Goal: Task Accomplishment & Management: Use online tool/utility

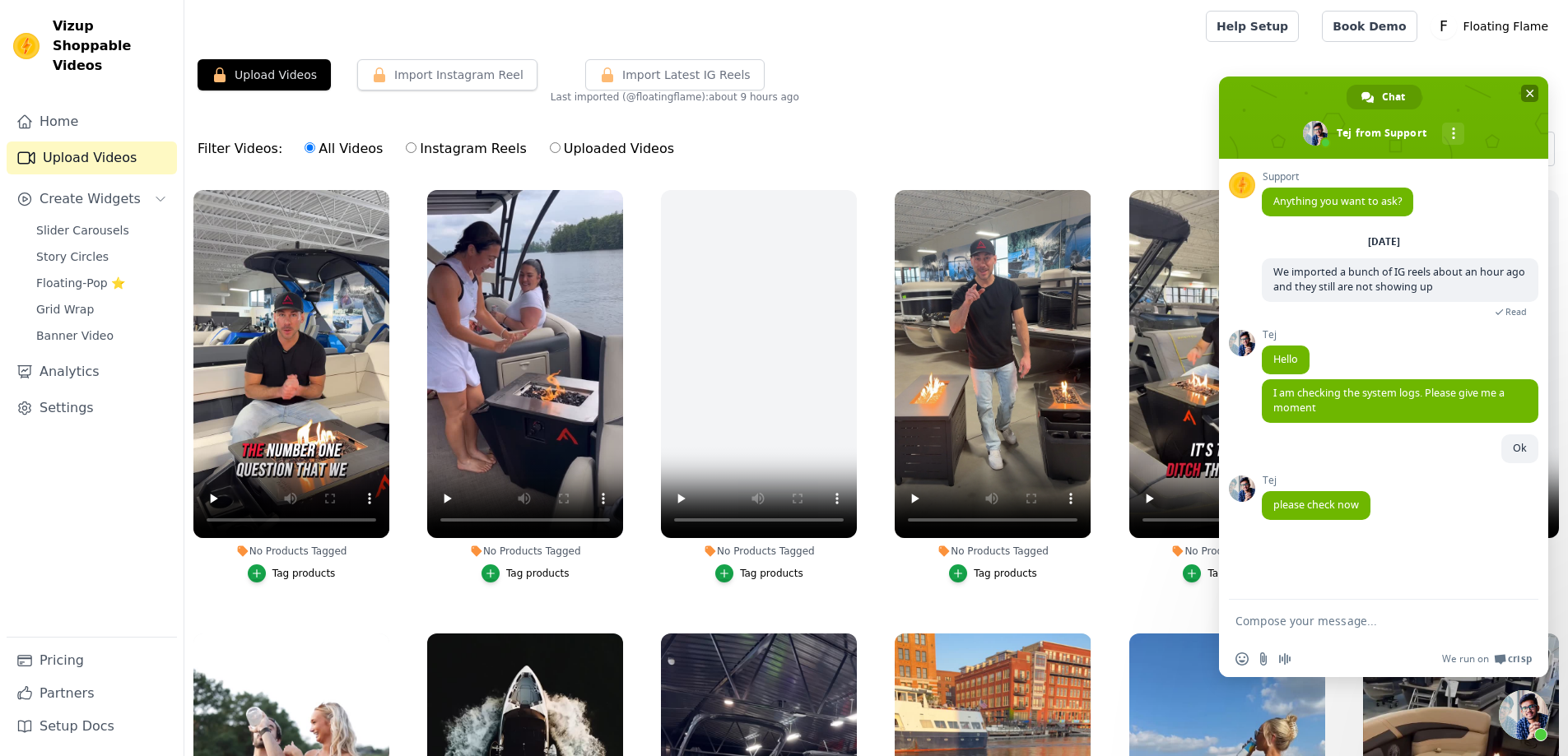
click at [1529, 95] on span "Close chat" at bounding box center [1530, 94] width 9 height 9
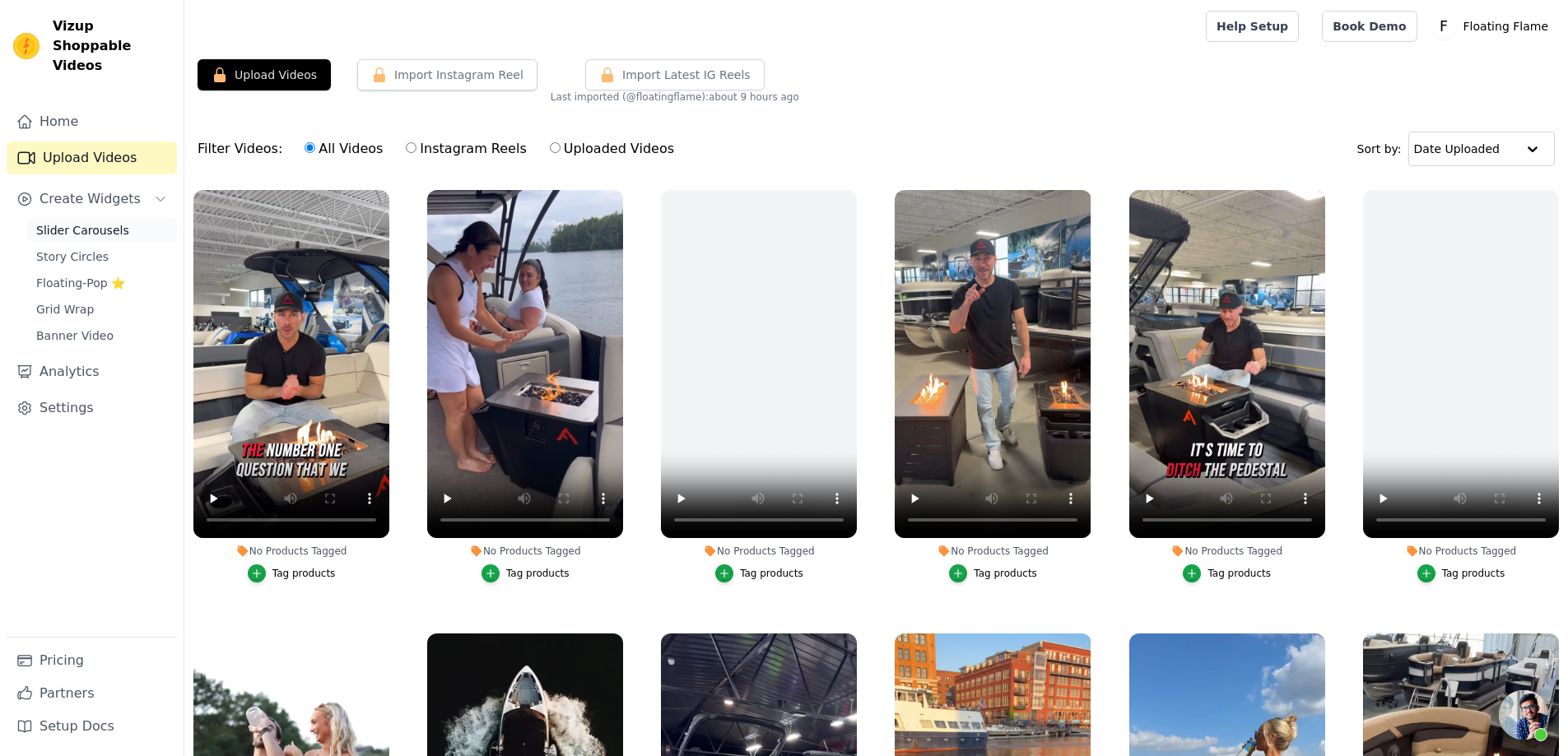
click at [103, 222] on span "Slider Carousels" at bounding box center [83, 230] width 93 height 16
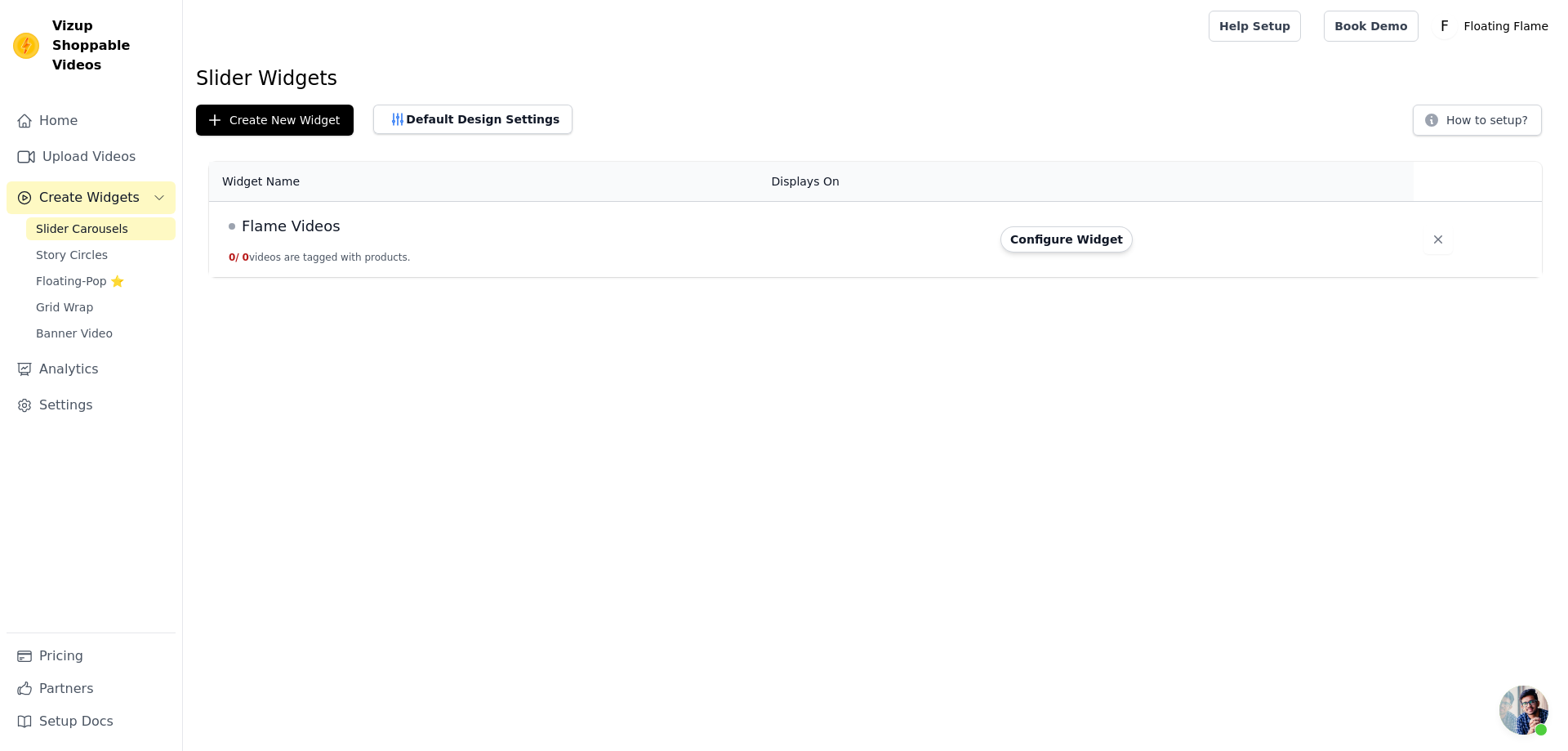
click at [271, 226] on span "Flame Videos" at bounding box center [291, 226] width 99 height 23
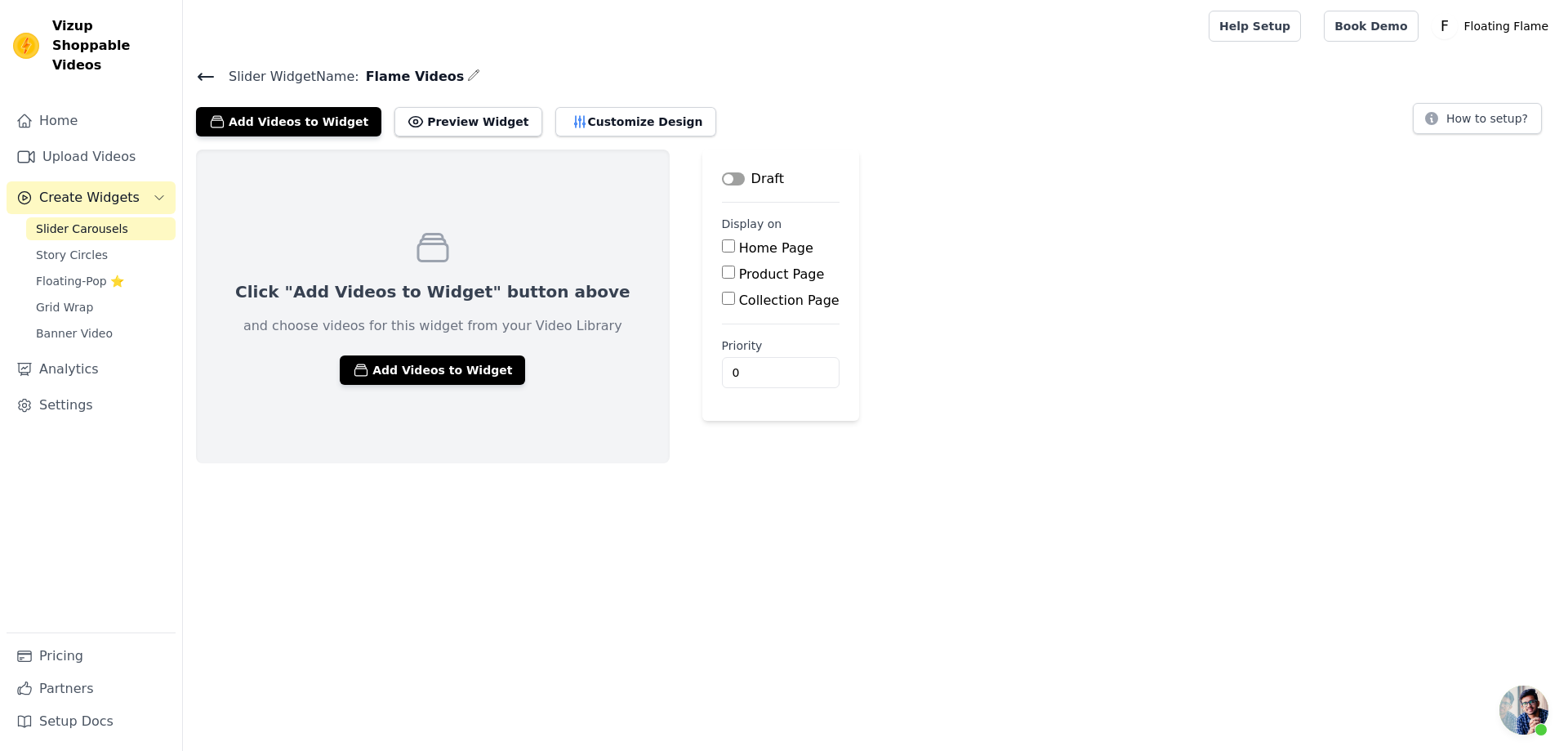
click at [91, 220] on span "Slider Carousels" at bounding box center [82, 228] width 92 height 16
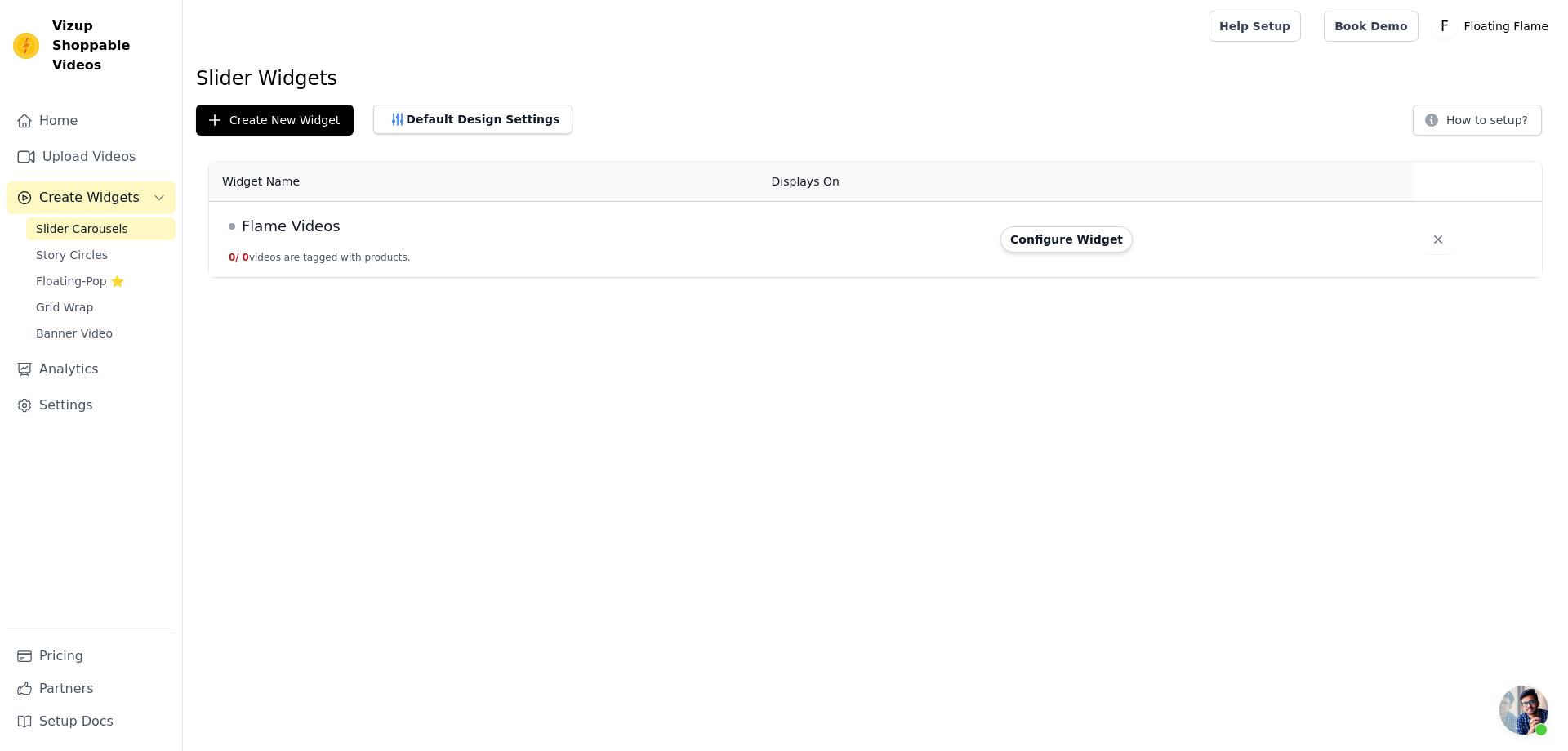
click at [295, 229] on span "Flame Videos" at bounding box center [291, 226] width 99 height 23
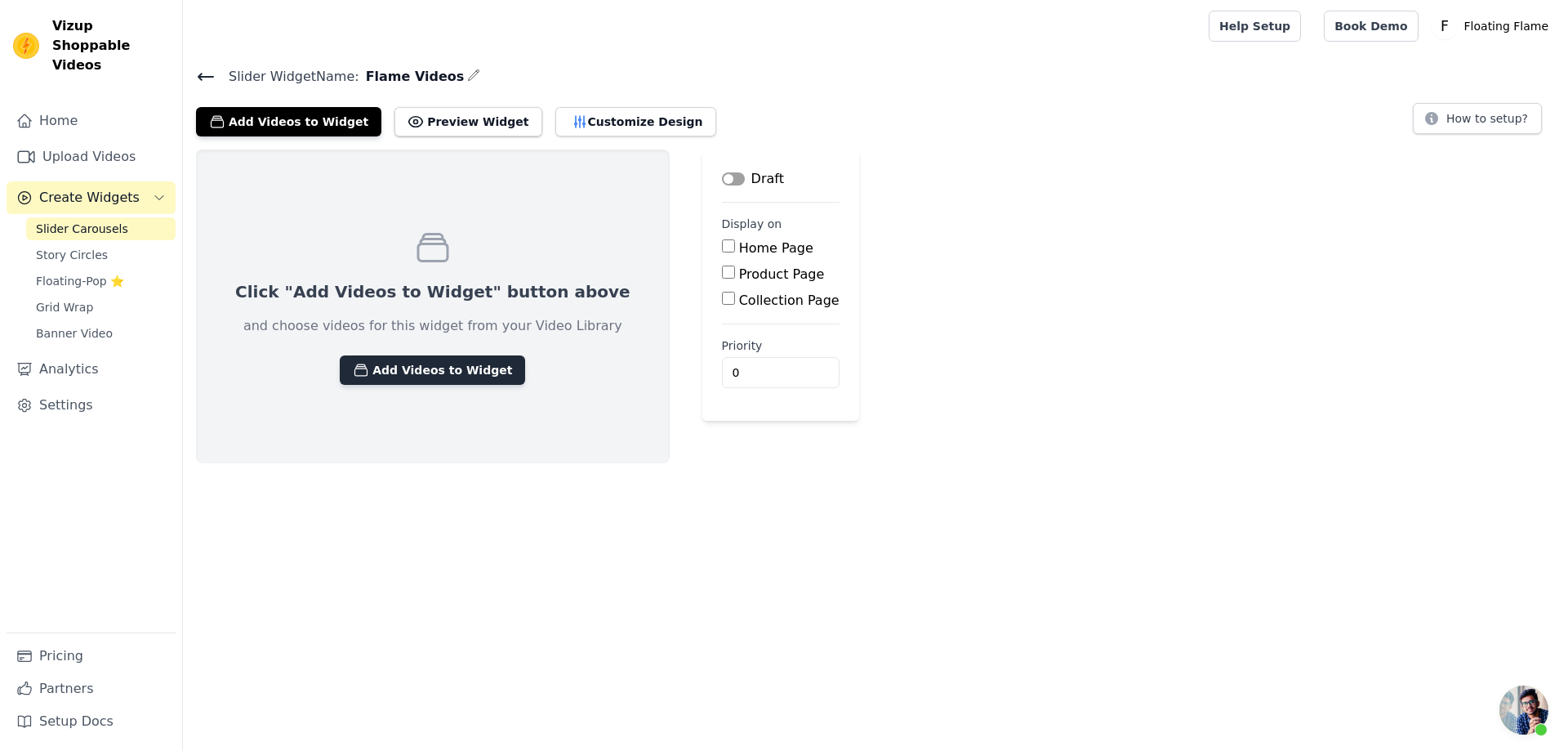
click at [426, 361] on button "Add Videos to Widget" at bounding box center [432, 370] width 185 height 29
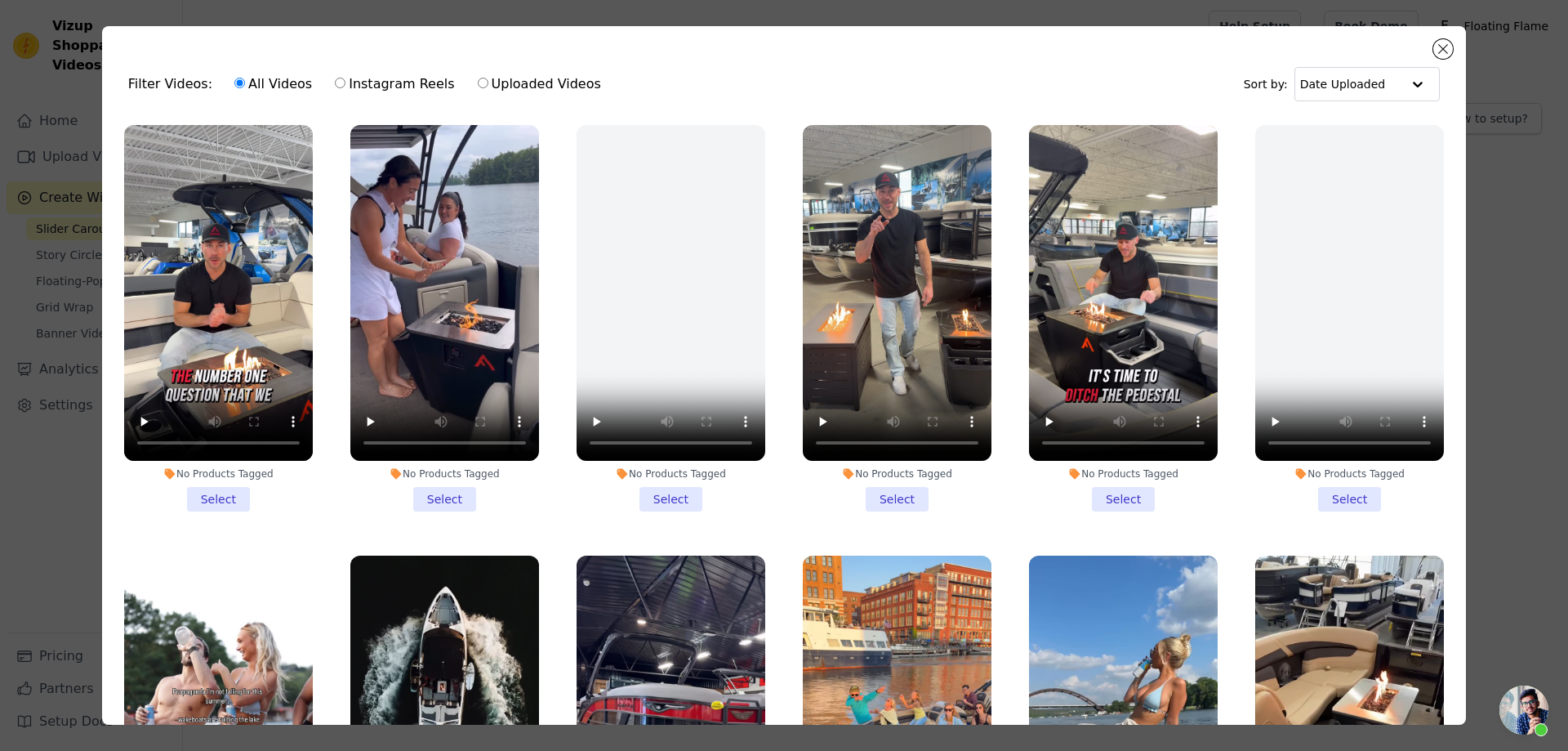
click at [388, 84] on label "Instagram Reels" at bounding box center [395, 84] width 121 height 21
click at [346, 84] on input "Instagram Reels" at bounding box center [340, 83] width 10 height 10
radio input "true"
click at [507, 85] on label "Uploaded Videos" at bounding box center [539, 84] width 125 height 21
click at [489, 85] on input "Uploaded Videos" at bounding box center [483, 83] width 10 height 10
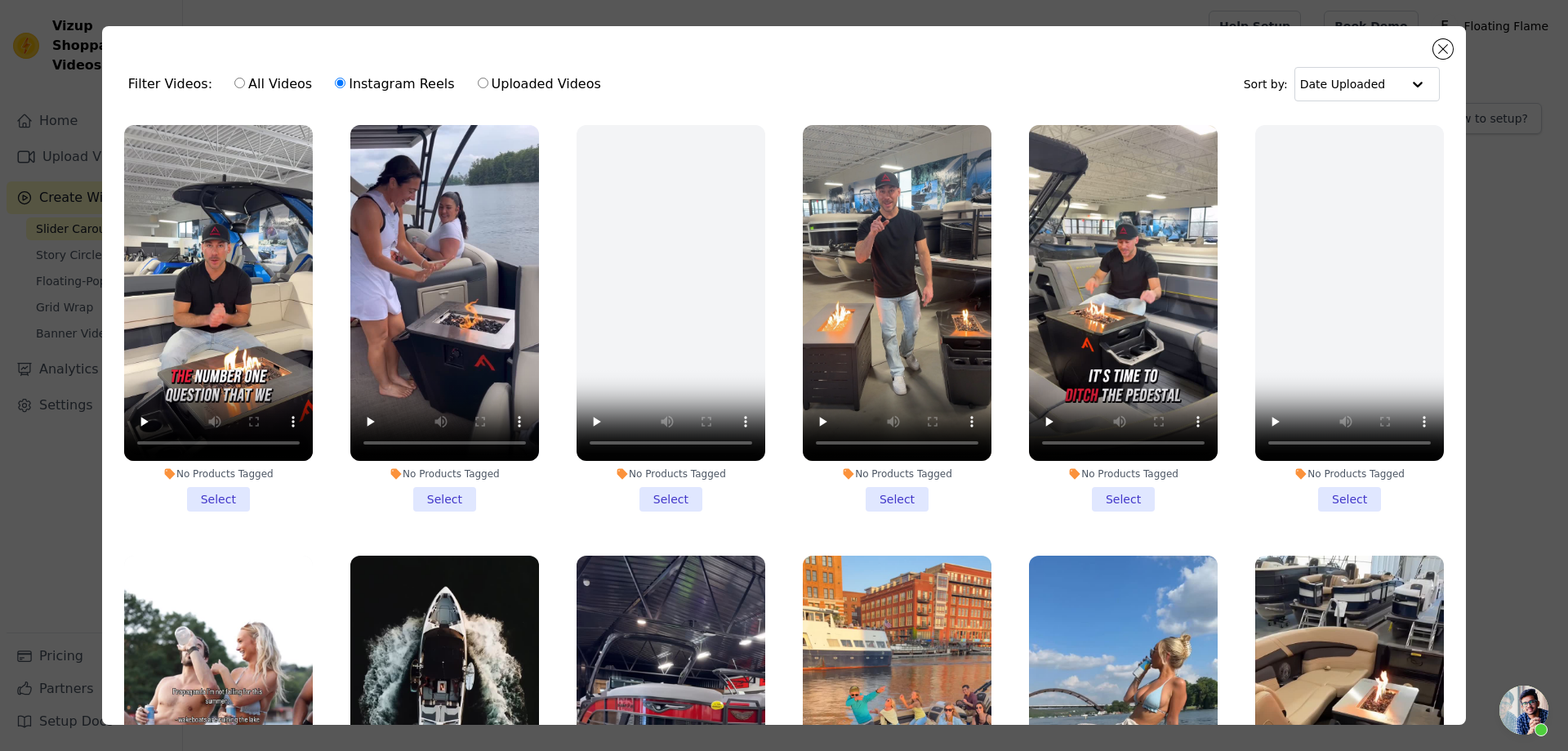
radio input "true"
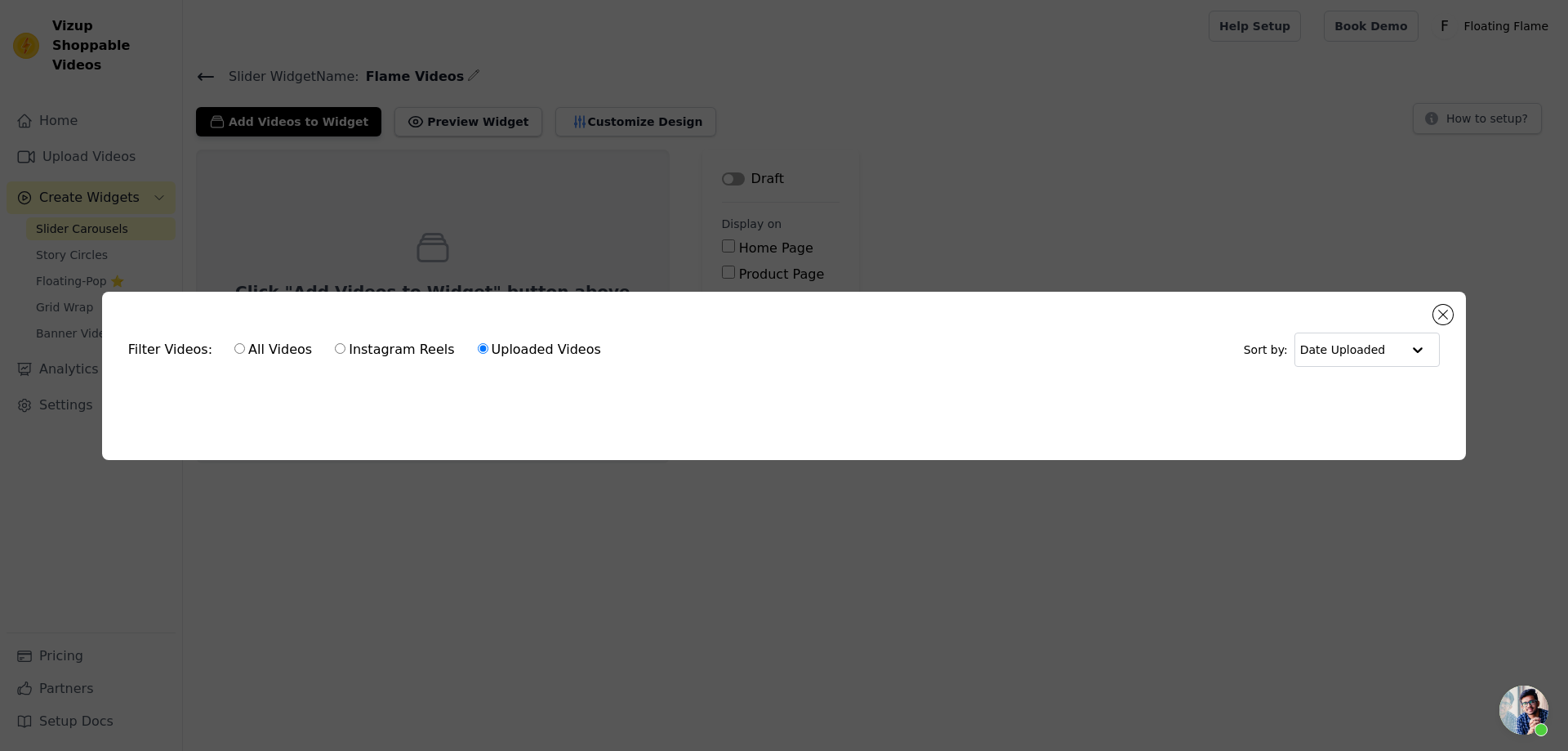
click at [392, 345] on label "Instagram Reels" at bounding box center [395, 349] width 121 height 21
click at [346, 345] on input "Instagram Reels" at bounding box center [340, 349] width 10 height 10
radio input "true"
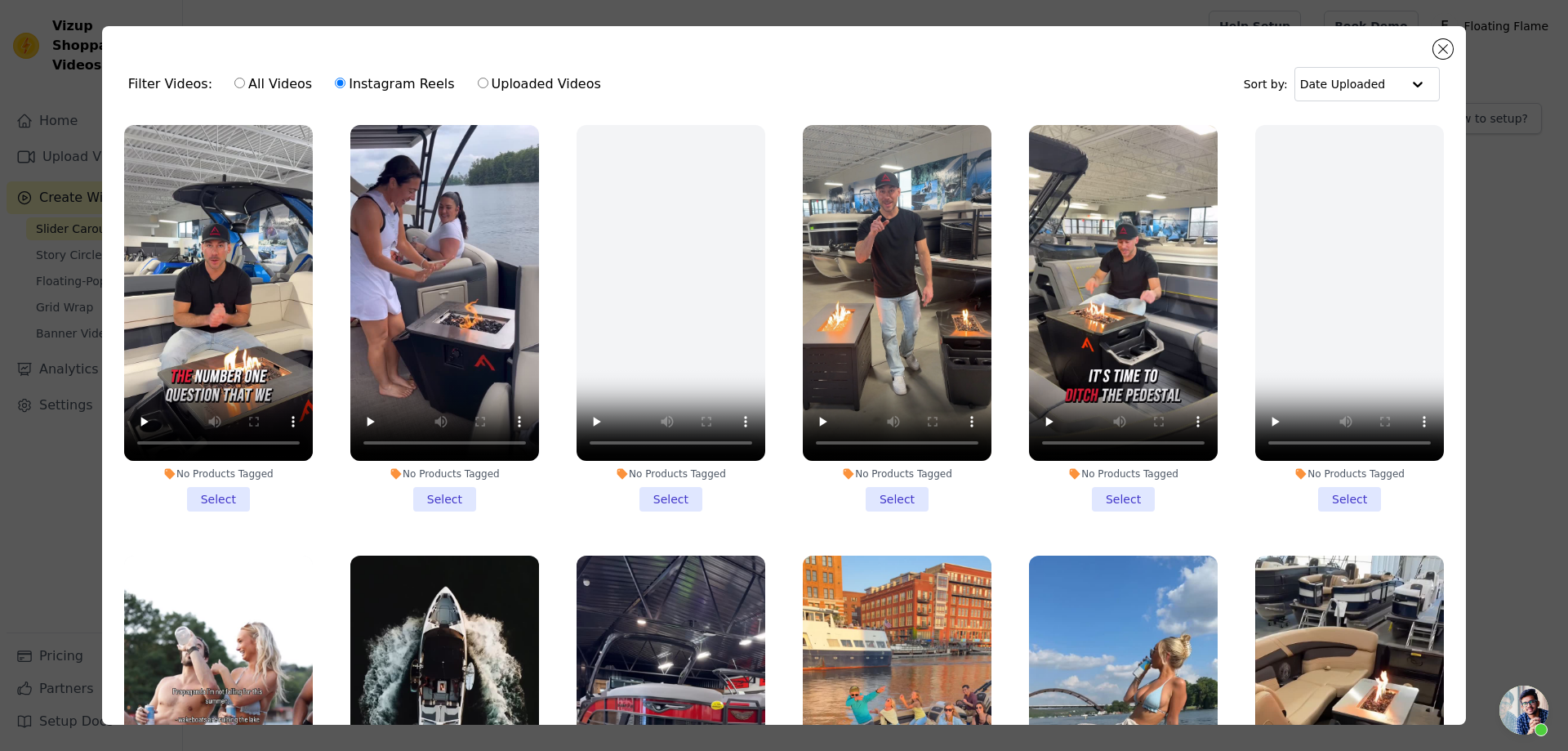
click at [1111, 496] on li "No Products Tagged Select" at bounding box center [1123, 318] width 189 height 386
click at [0, 0] on input "No Products Tagged Select" at bounding box center [0, 0] width 0 height 0
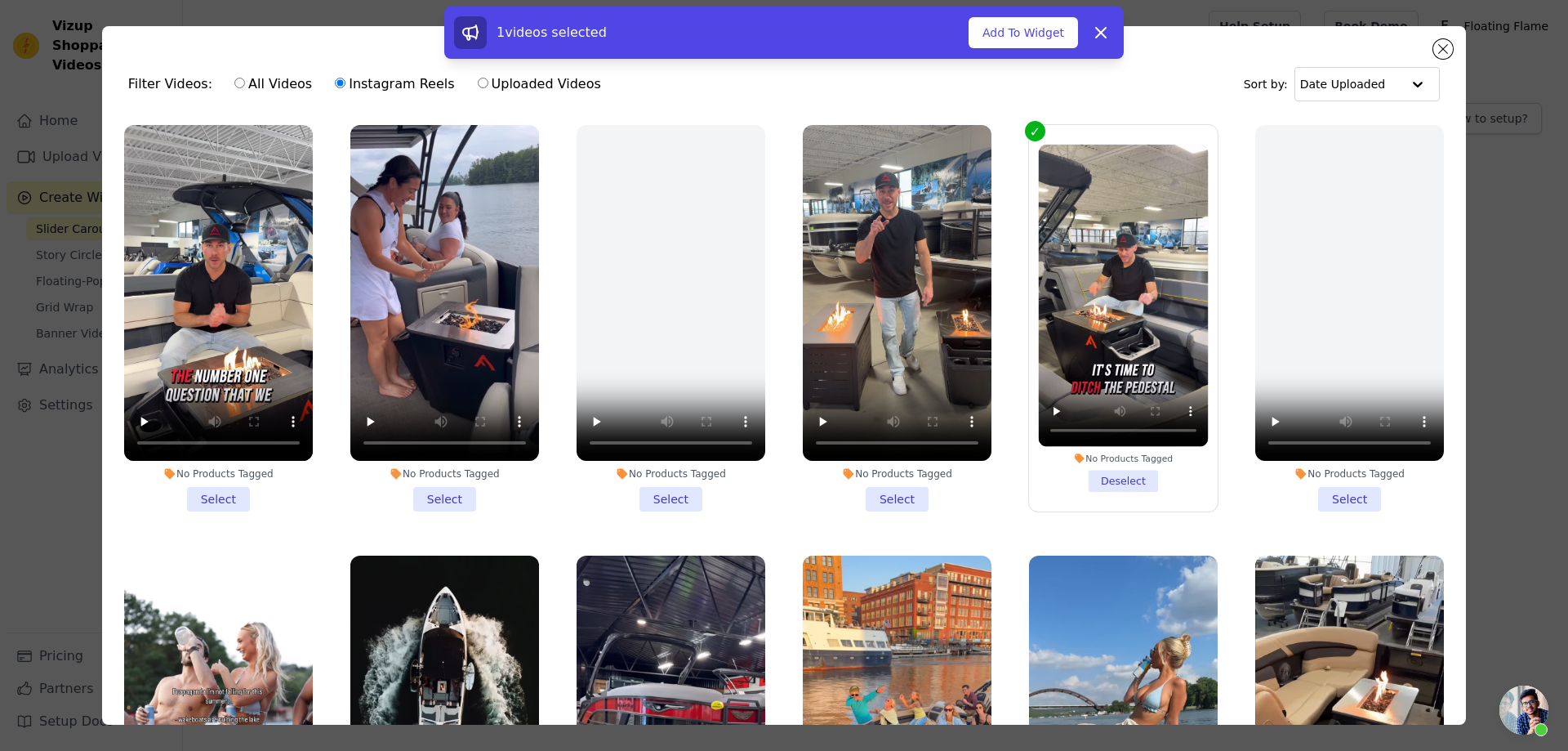
click at [439, 490] on li "No Products Tagged Select" at bounding box center [444, 318] width 189 height 386
click at [0, 0] on input "No Products Tagged Select" at bounding box center [0, 0] width 0 height 0
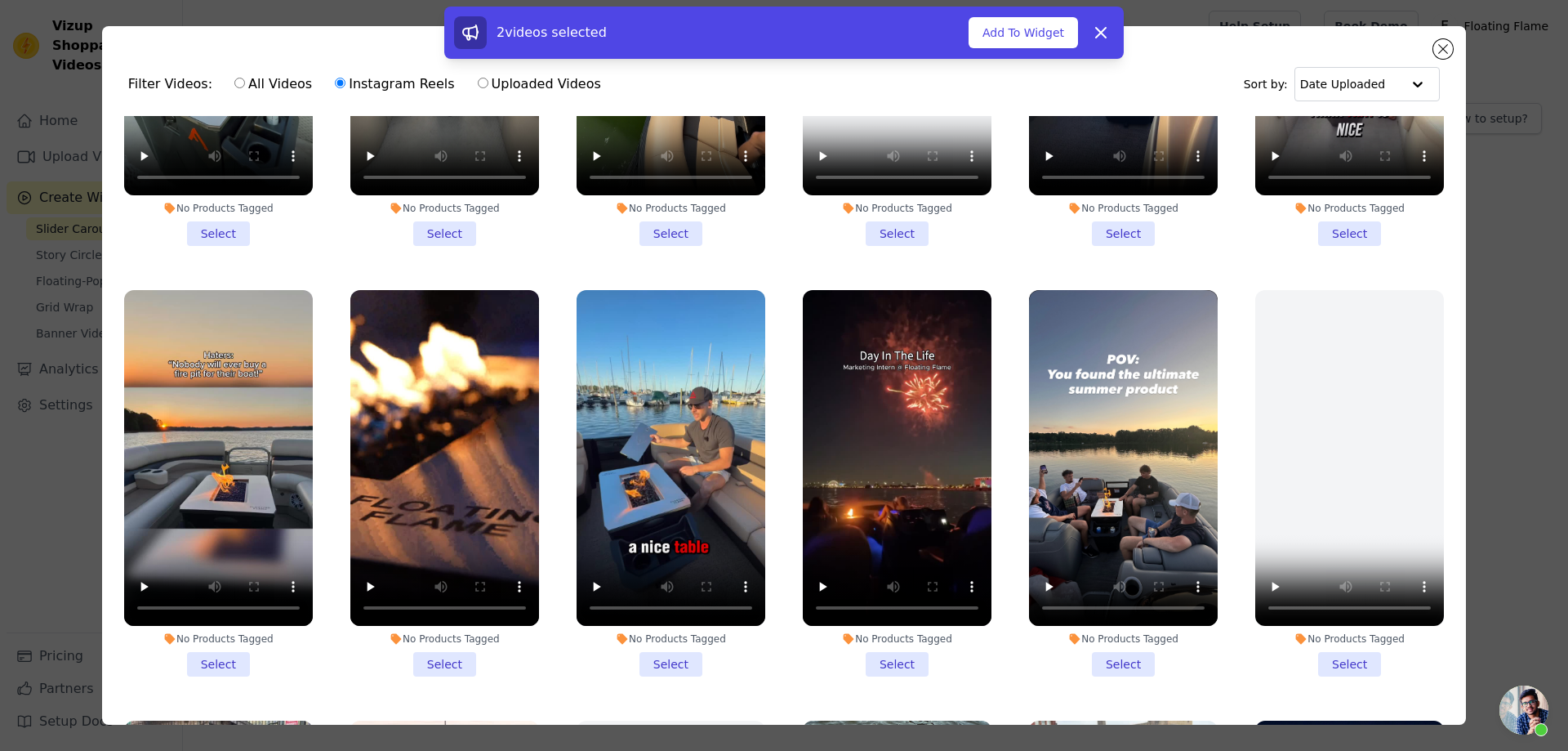
scroll to position [1307, 0]
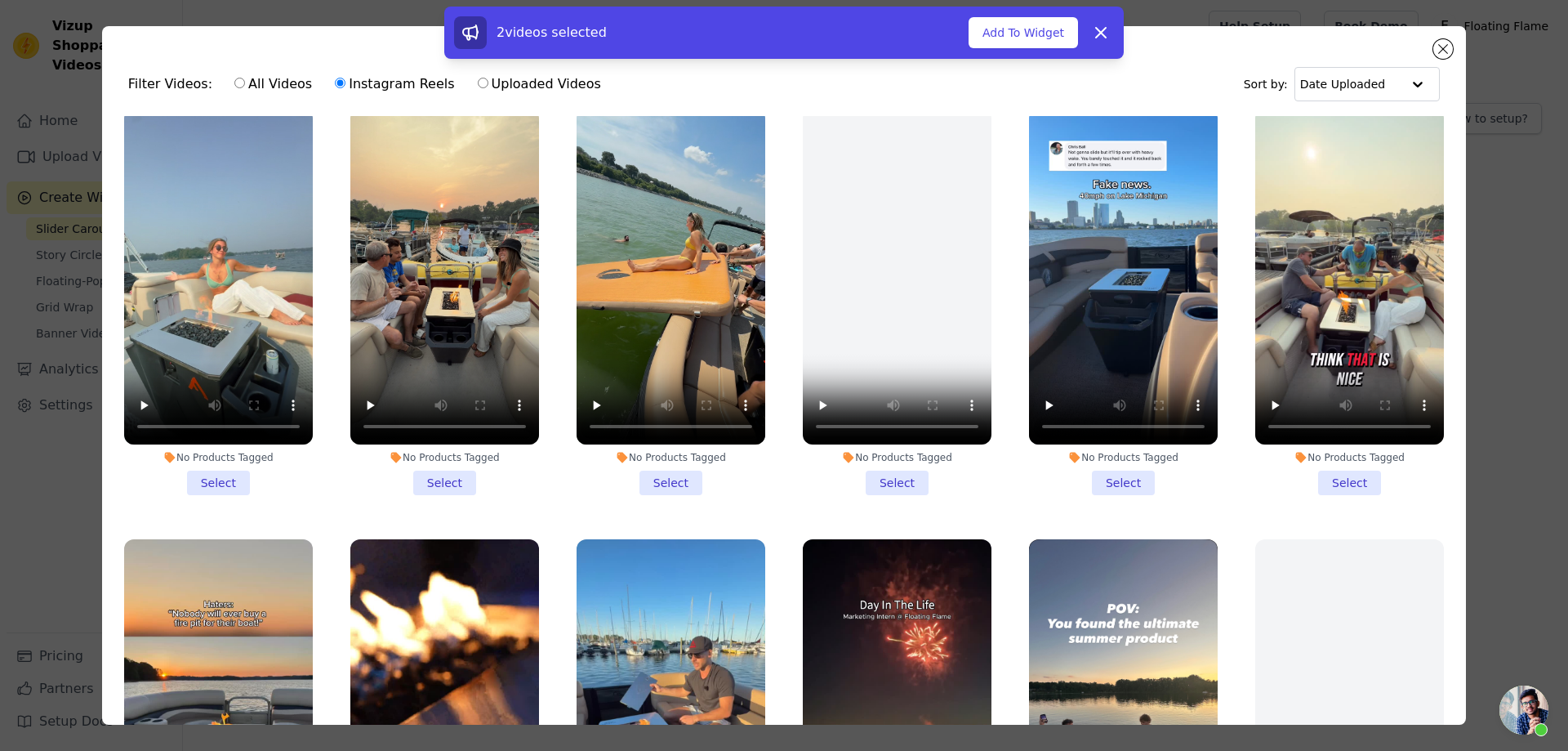
click at [1341, 462] on li "No Products Tagged Select" at bounding box center [1349, 302] width 189 height 386
click at [0, 0] on input "No Products Tagged Select" at bounding box center [0, 0] width 0 height 0
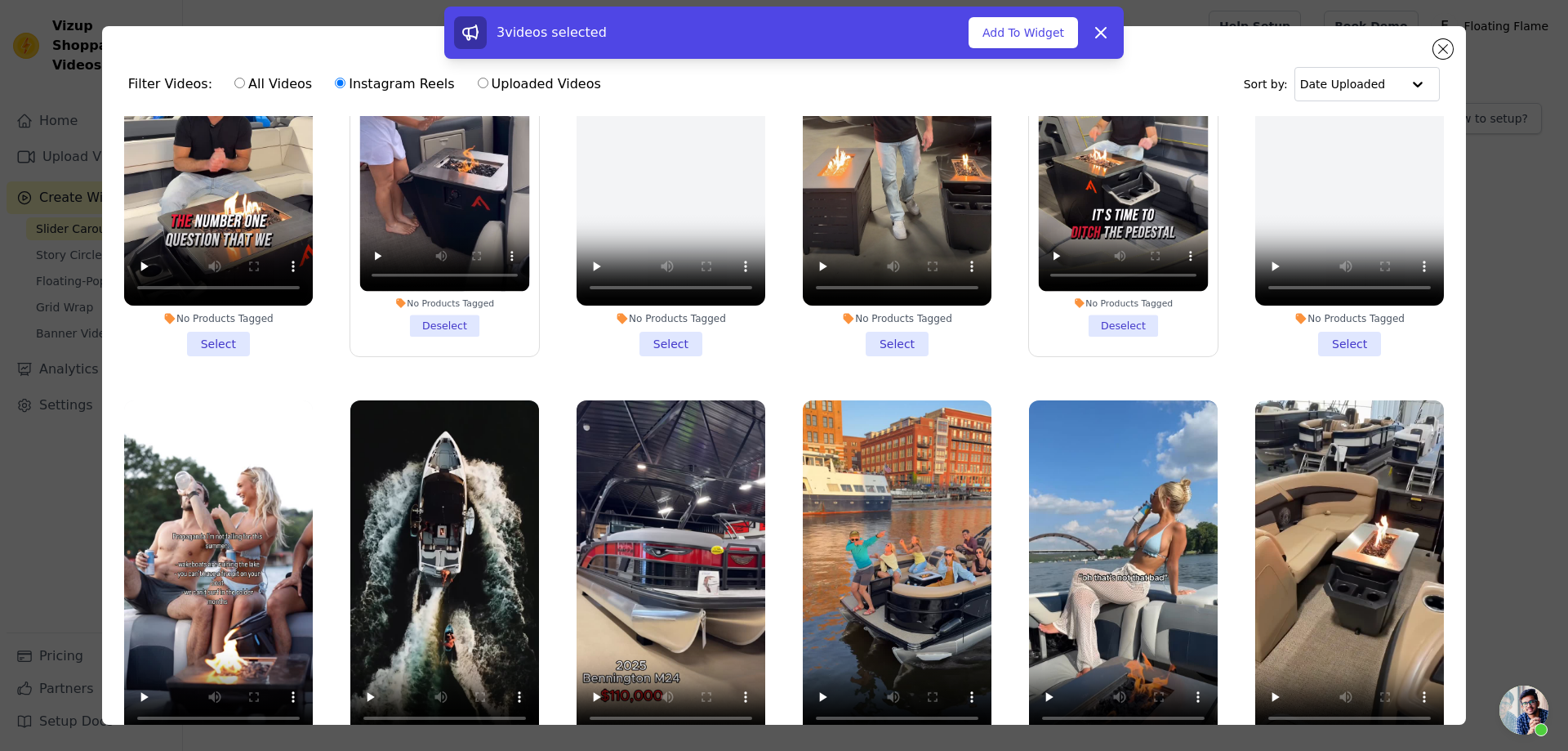
scroll to position [0, 0]
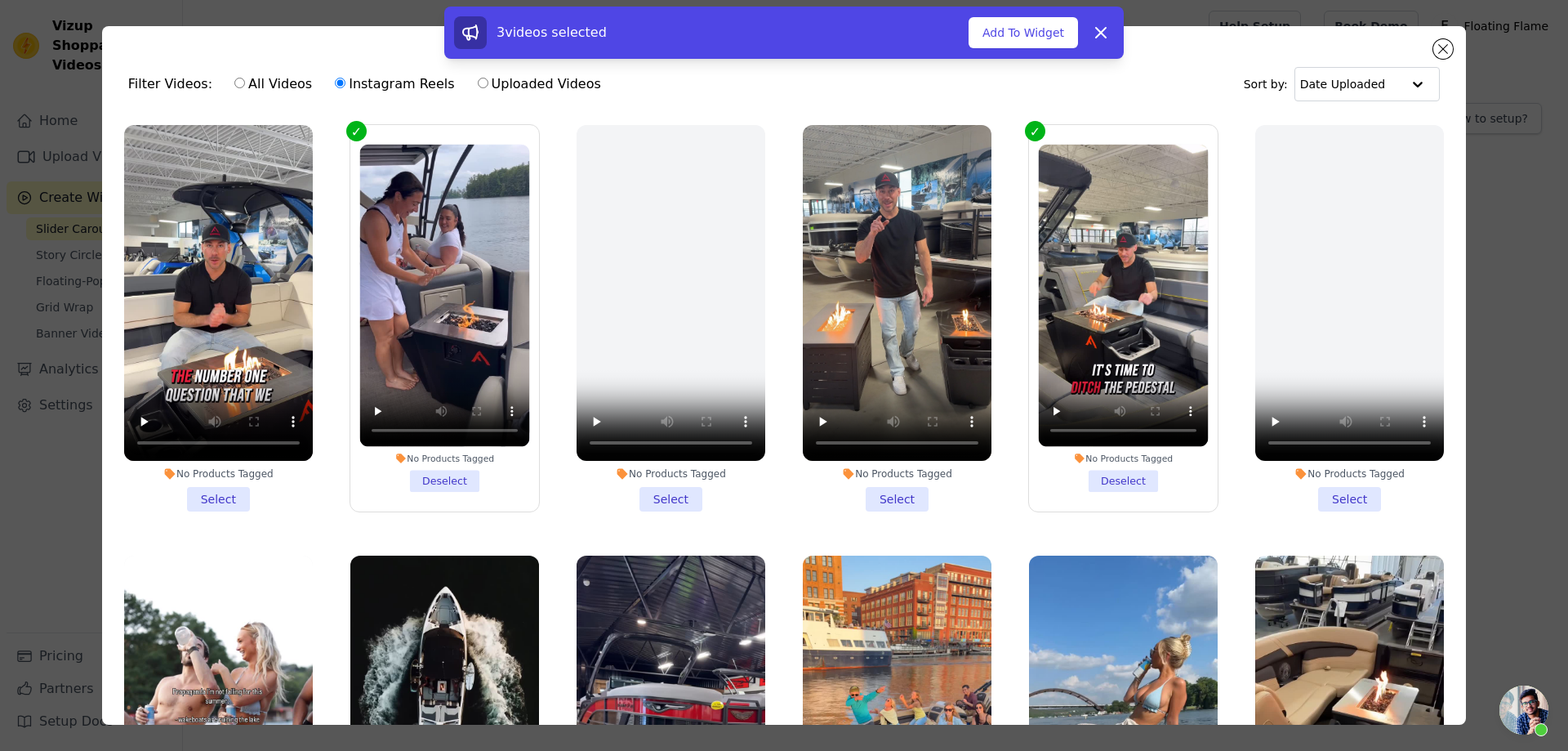
click at [897, 490] on li "No Products Tagged Select" at bounding box center [897, 318] width 189 height 386
click at [0, 0] on input "No Products Tagged Select" at bounding box center [0, 0] width 0 height 0
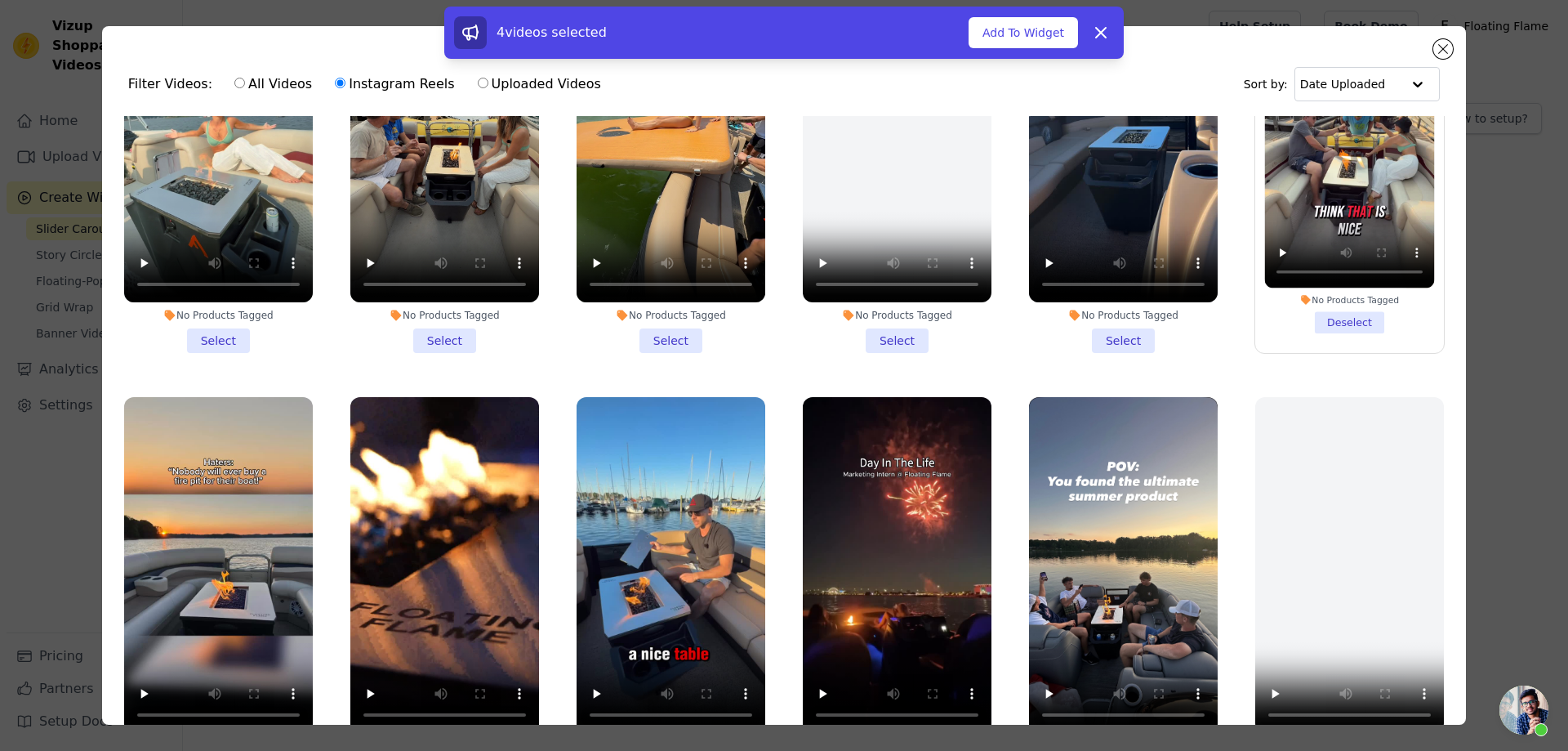
scroll to position [1389, 0]
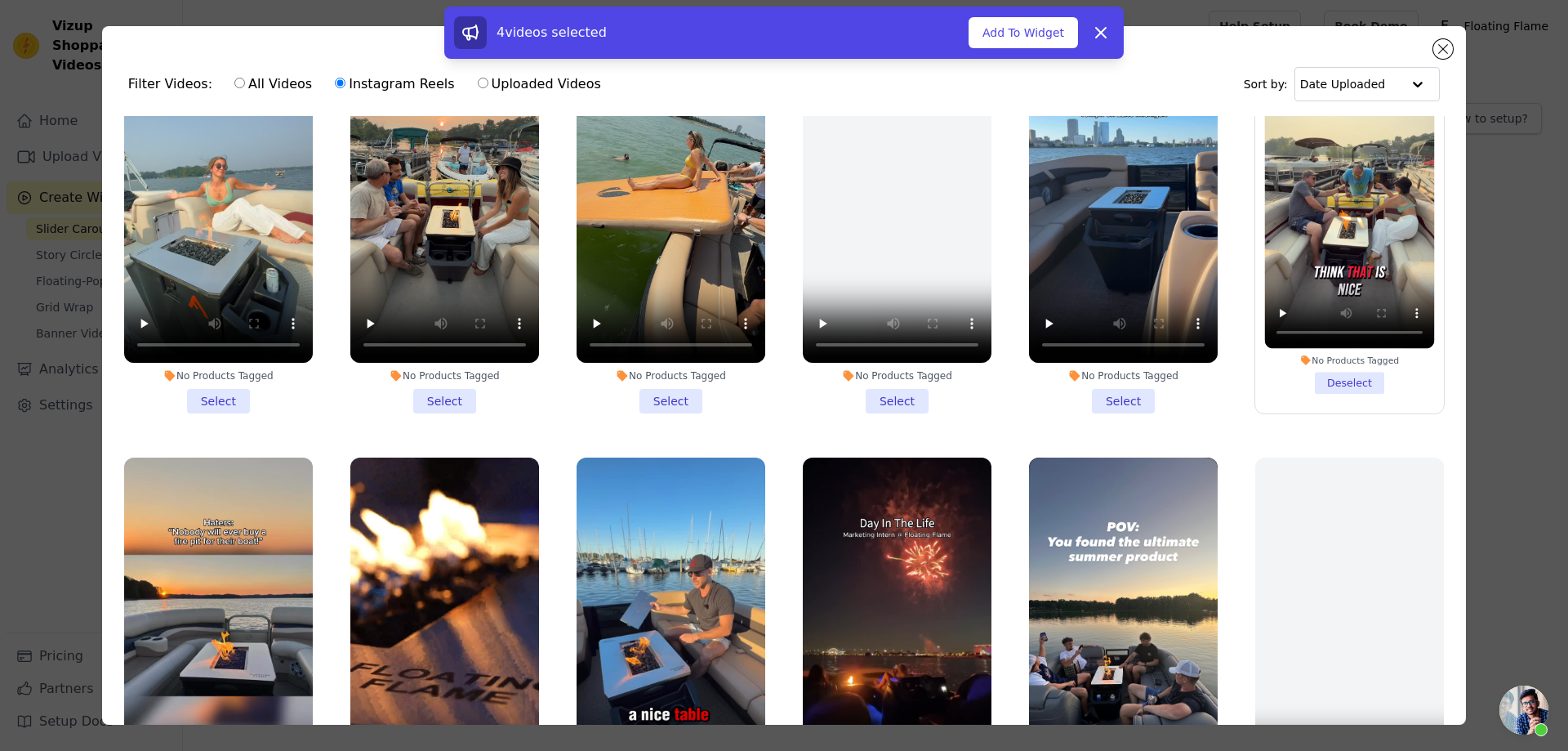
click at [1126, 381] on li "No Products Tagged Select" at bounding box center [1123, 220] width 189 height 386
click at [0, 0] on input "No Products Tagged Select" at bounding box center [0, 0] width 0 height 0
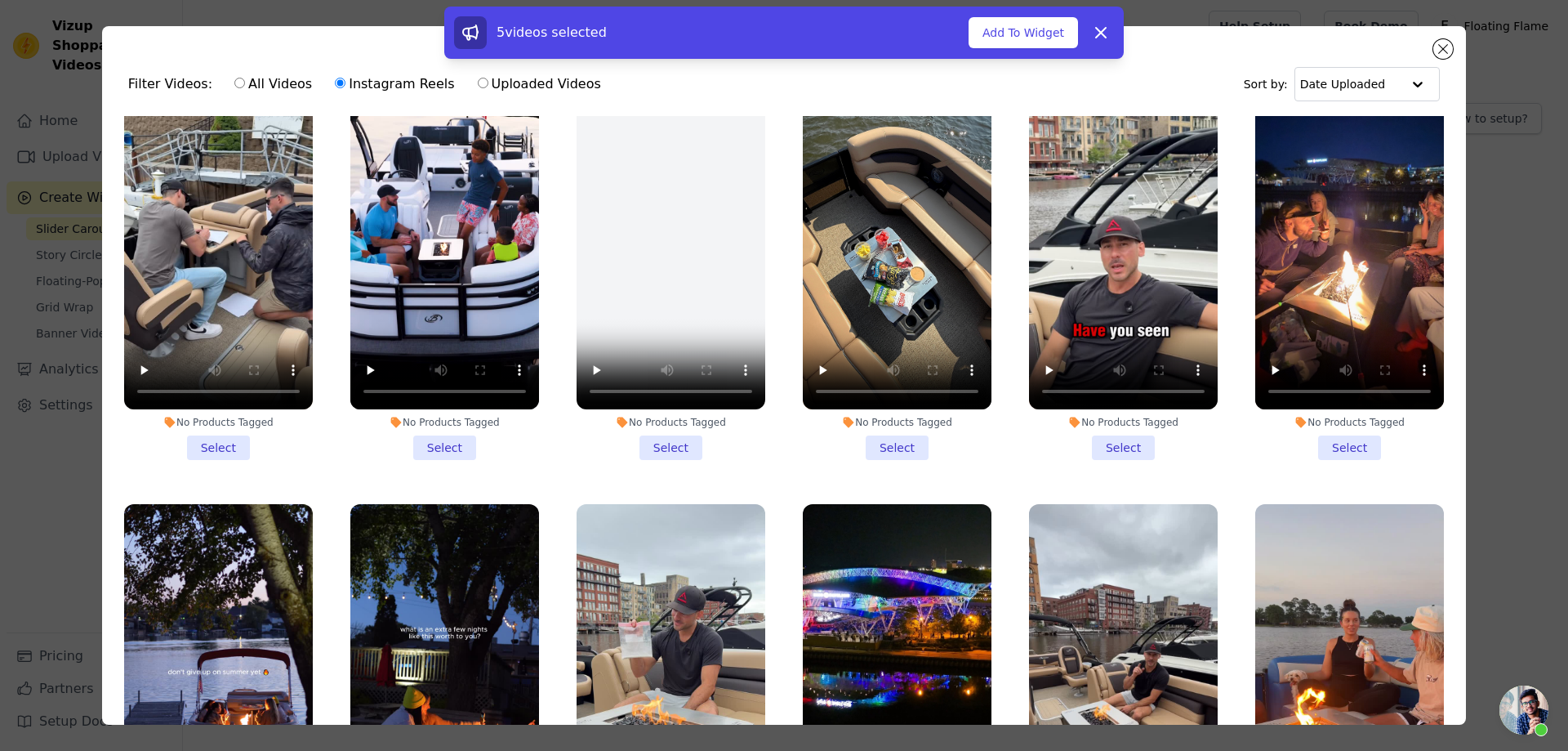
scroll to position [2206, 0]
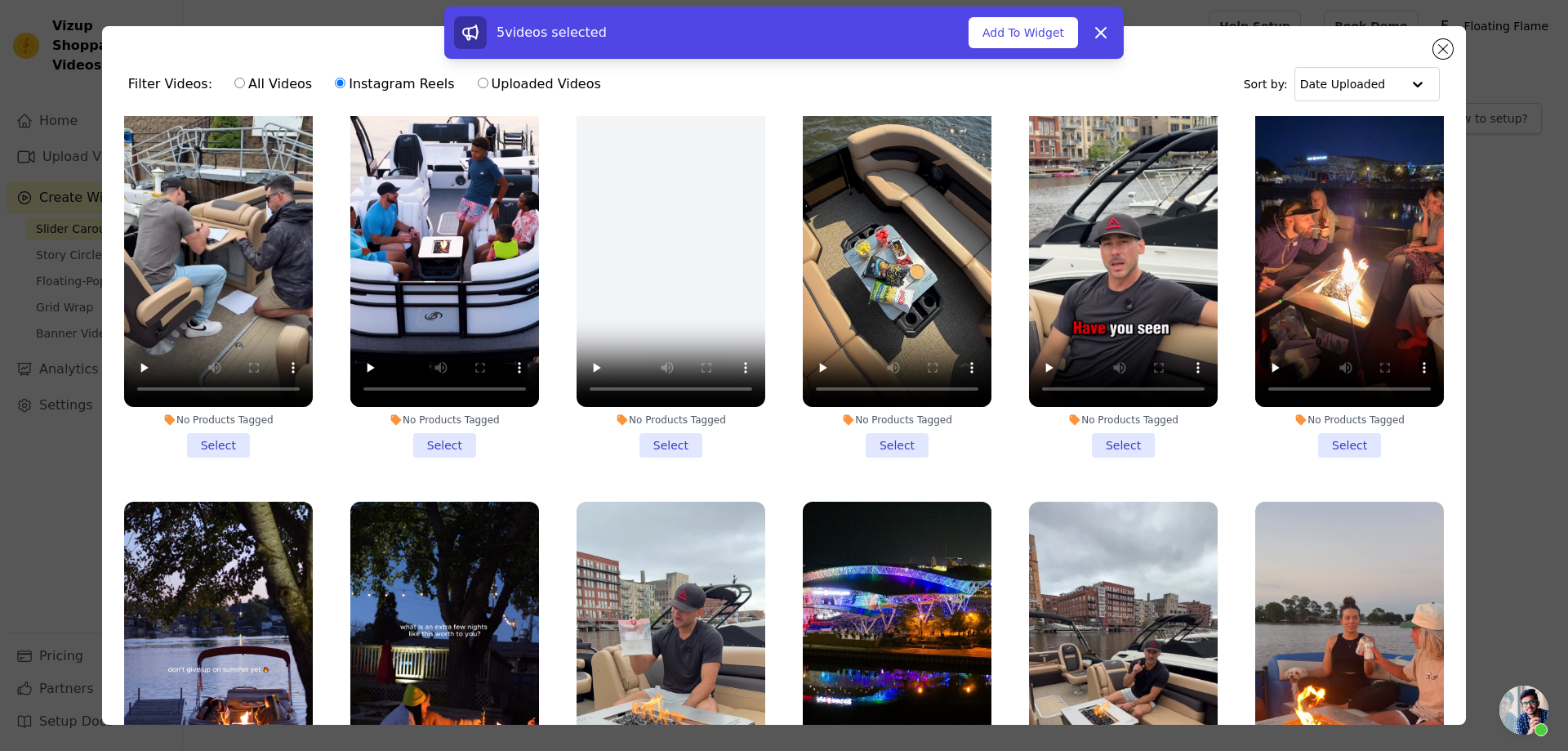
click at [893, 407] on li "No Products Tagged Select" at bounding box center [897, 264] width 189 height 386
click at [0, 0] on input "No Products Tagged Select" at bounding box center [0, 0] width 0 height 0
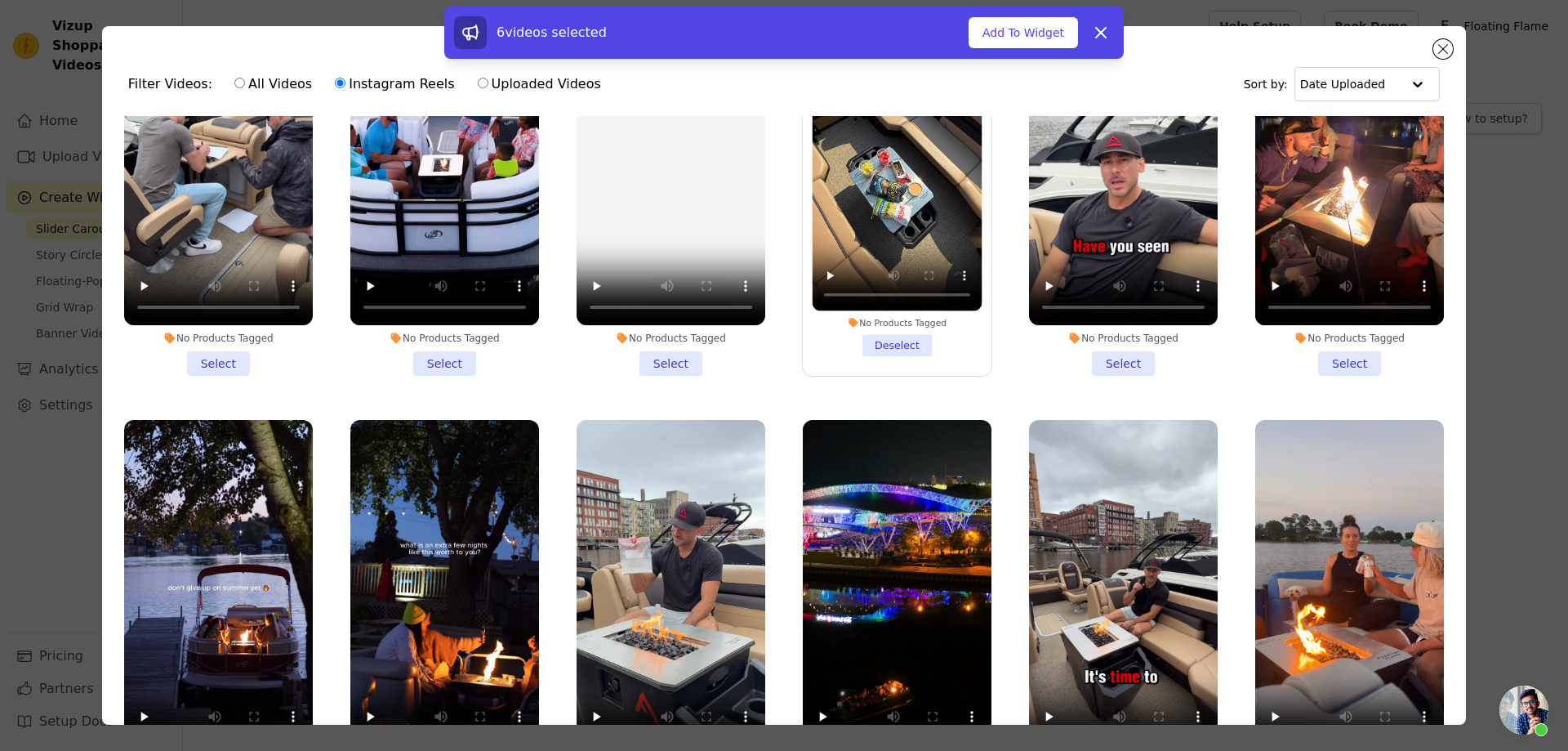
scroll to position [2451, 0]
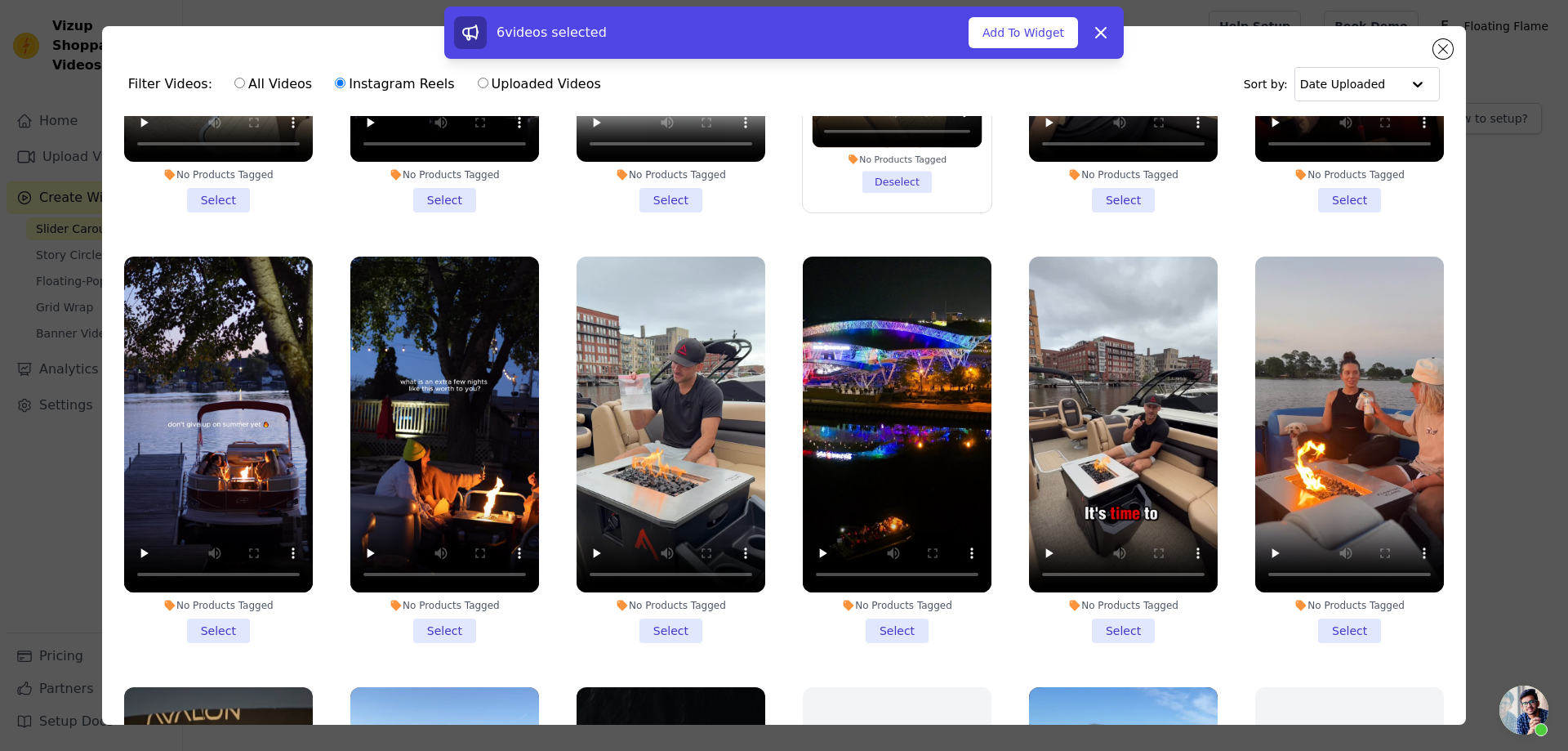
click at [1115, 586] on li "No Products Tagged Select" at bounding box center [1123, 449] width 189 height 386
click at [0, 0] on input "No Products Tagged Select" at bounding box center [0, 0] width 0 height 0
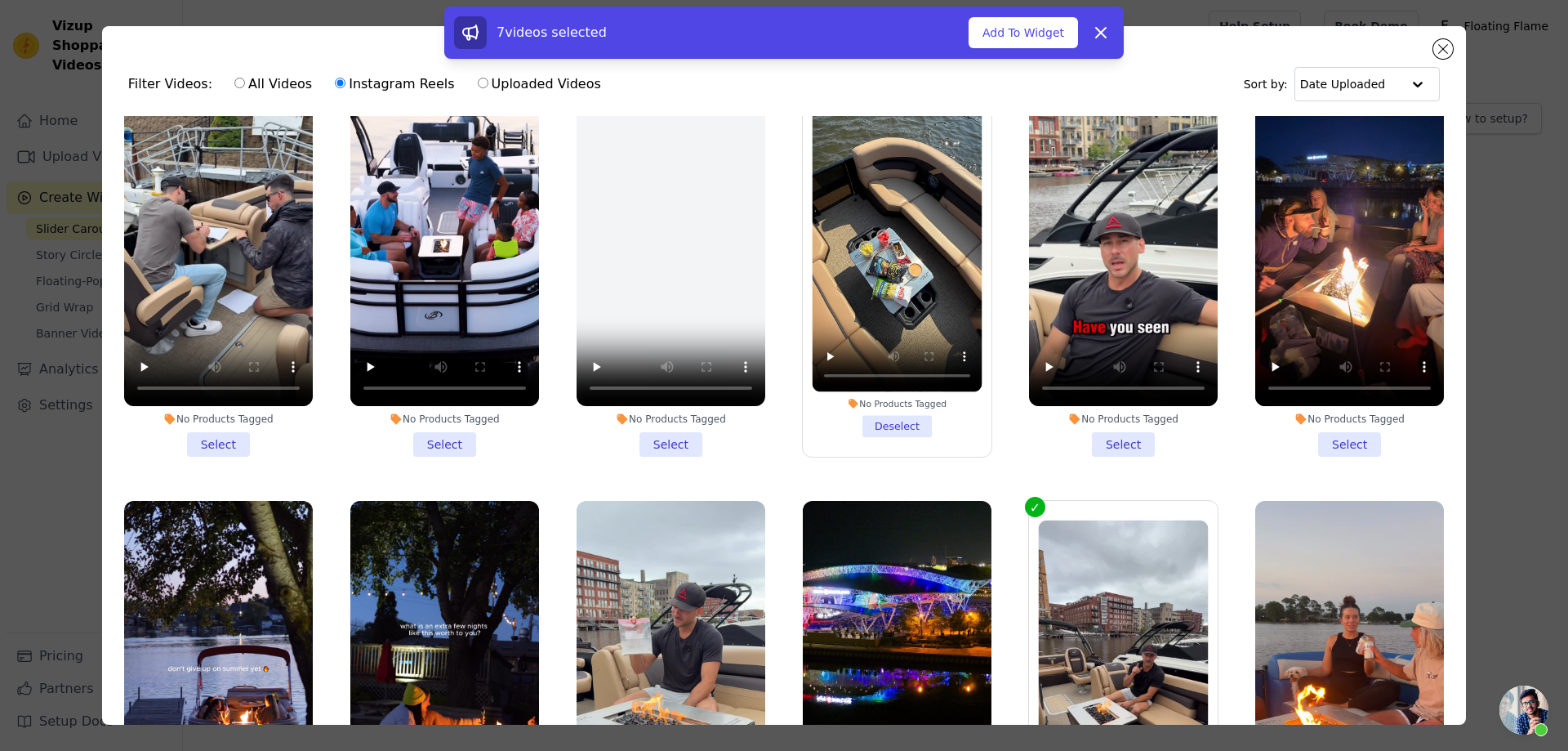
scroll to position [2206, 0]
click at [1334, 413] on li "No Products Tagged Select" at bounding box center [1349, 264] width 189 height 386
click at [0, 0] on input "No Products Tagged Select" at bounding box center [0, 0] width 0 height 0
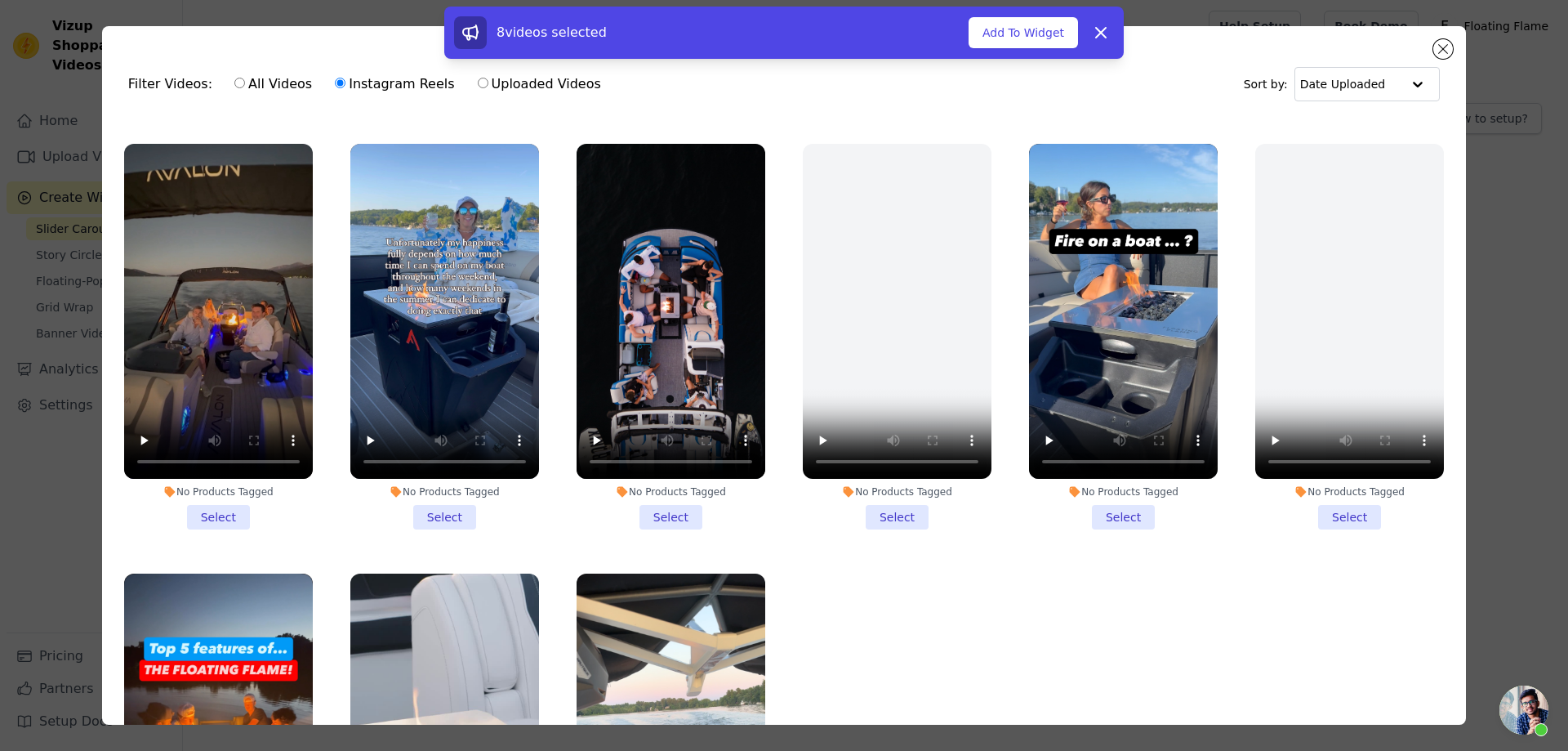
scroll to position [3023, 0]
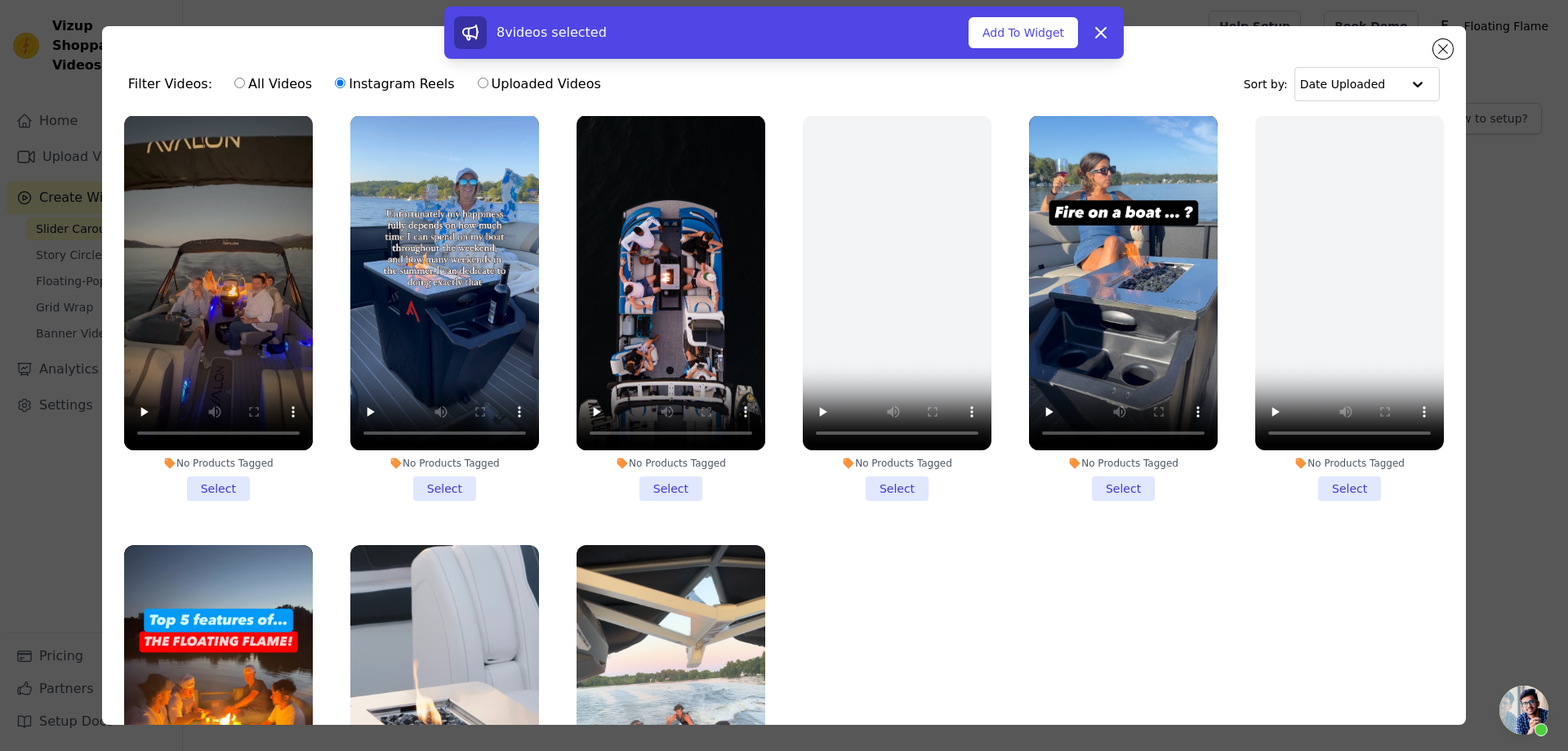
click at [1120, 440] on li "No Products Tagged Select" at bounding box center [1123, 308] width 189 height 386
click at [0, 0] on input "No Products Tagged Select" at bounding box center [0, 0] width 0 height 0
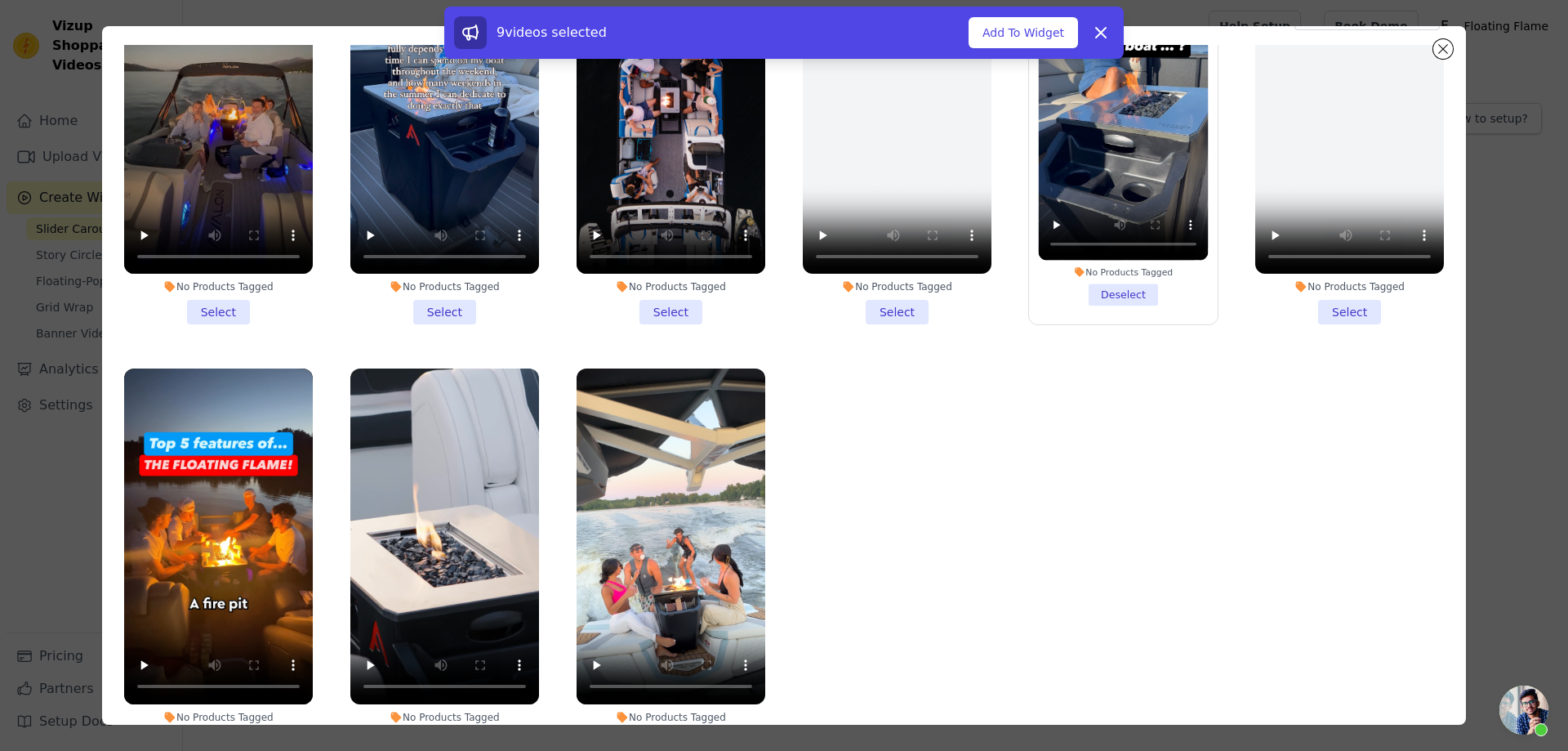
scroll to position [142, 0]
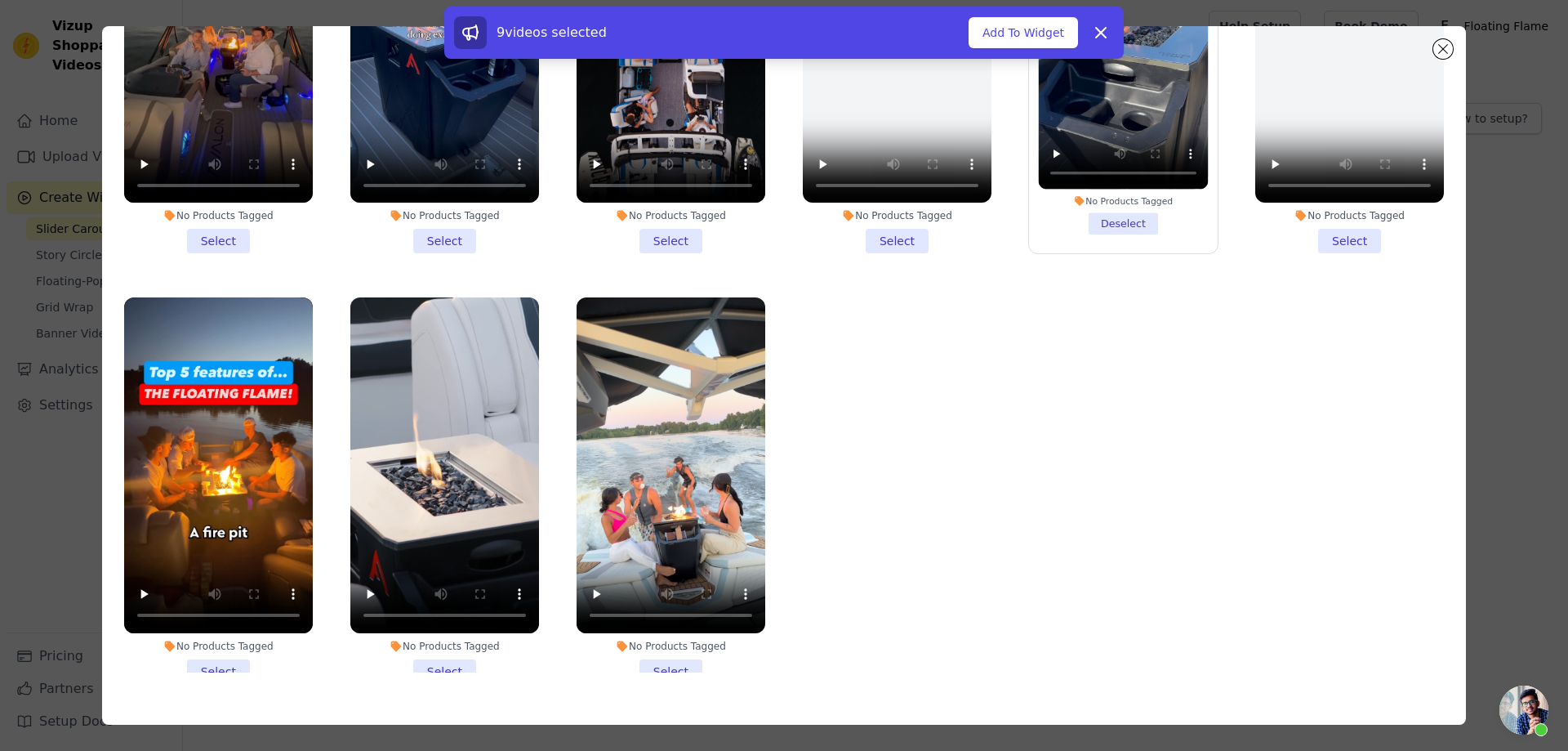
click at [233, 618] on li "No Products Tagged Select" at bounding box center [218, 490] width 189 height 386
click at [0, 0] on input "No Products Tagged Select" at bounding box center [0, 0] width 0 height 0
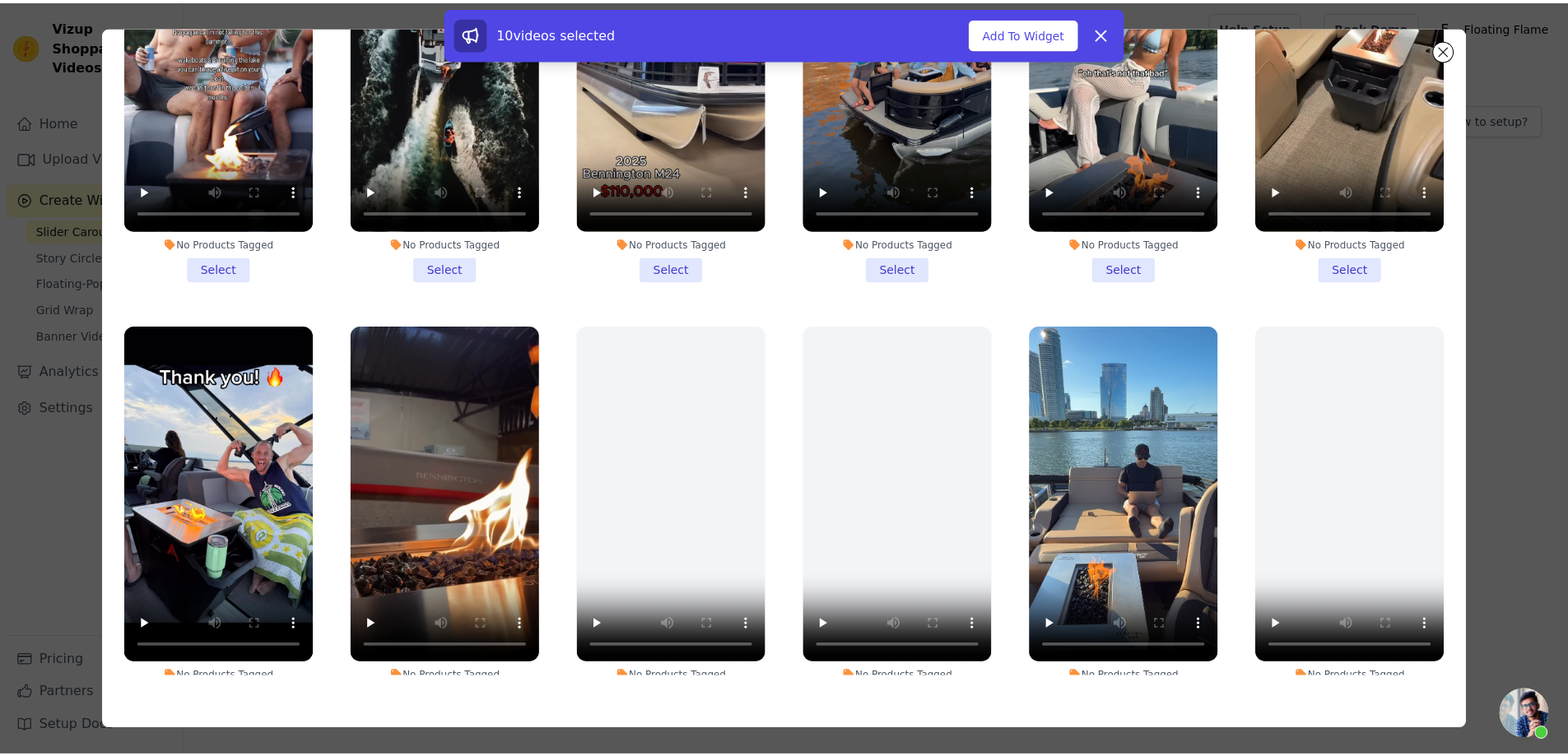
scroll to position [435, 0]
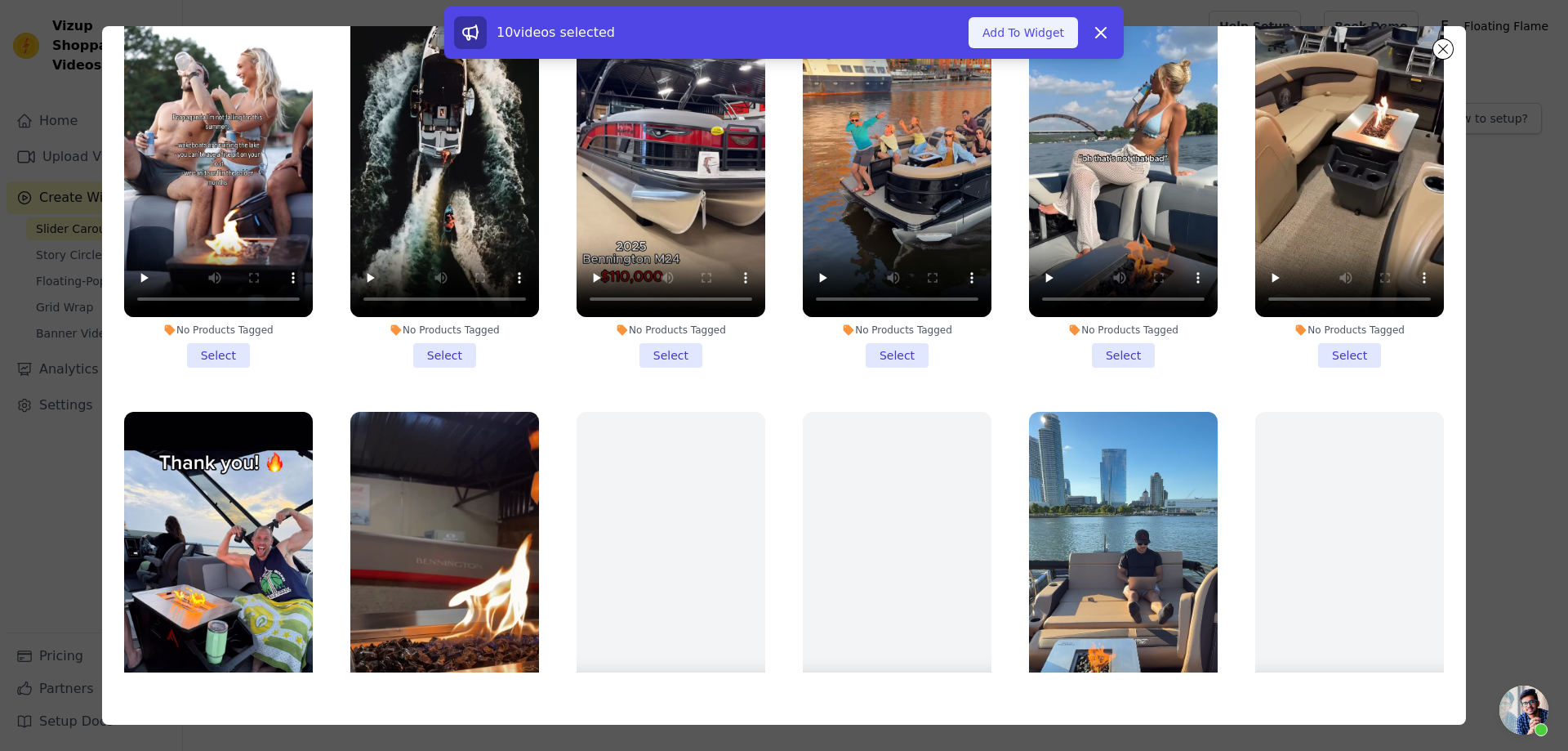
click at [1033, 37] on button "Add To Widget" at bounding box center [1023, 32] width 109 height 31
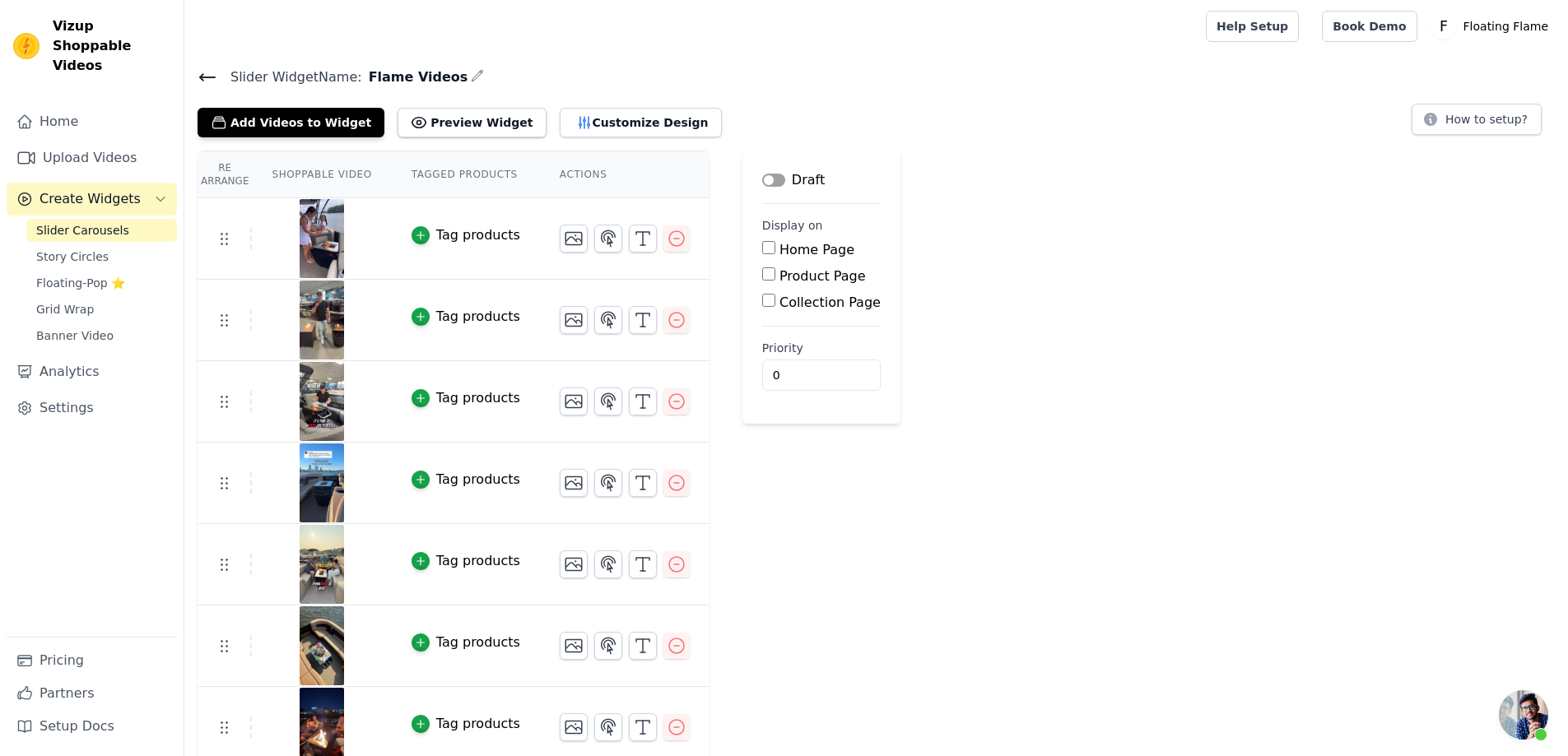
click at [762, 248] on input "Home Page" at bounding box center [769, 247] width 13 height 13
checkbox input "true"
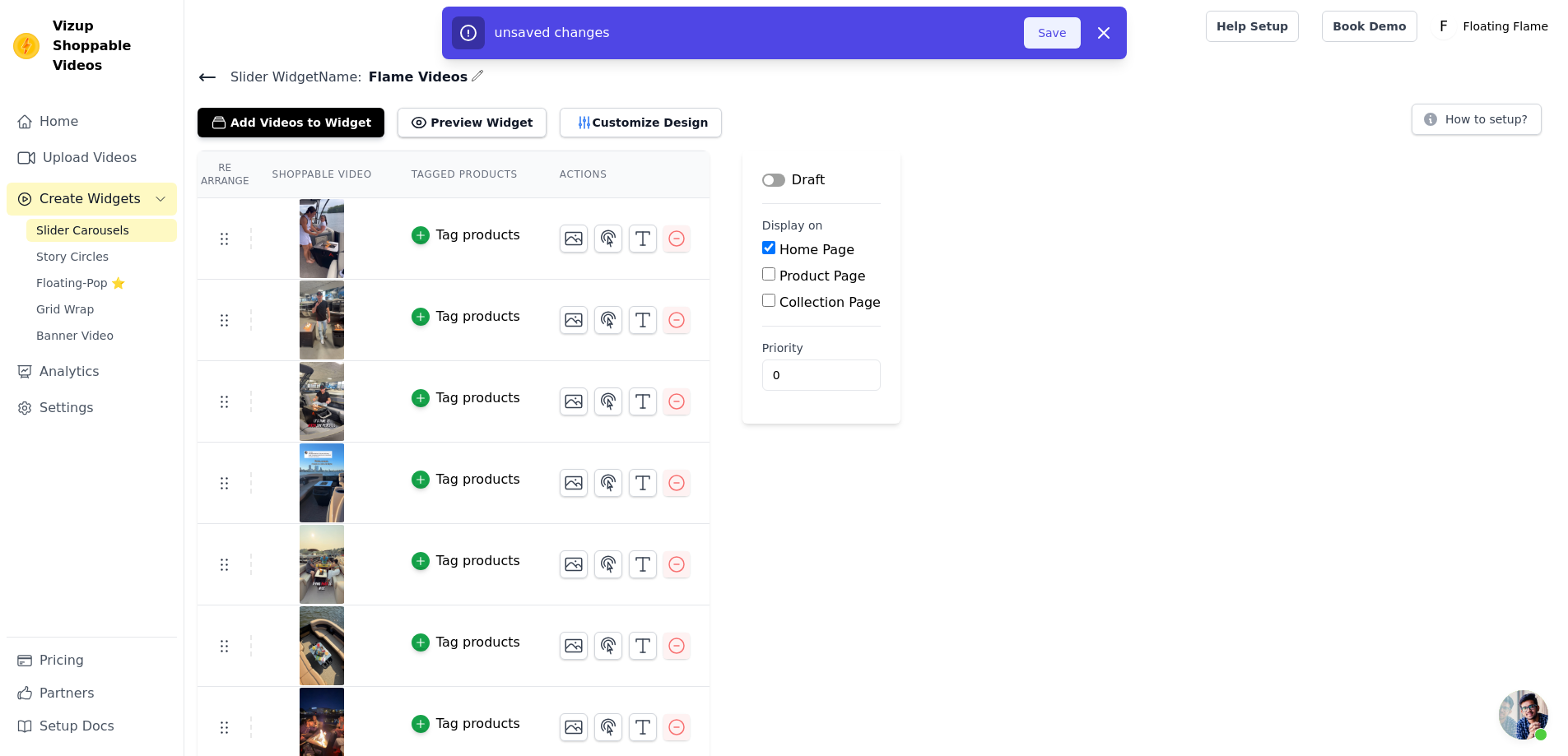
click at [1053, 40] on button "Save" at bounding box center [1052, 33] width 56 height 31
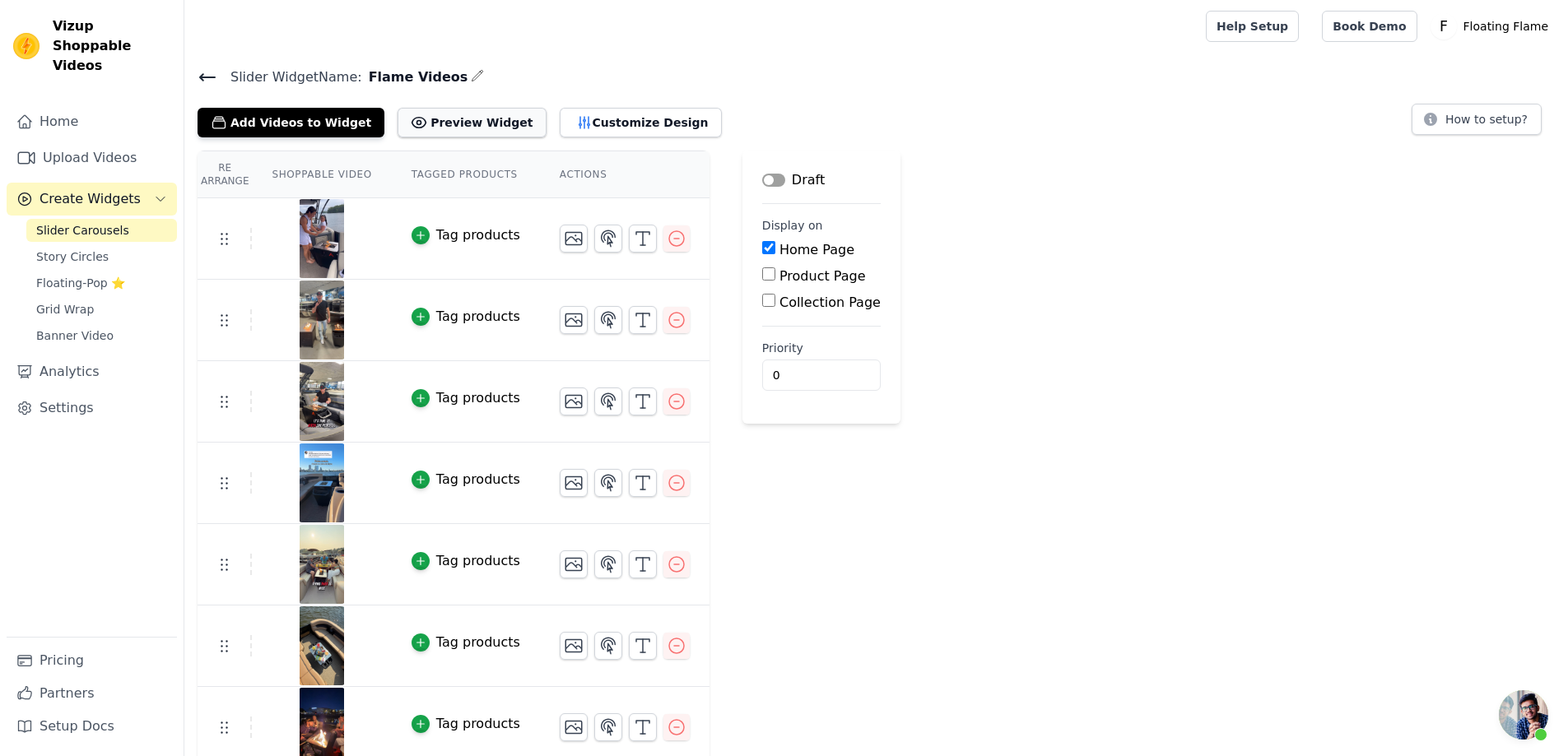
click at [473, 132] on button "Preview Widget" at bounding box center [472, 122] width 148 height 29
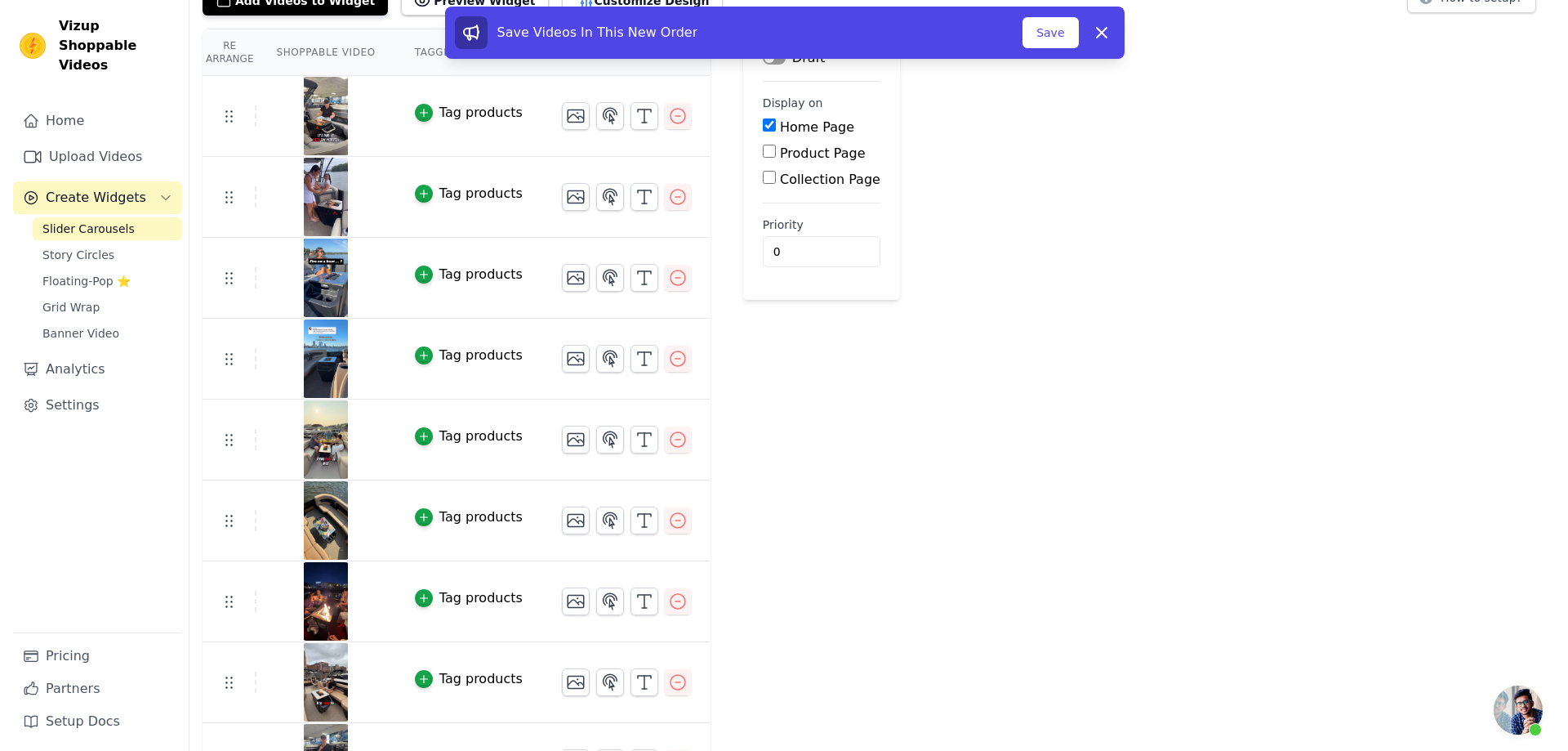
scroll to position [0, 0]
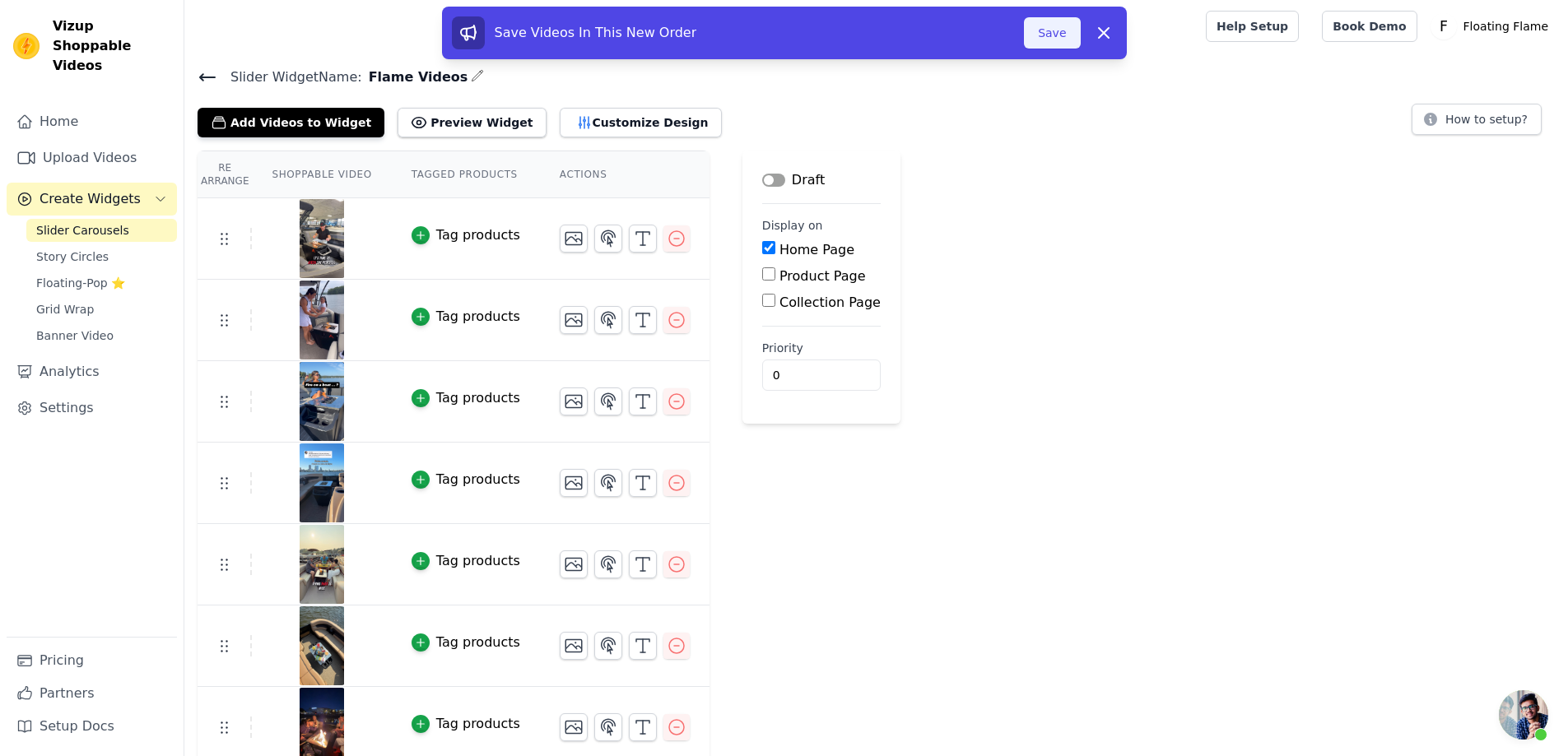
click at [1066, 38] on button "Save" at bounding box center [1052, 33] width 56 height 31
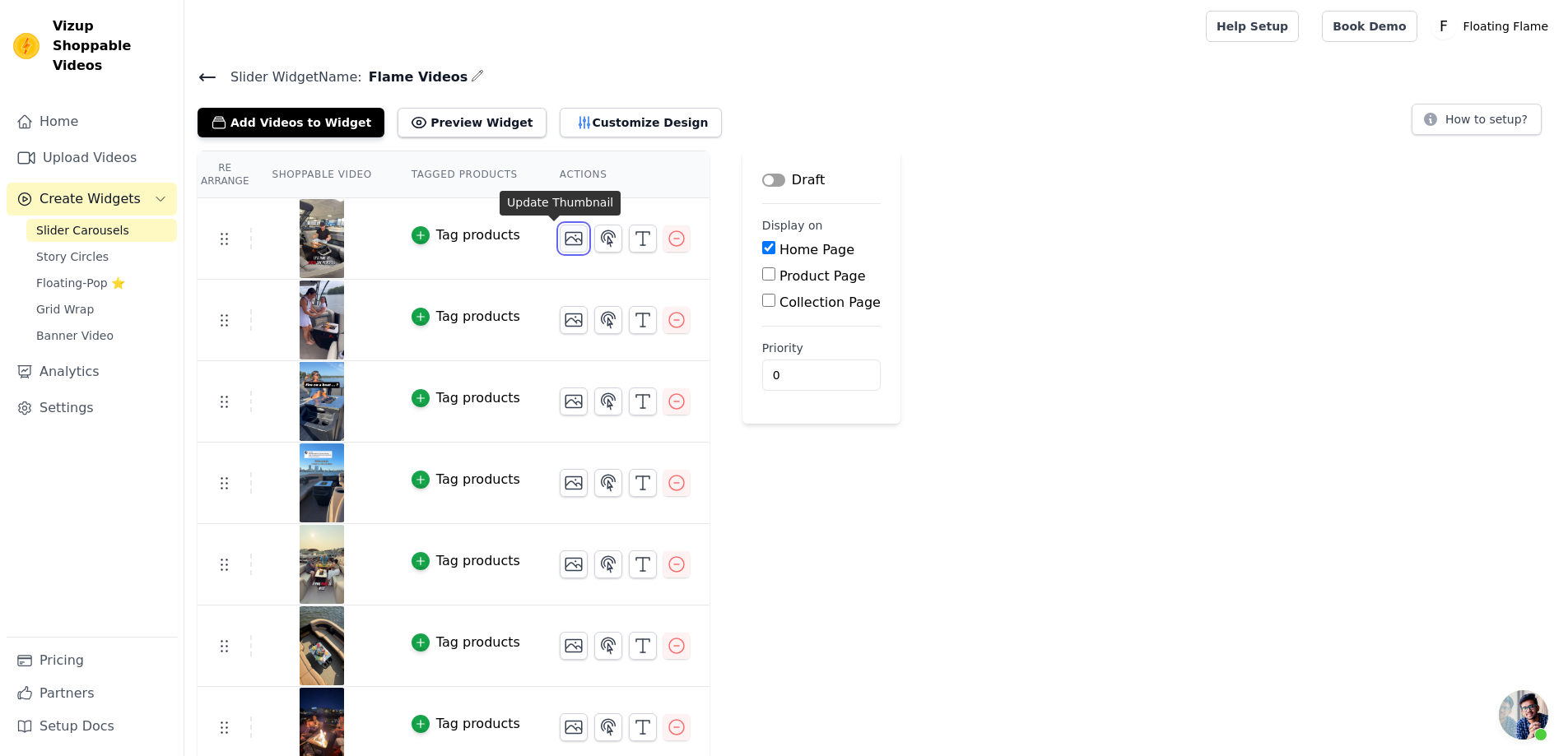
click at [564, 238] on icon "button" at bounding box center [573, 238] width 20 height 20
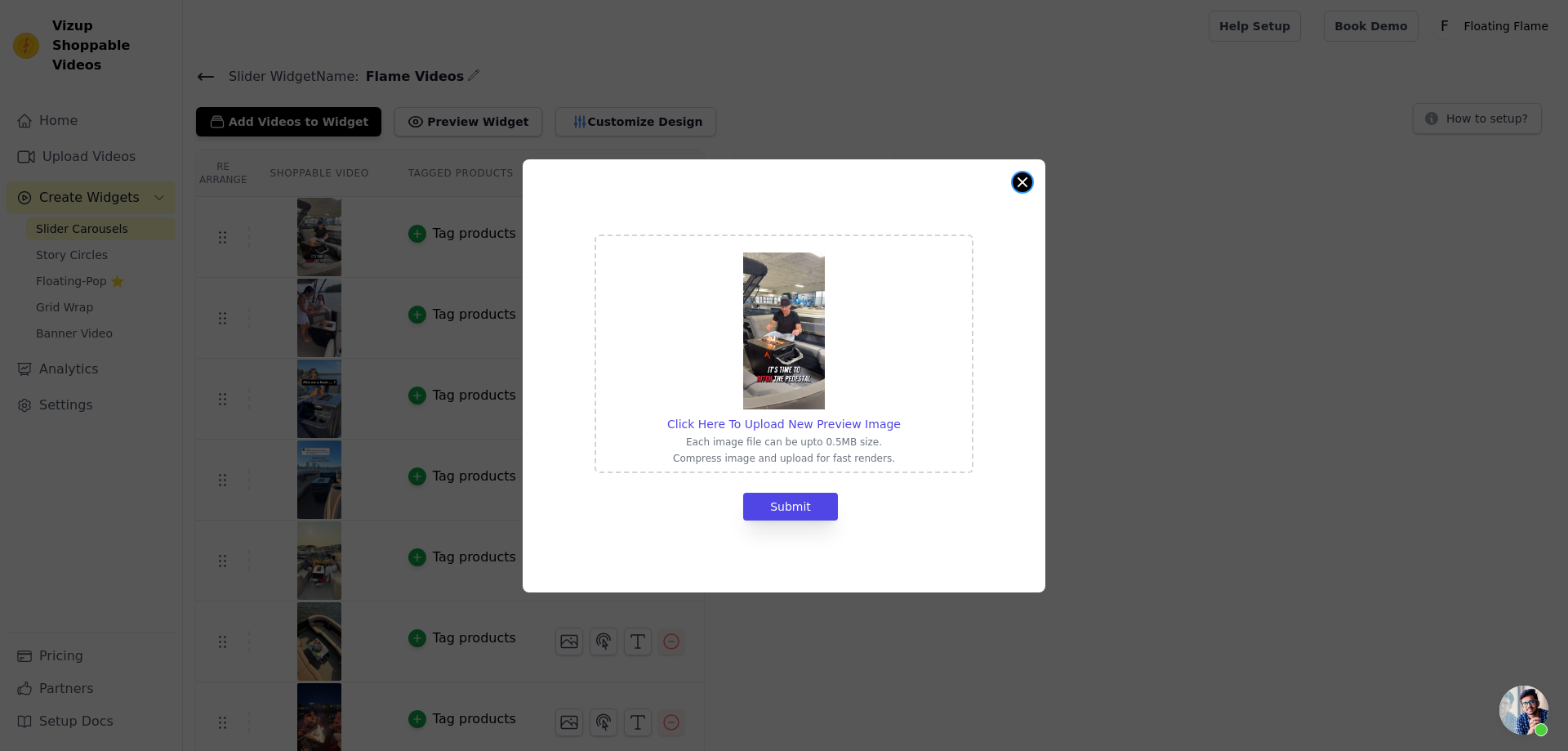
click at [1023, 184] on button "Close modal" at bounding box center [1022, 182] width 20 height 20
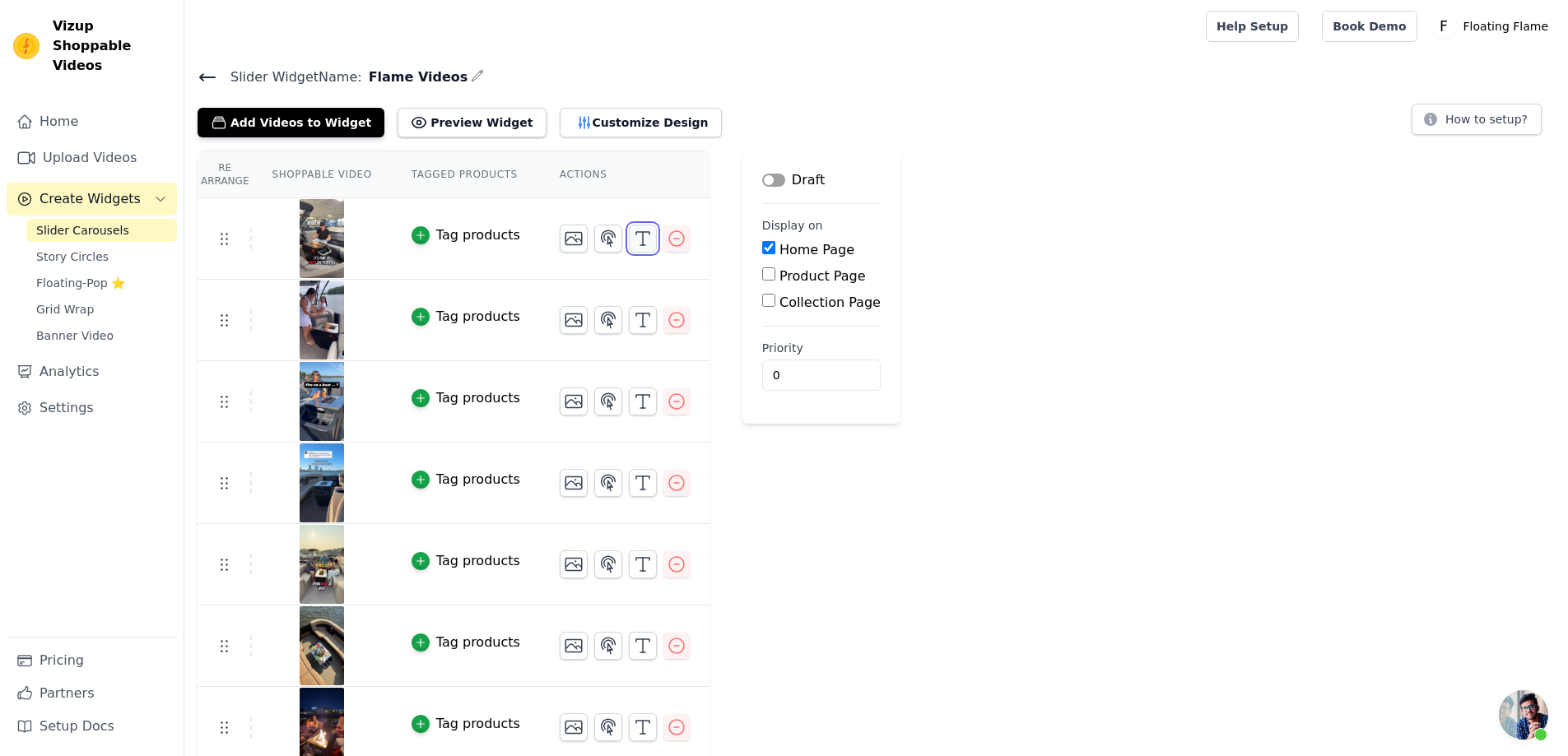
click at [633, 240] on icon "button" at bounding box center [642, 238] width 20 height 20
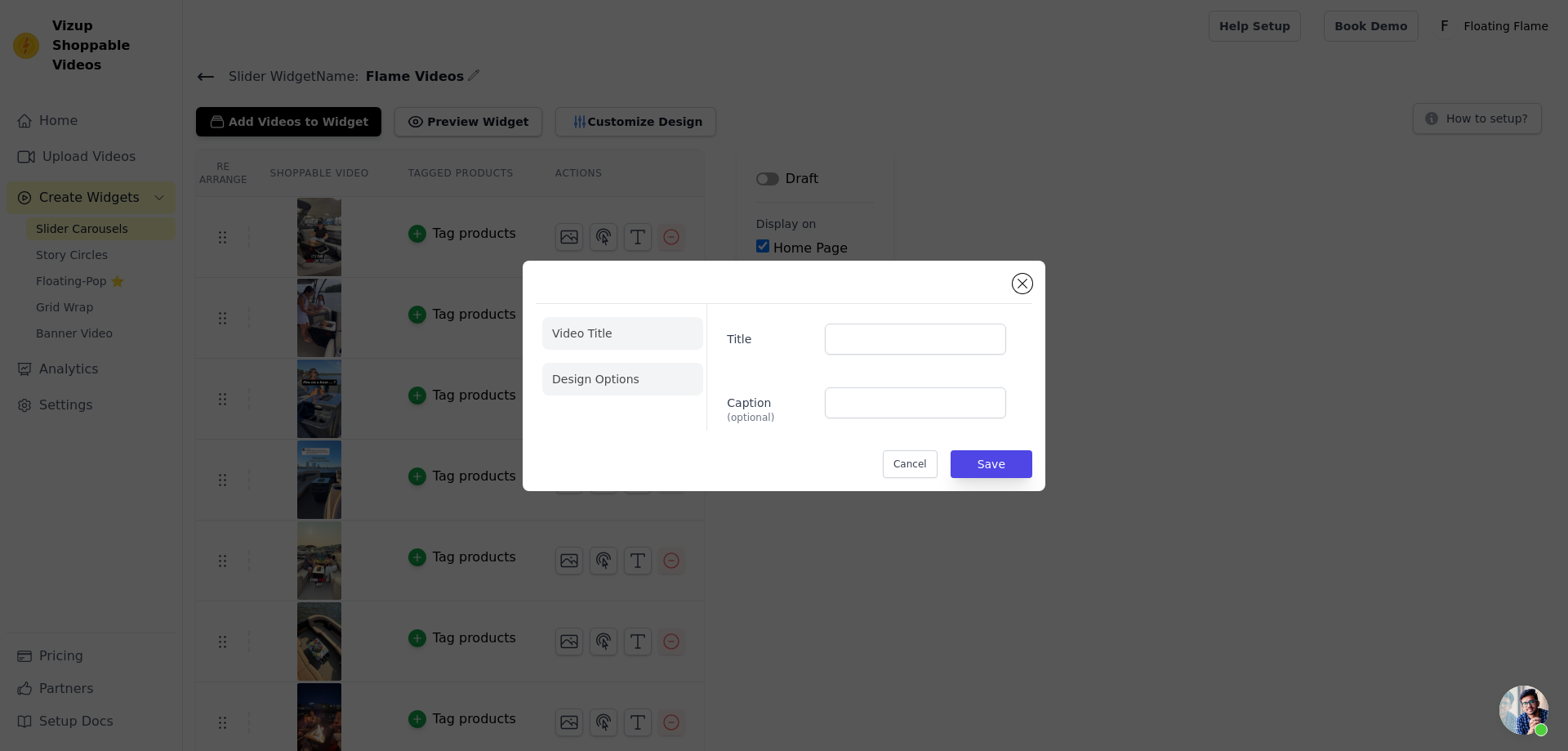
click at [588, 384] on li "Design Options" at bounding box center [623, 379] width 161 height 32
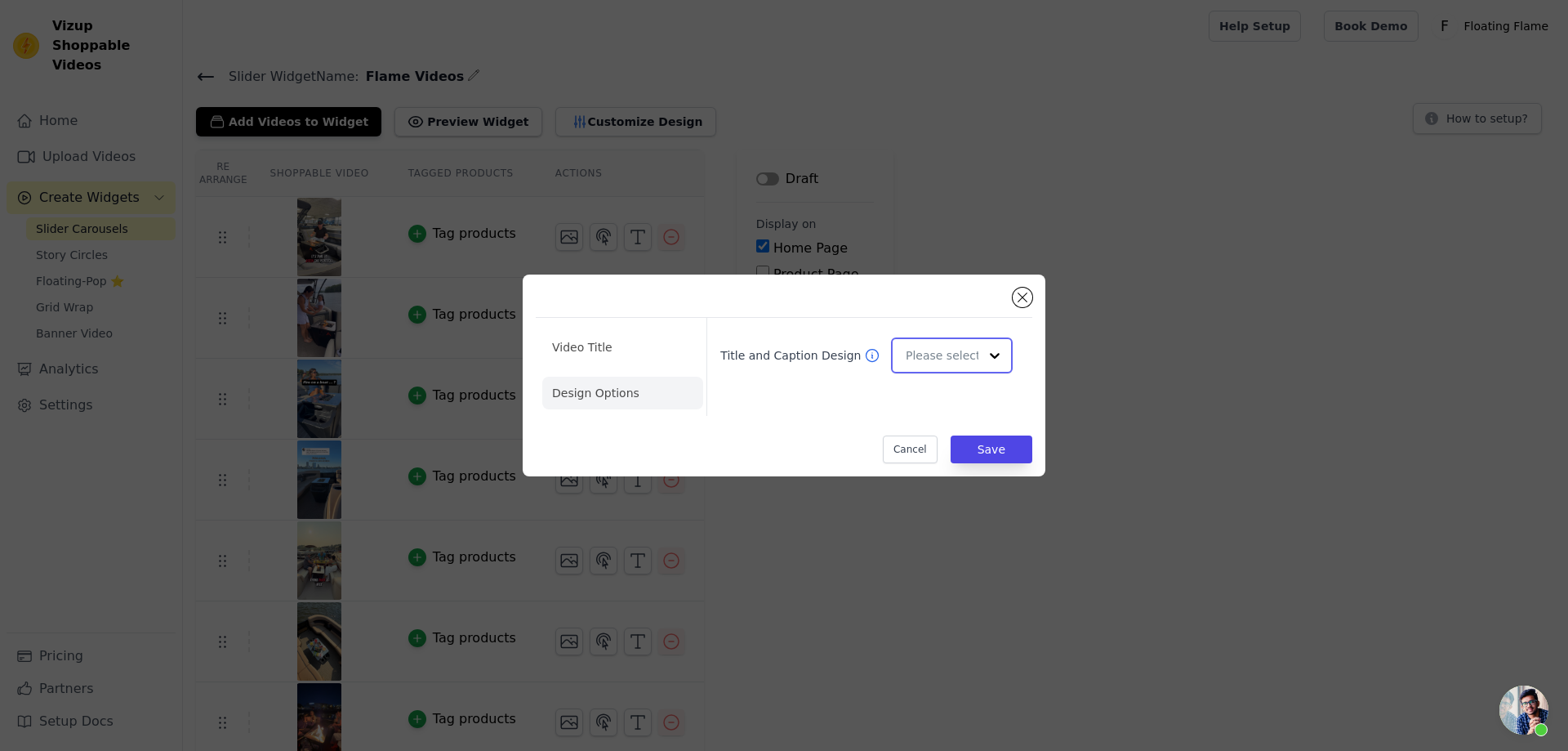
click at [956, 357] on input "Title and Caption Design" at bounding box center [942, 355] width 73 height 32
click at [842, 422] on div "Video Title Design Options Title and Caption Design Cancel Save" at bounding box center [783, 376] width 496 height 176
click at [614, 344] on li "Video Title" at bounding box center [623, 347] width 161 height 32
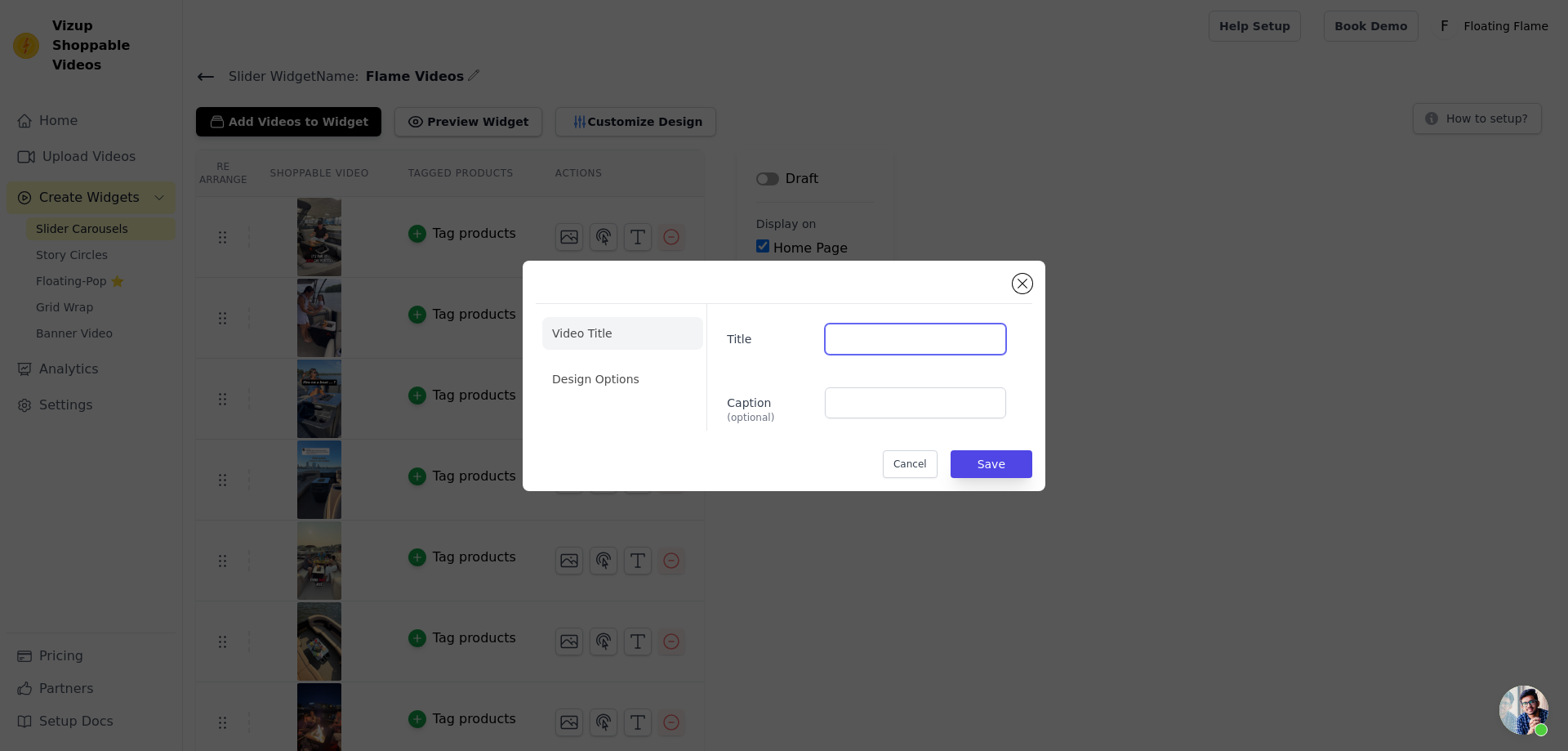
click at [907, 341] on input "Title" at bounding box center [916, 339] width 181 height 31
type input "Test"
type input "Testx 123"
click at [1015, 467] on button "Save" at bounding box center [992, 464] width 82 height 28
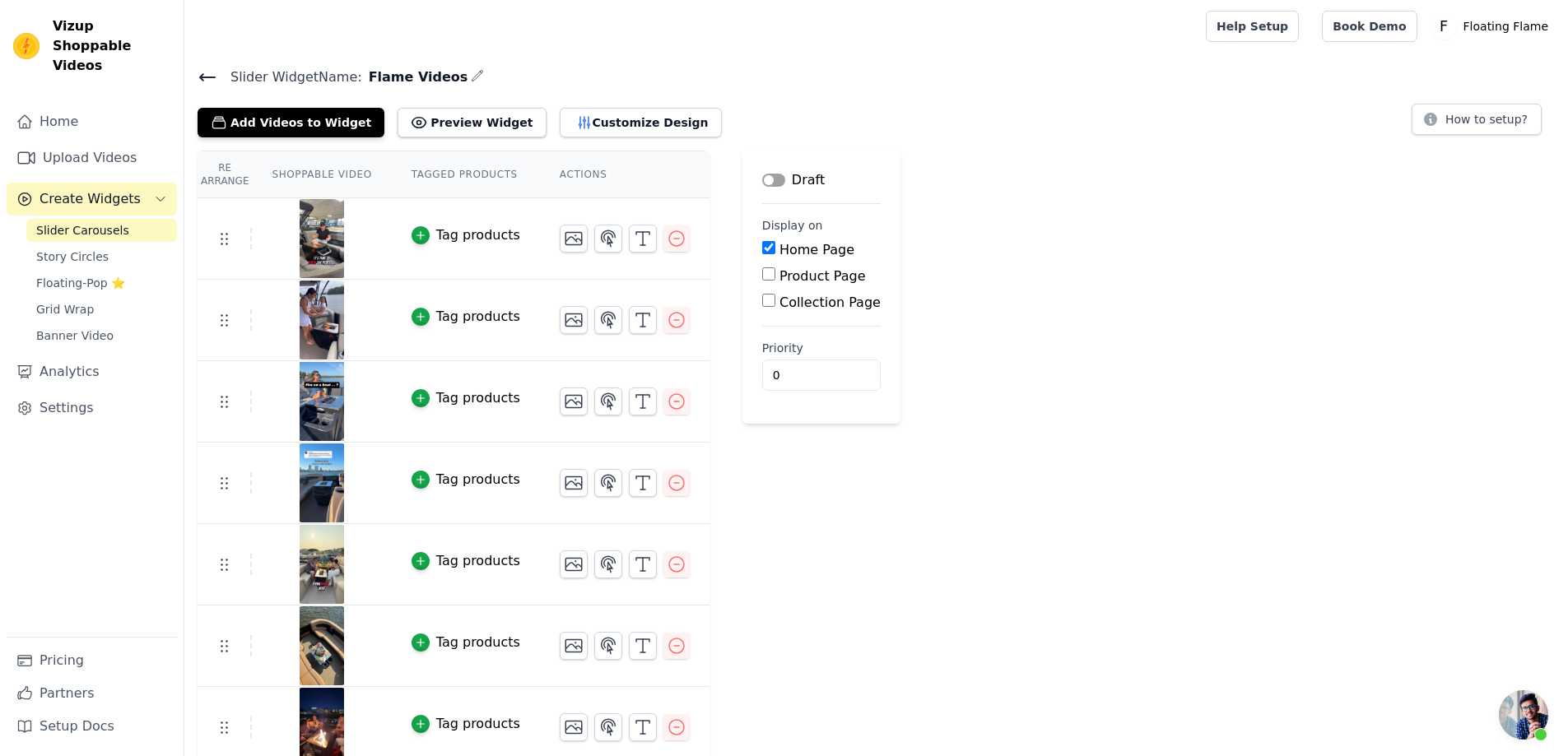
click at [762, 247] on input "Home Page" at bounding box center [769, 247] width 13 height 13
checkbox input "false"
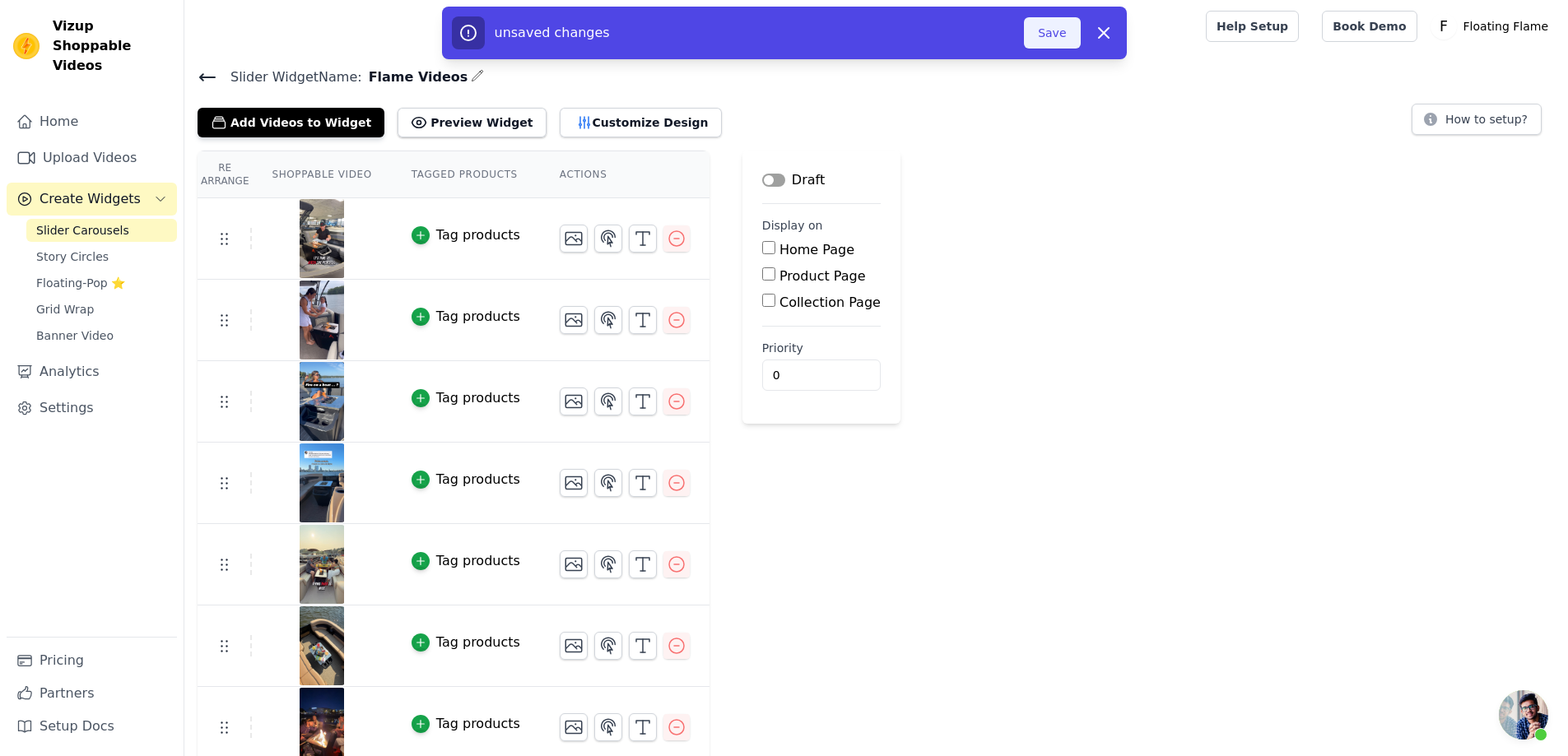
click at [1061, 34] on button "Save" at bounding box center [1052, 33] width 56 height 31
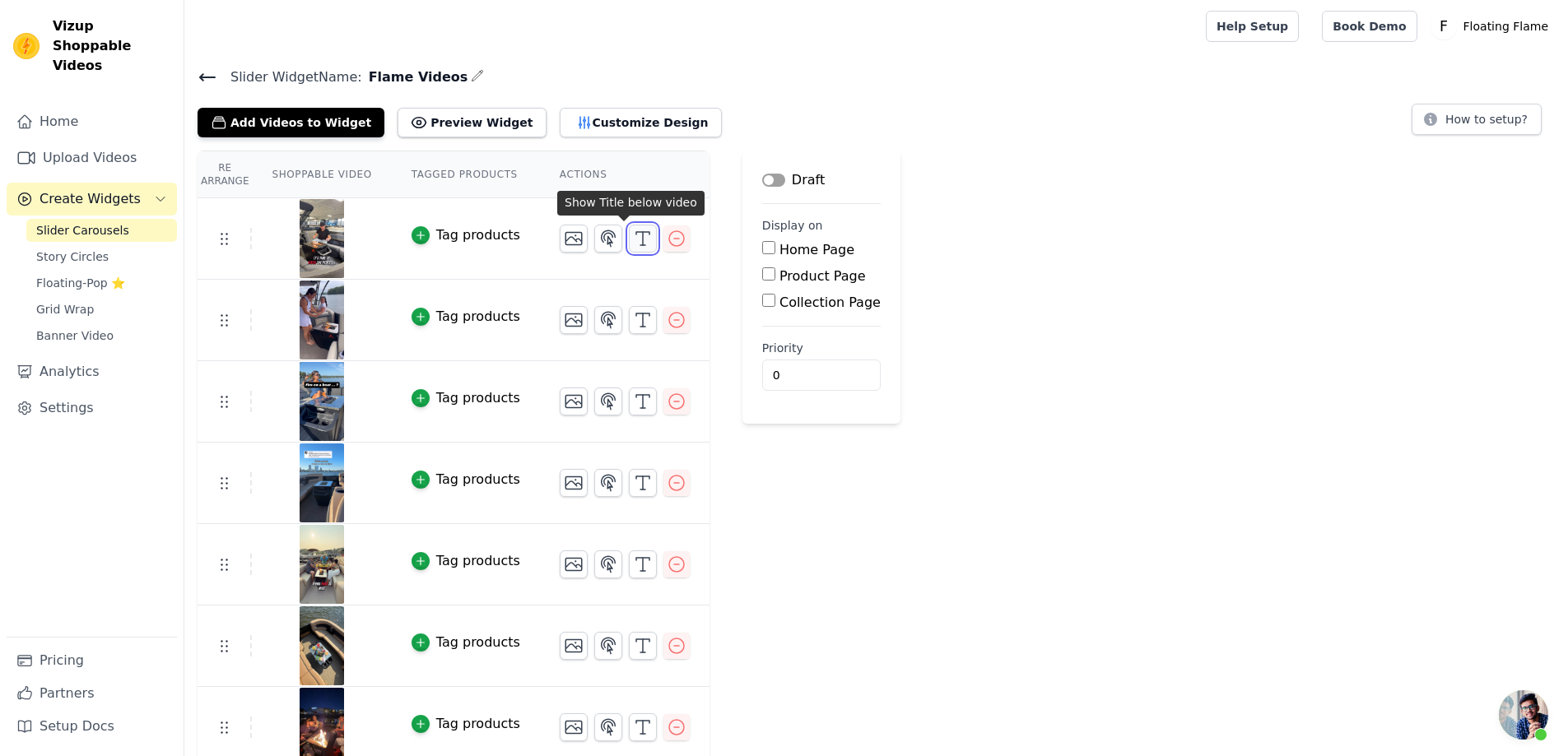
click at [643, 235] on line "button" at bounding box center [643, 238] width 0 height 13
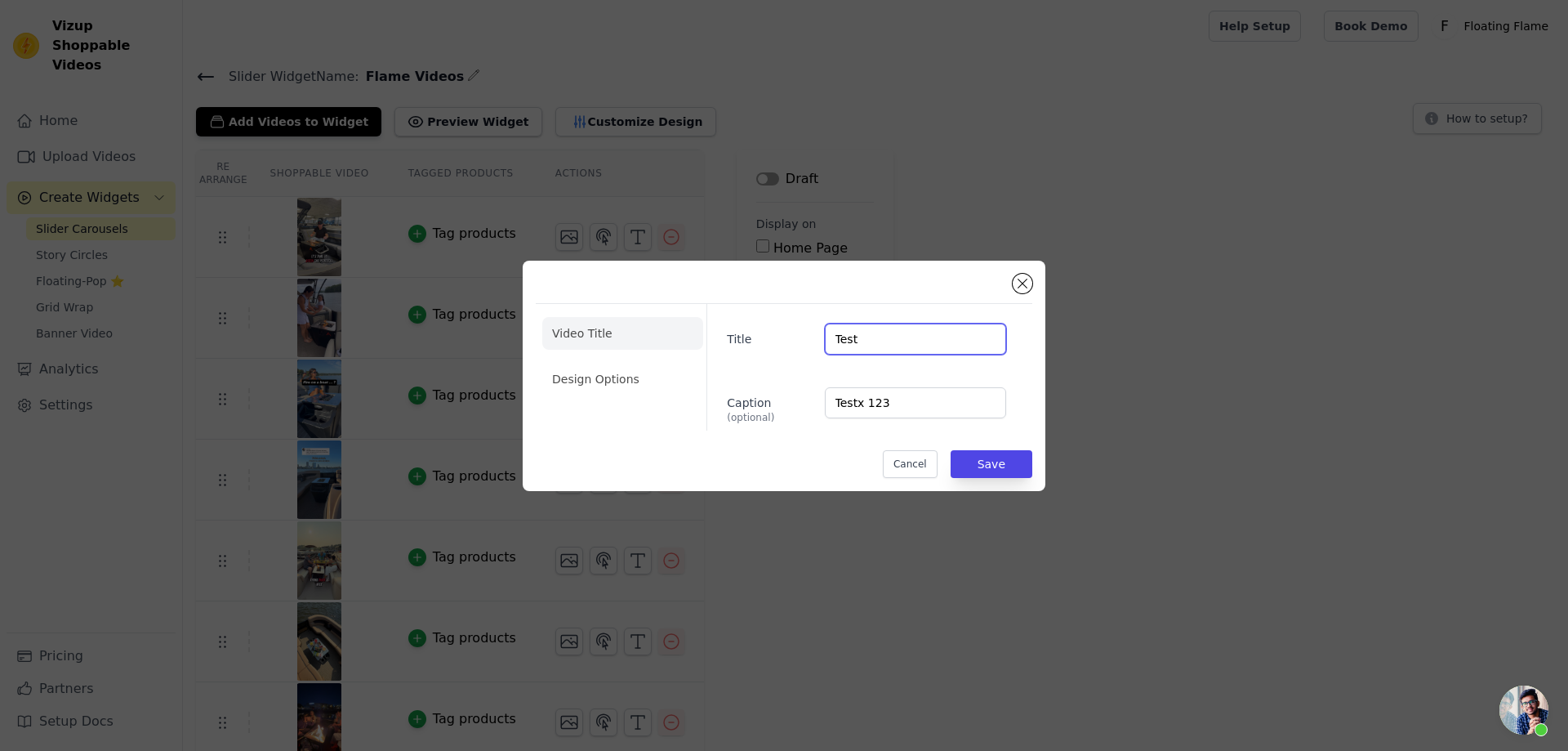
click at [843, 340] on input "Test" at bounding box center [916, 339] width 181 height 31
click at [853, 405] on input "Testx 123" at bounding box center [916, 402] width 181 height 31
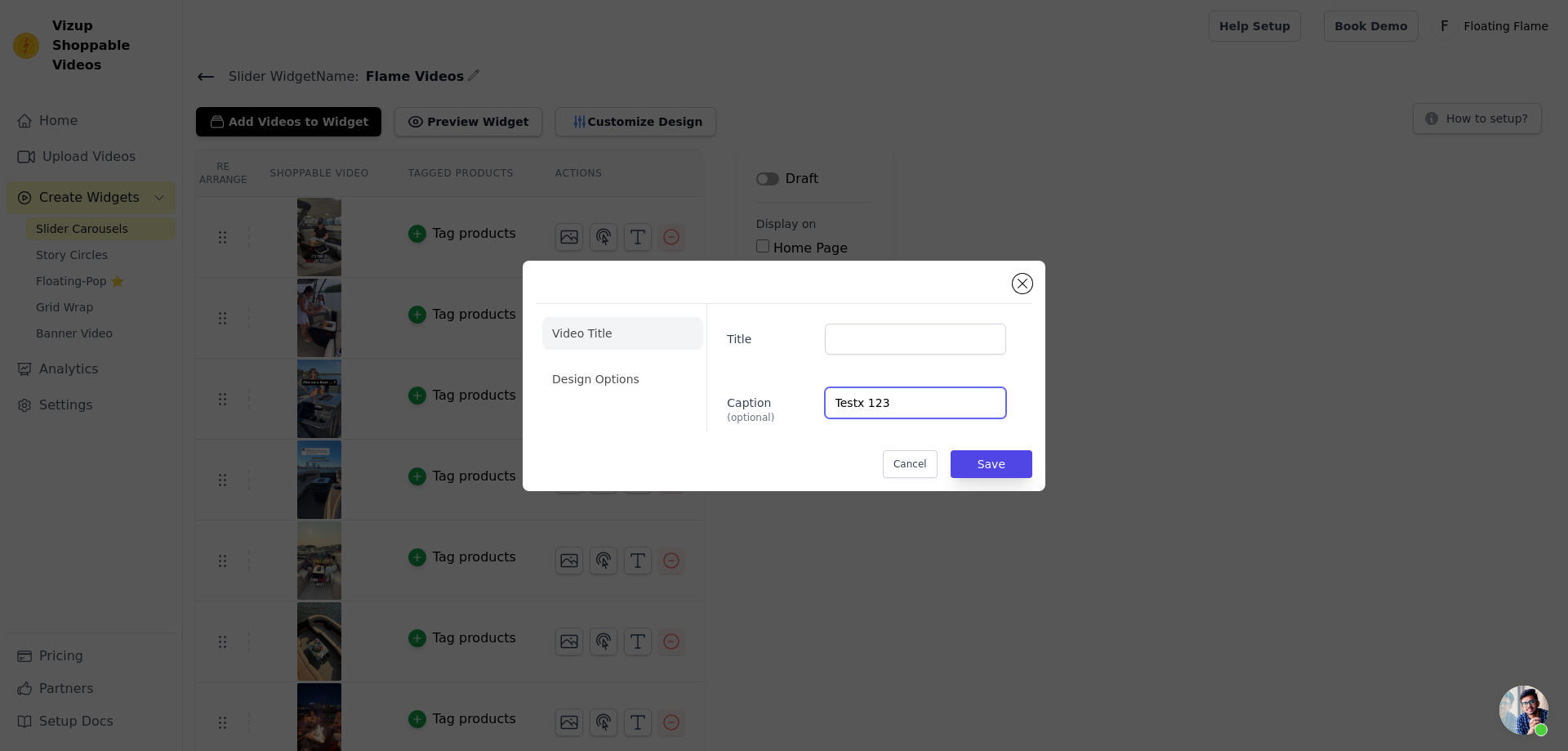
click at [853, 405] on input "Testx 123" at bounding box center [916, 402] width 181 height 31
click at [611, 387] on li "Design Options" at bounding box center [623, 379] width 161 height 32
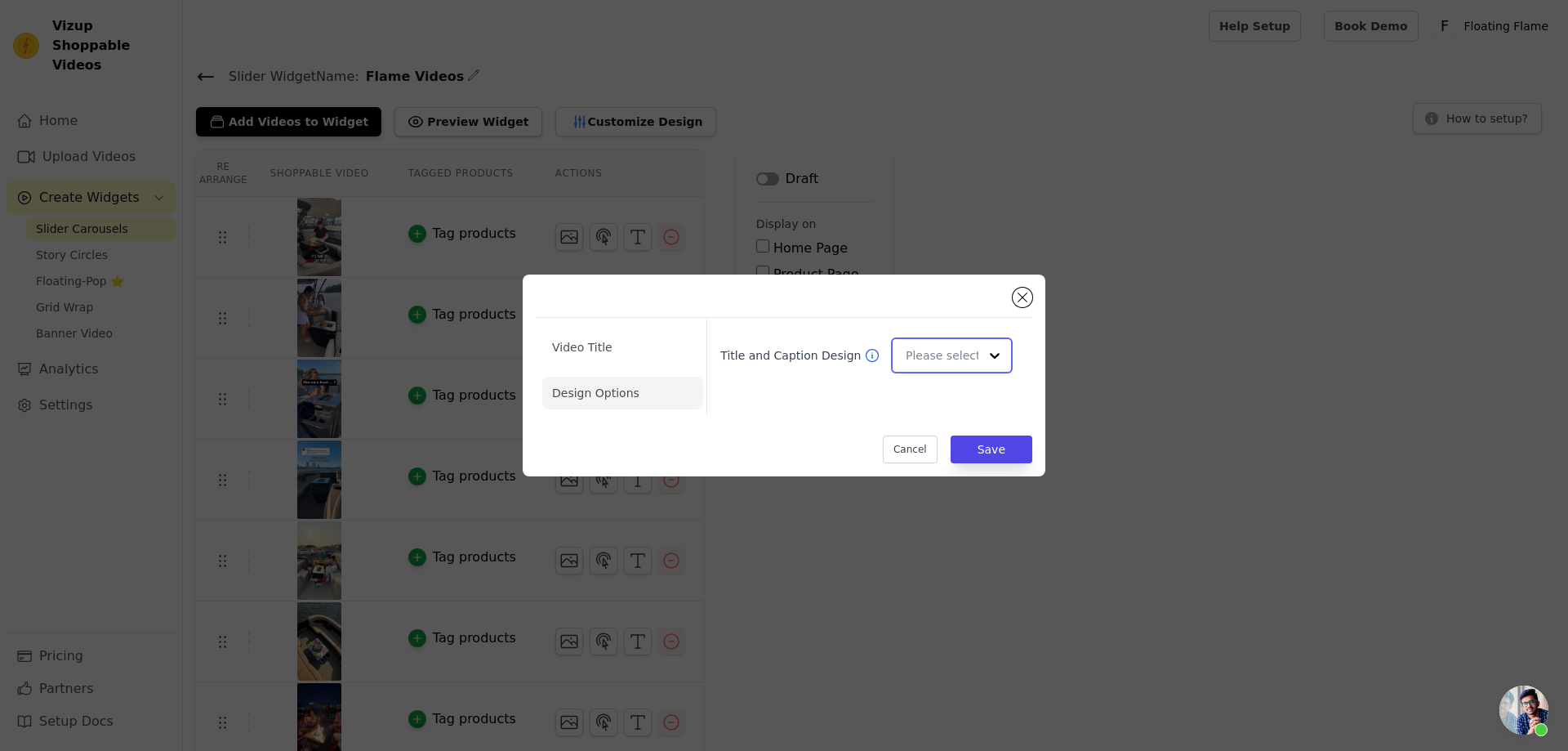
click at [927, 365] on input "Title and Caption Design" at bounding box center [942, 355] width 73 height 32
click at [962, 432] on div "Overlay" at bounding box center [949, 429] width 117 height 34
drag, startPoint x: 610, startPoint y: 349, endPoint x: 678, endPoint y: 343, distance: 68.3
click at [611, 349] on li "Video Title" at bounding box center [623, 347] width 161 height 32
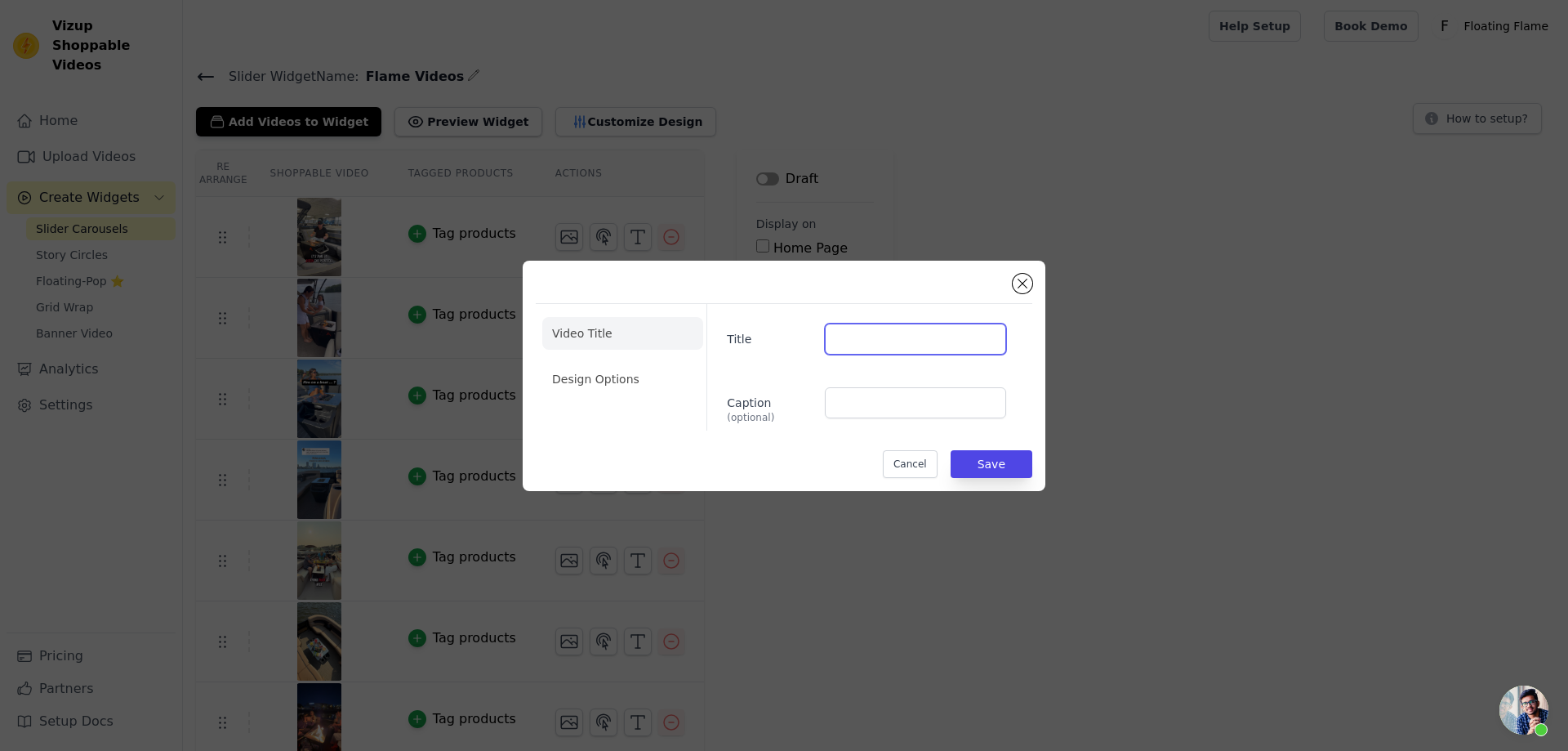
click at [933, 349] on input "Title" at bounding box center [916, 339] width 181 height 31
type input "Test"
type input "Test 123"
click at [995, 465] on button "Save" at bounding box center [992, 464] width 82 height 28
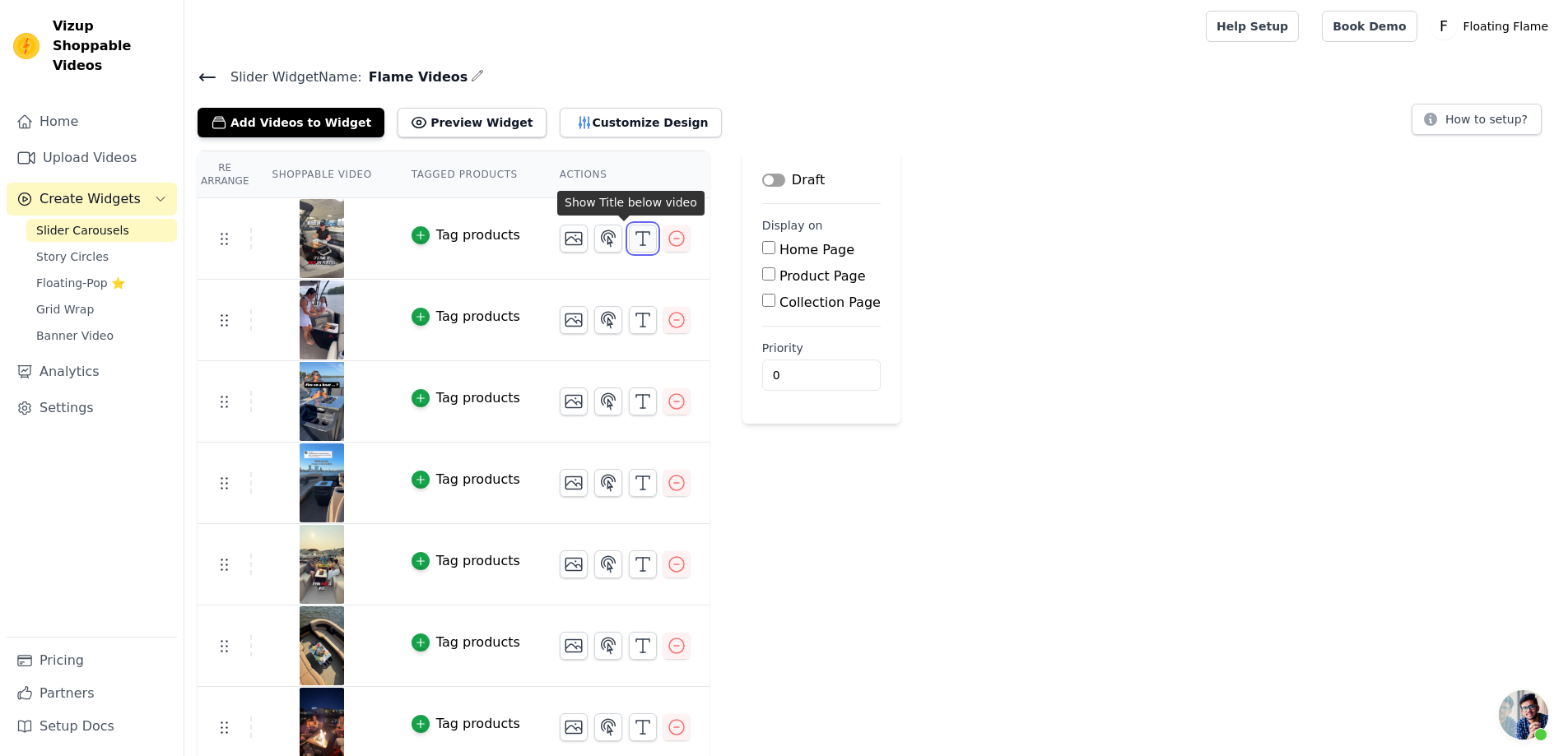
click at [633, 240] on icon "button" at bounding box center [642, 238] width 20 height 20
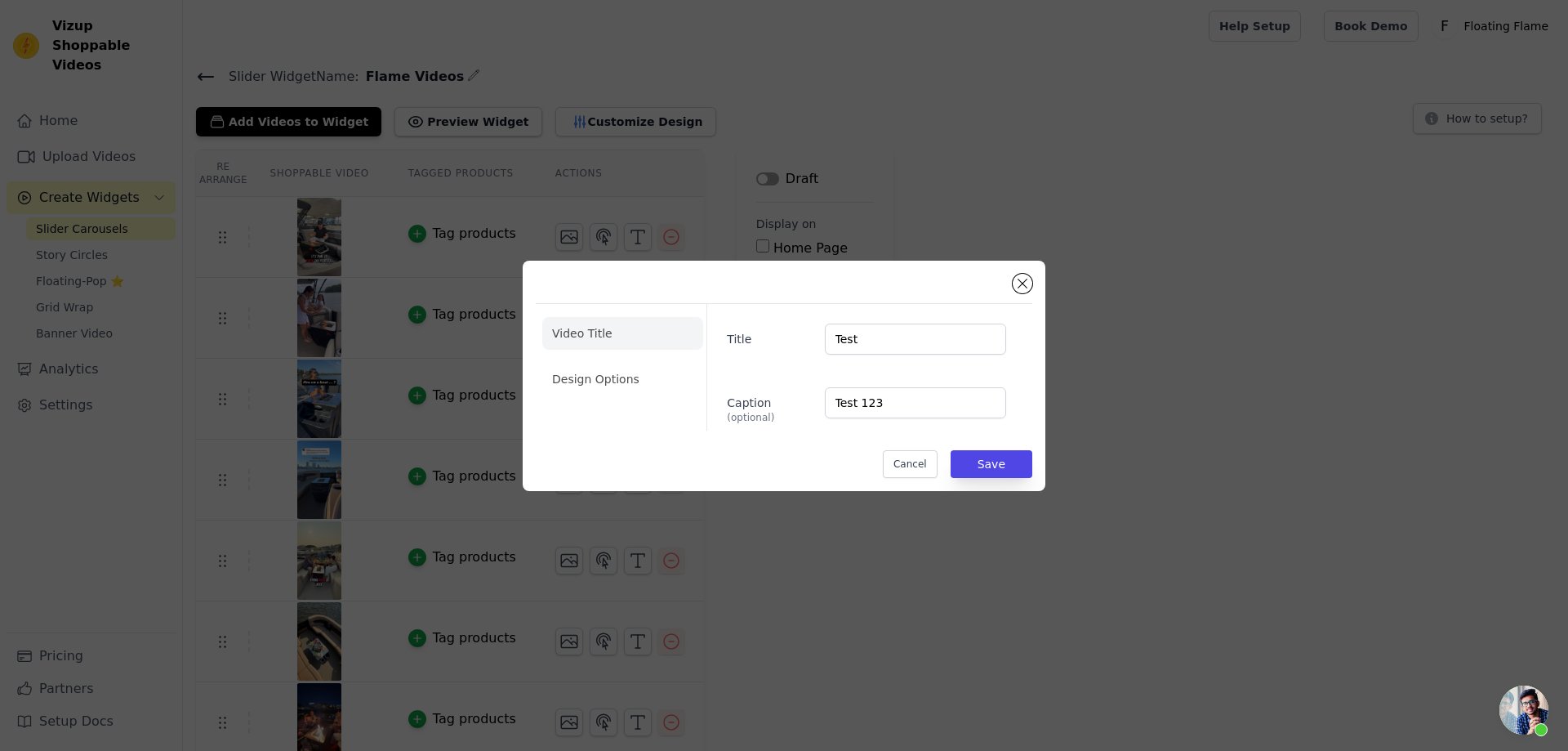
click at [620, 368] on li "Design Options" at bounding box center [623, 379] width 161 height 32
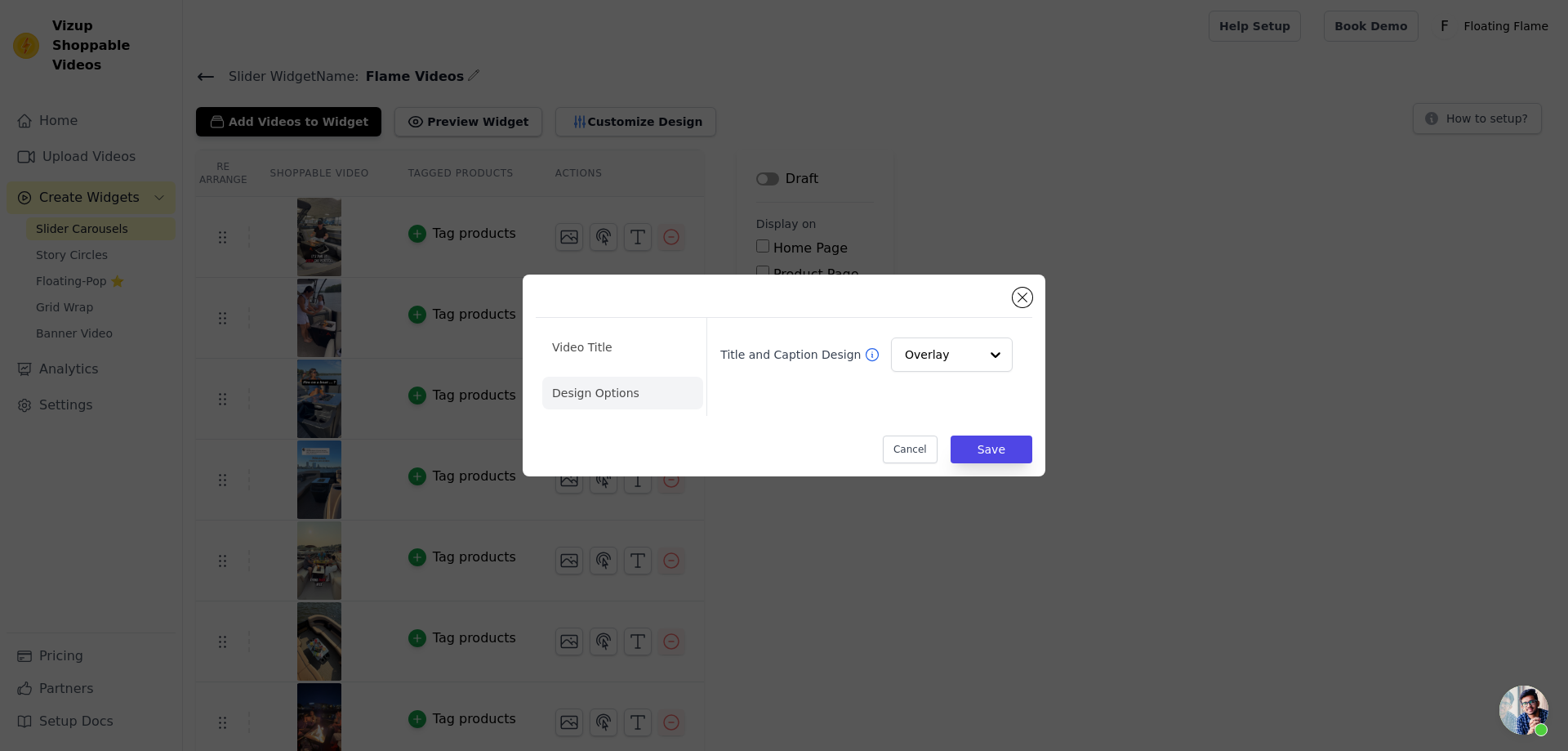
click at [947, 334] on div "Title and Caption Design Overlay" at bounding box center [867, 354] width 306 height 47
click at [962, 361] on input "Title and Caption Design" at bounding box center [942, 355] width 73 height 32
click at [956, 468] on div "Minimalist" at bounding box center [949, 463] width 117 height 34
click at [1015, 448] on button "Save" at bounding box center [992, 449] width 82 height 28
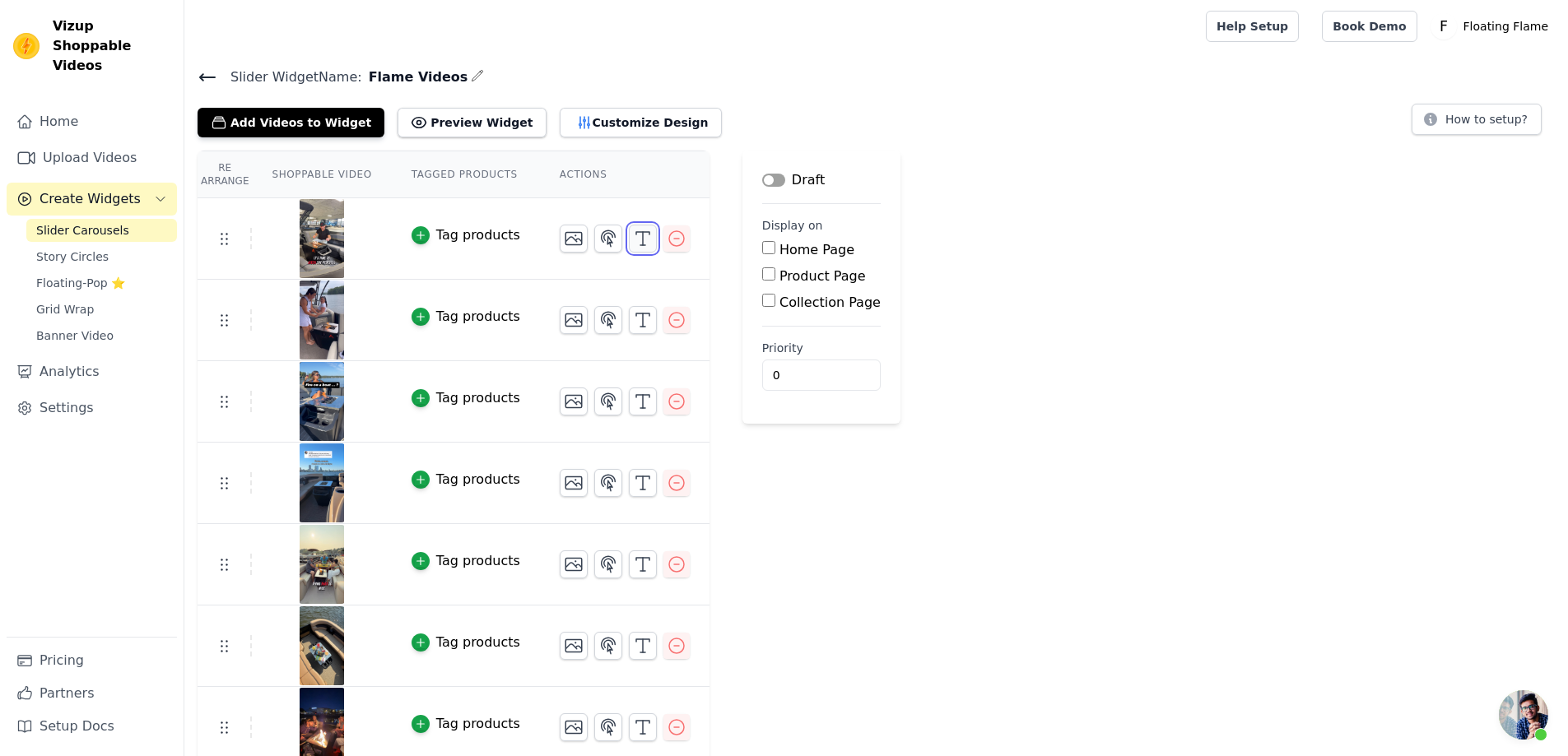
click at [629, 236] on button "button" at bounding box center [643, 238] width 28 height 28
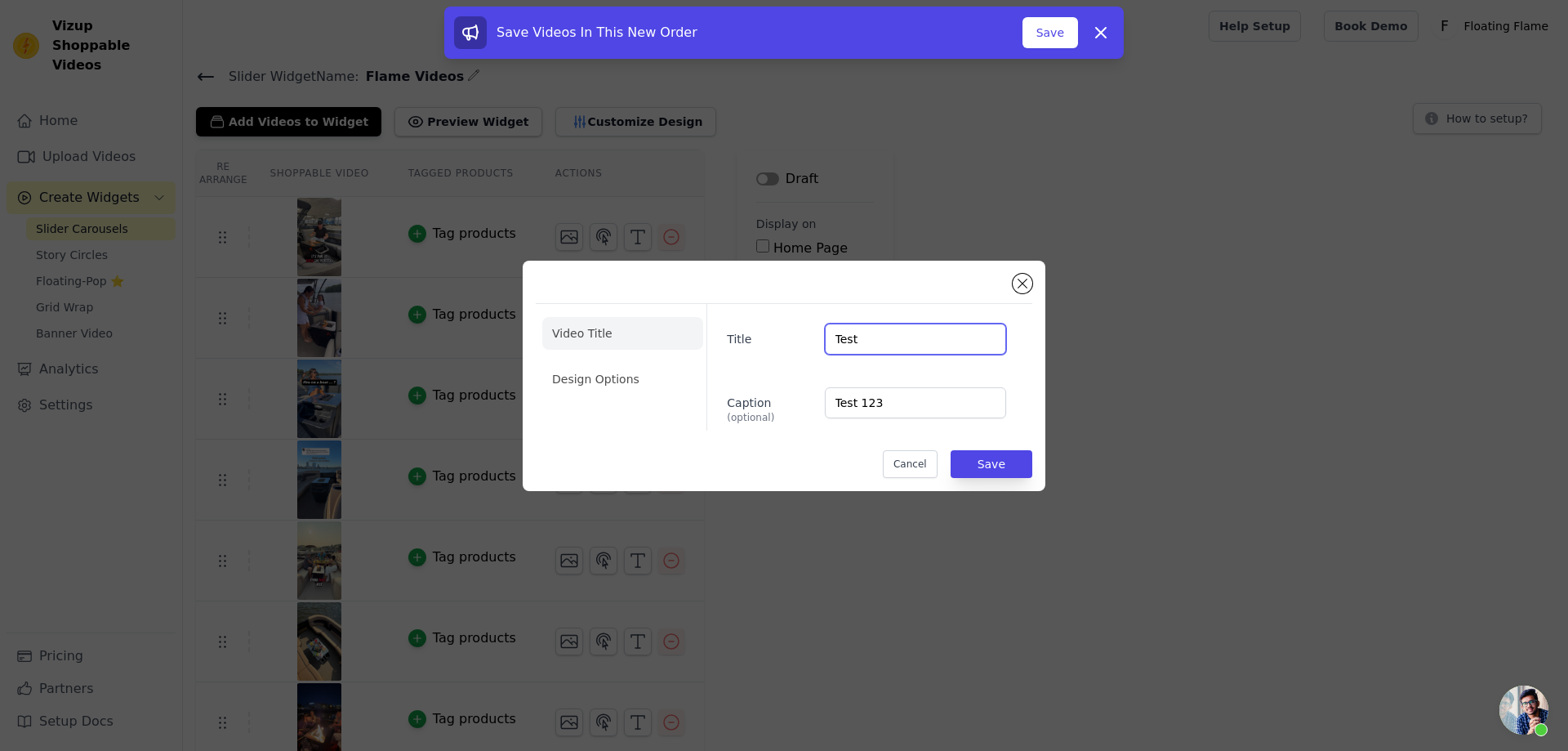
click at [899, 350] on input "Test" at bounding box center [916, 339] width 181 height 31
click at [899, 351] on input "Test" at bounding box center [916, 339] width 181 height 31
click at [908, 402] on input "Test 123" at bounding box center [916, 402] width 181 height 31
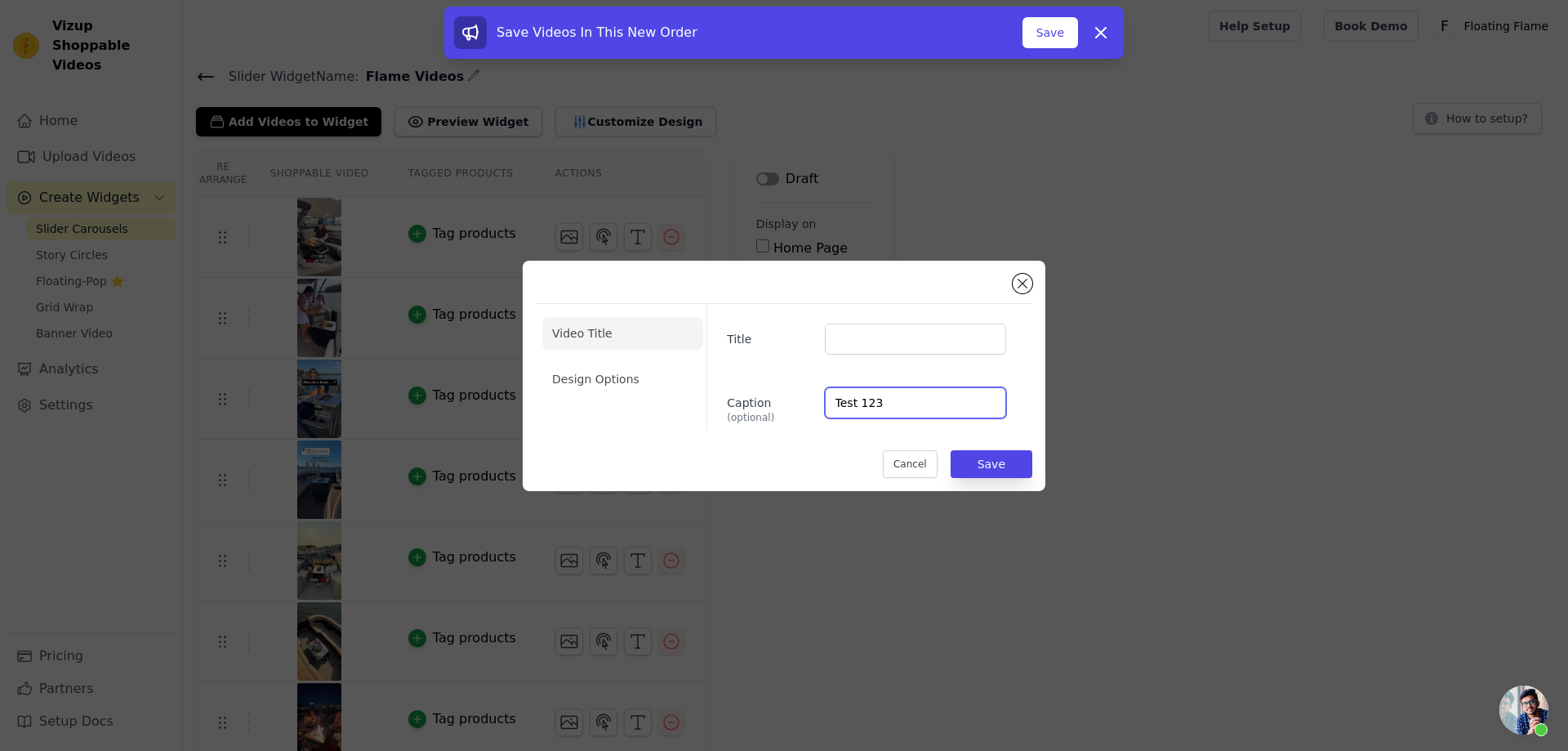
click at [908, 402] on input "Test 123" at bounding box center [916, 402] width 181 height 31
click at [992, 461] on button "Save" at bounding box center [992, 464] width 82 height 28
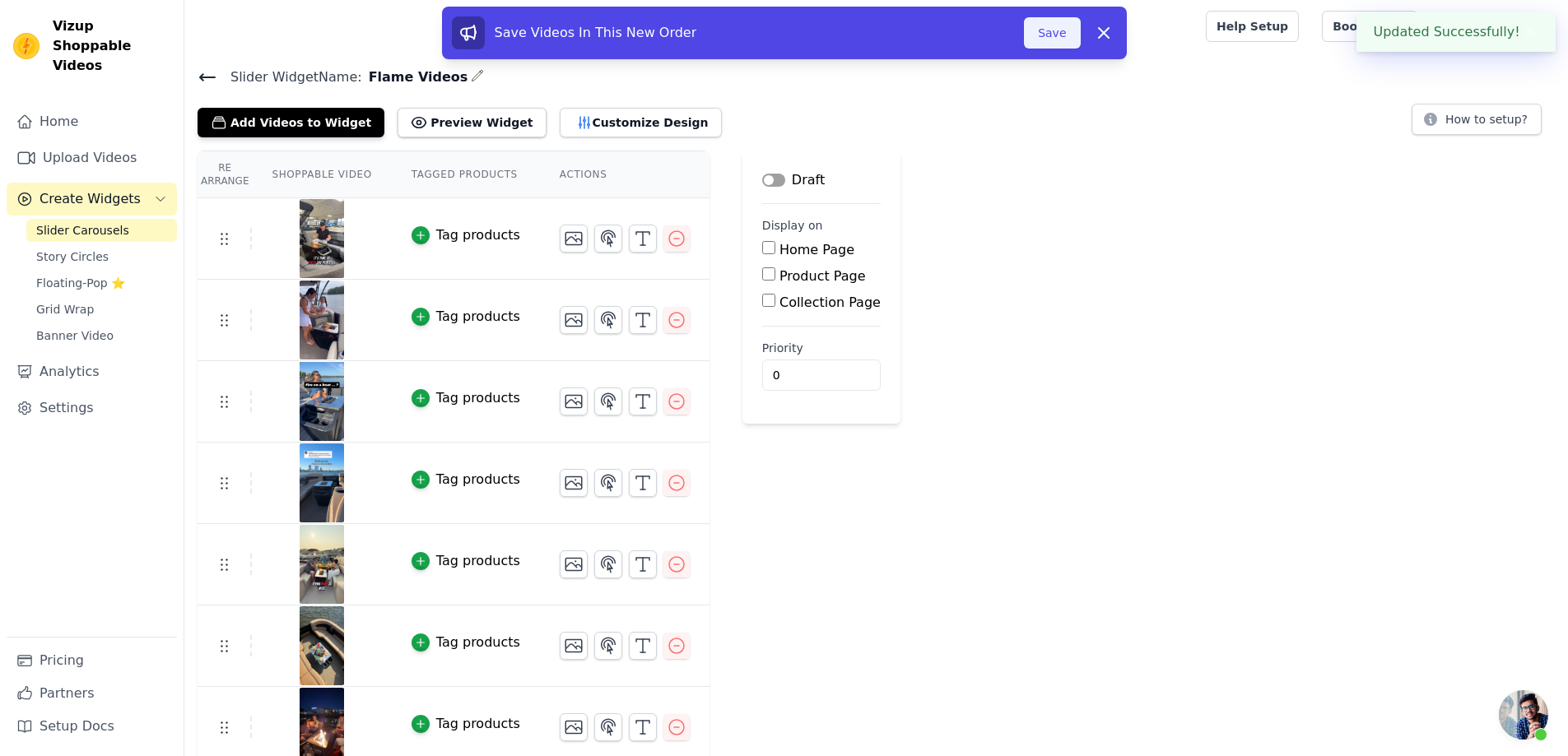
click at [1057, 34] on button "Save" at bounding box center [1052, 33] width 56 height 31
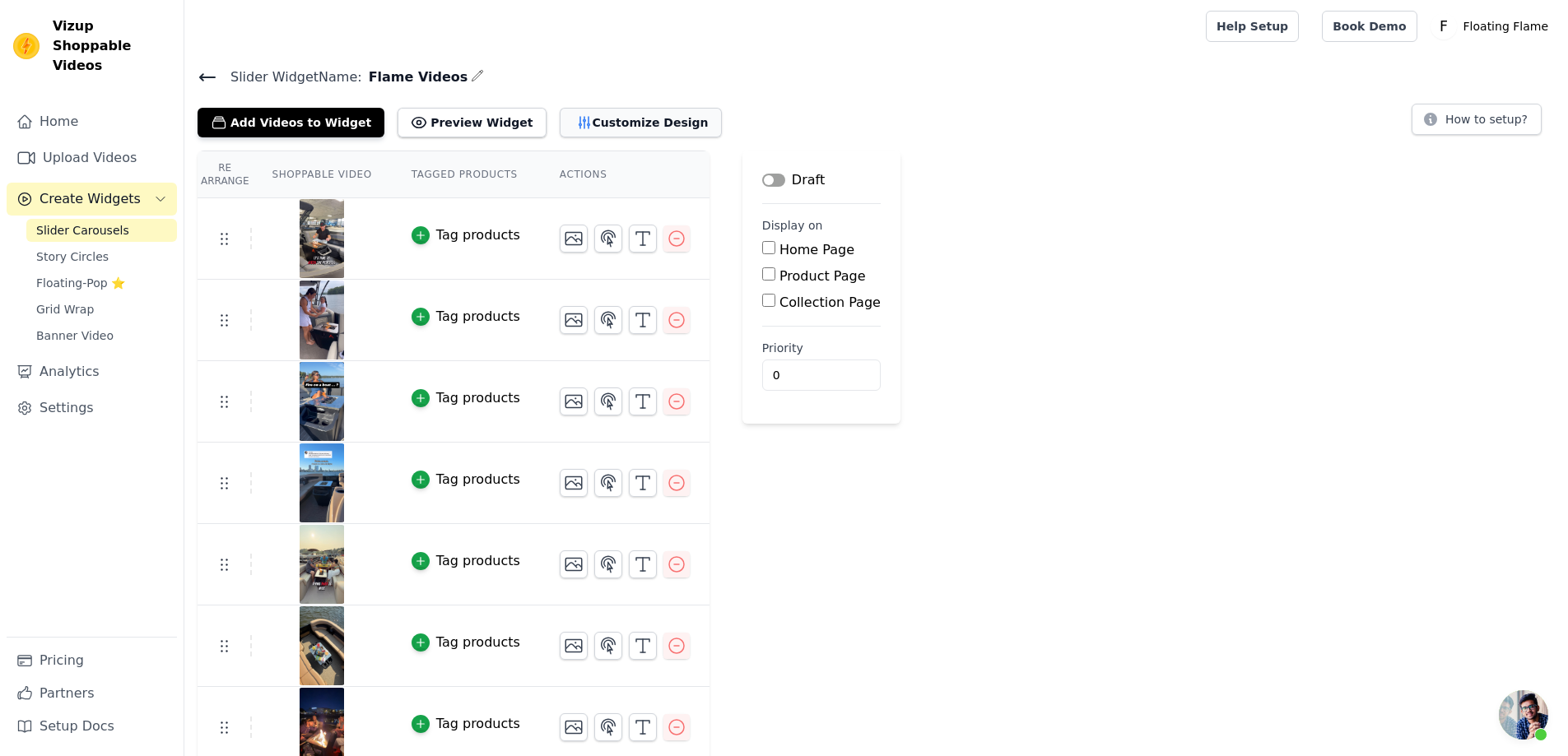
click at [613, 132] on button "Customize Design" at bounding box center [640, 122] width 162 height 29
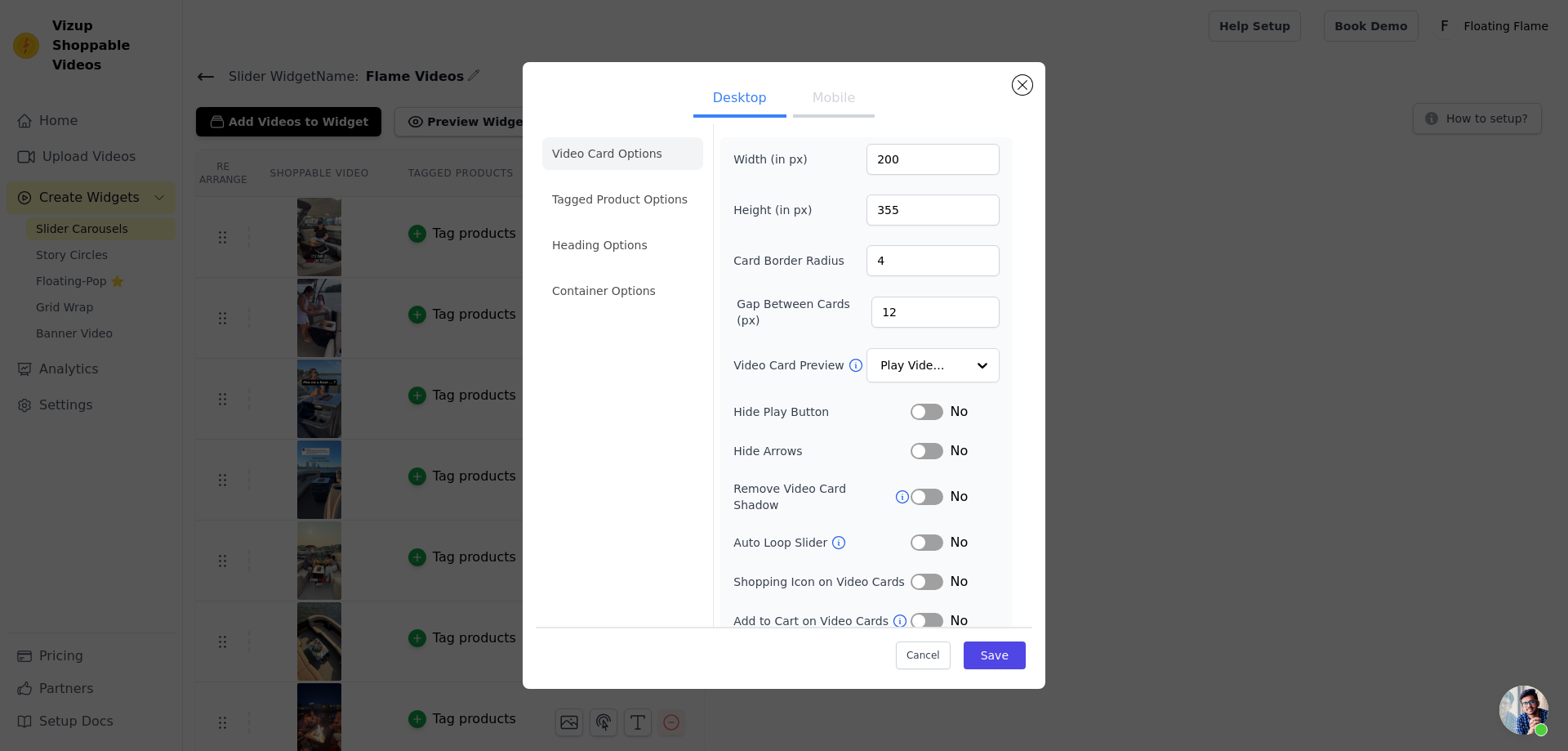
scroll to position [7, 0]
click at [611, 197] on li "Tagged Product Options" at bounding box center [623, 197] width 161 height 32
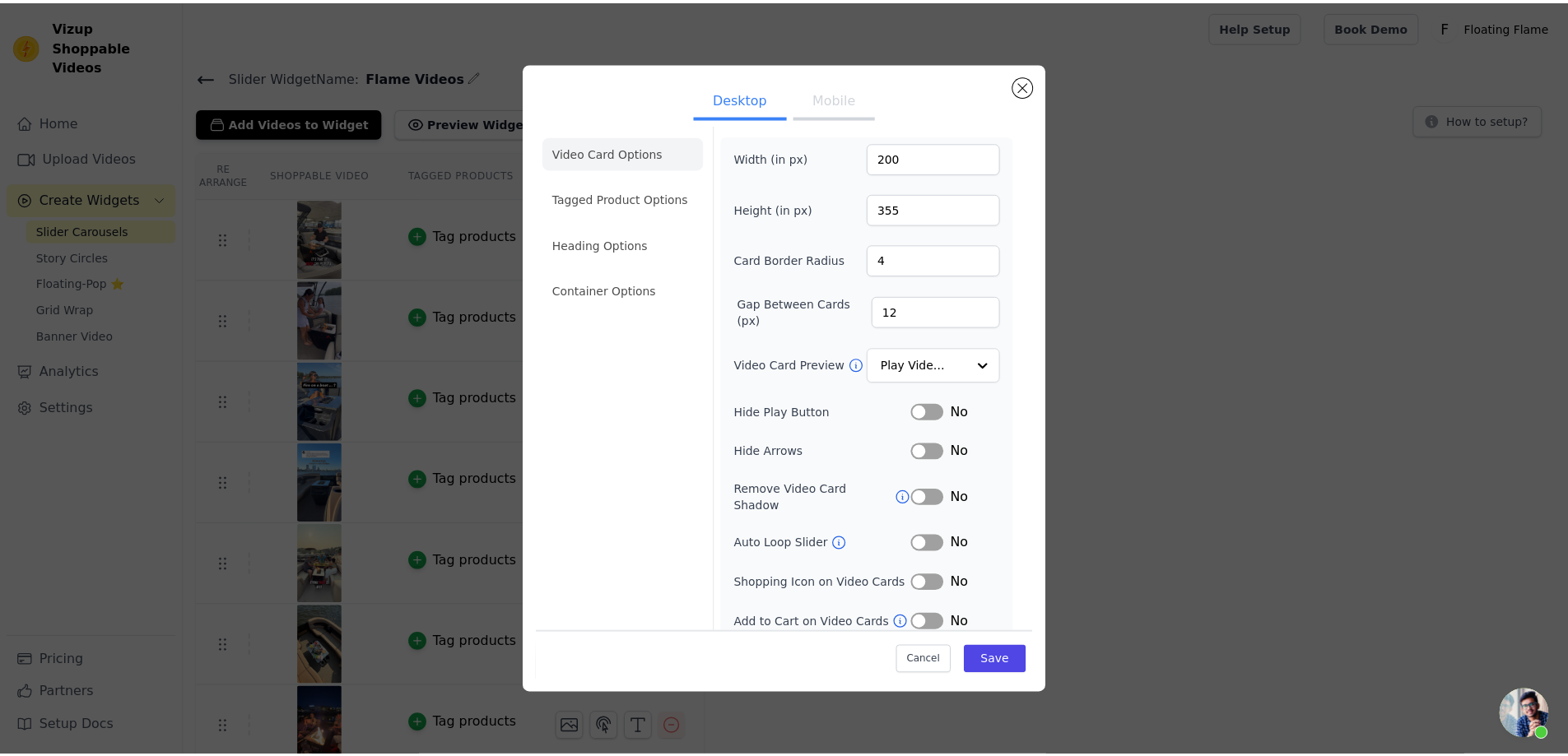
scroll to position [0, 0]
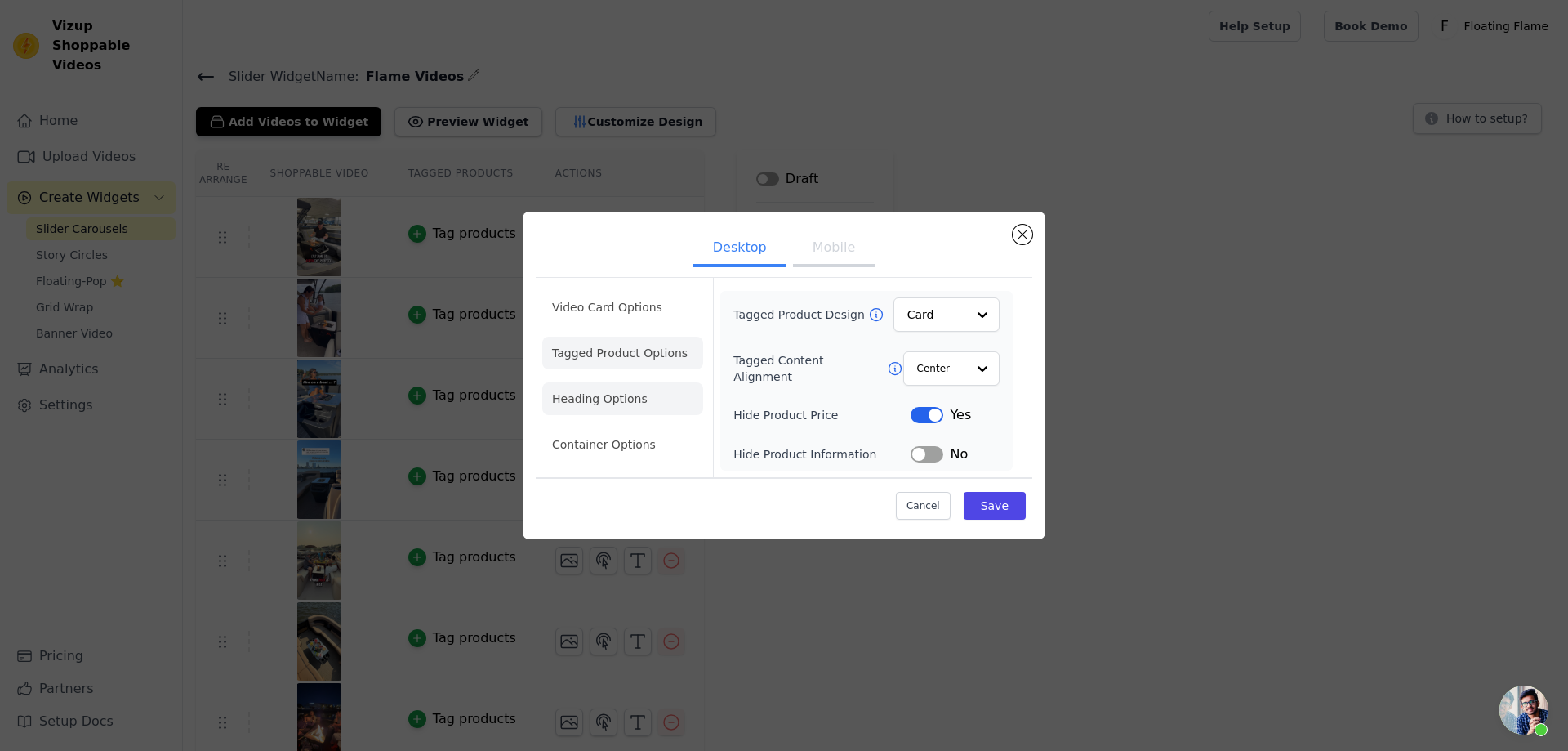
click at [618, 402] on li "Heading Options" at bounding box center [623, 399] width 161 height 32
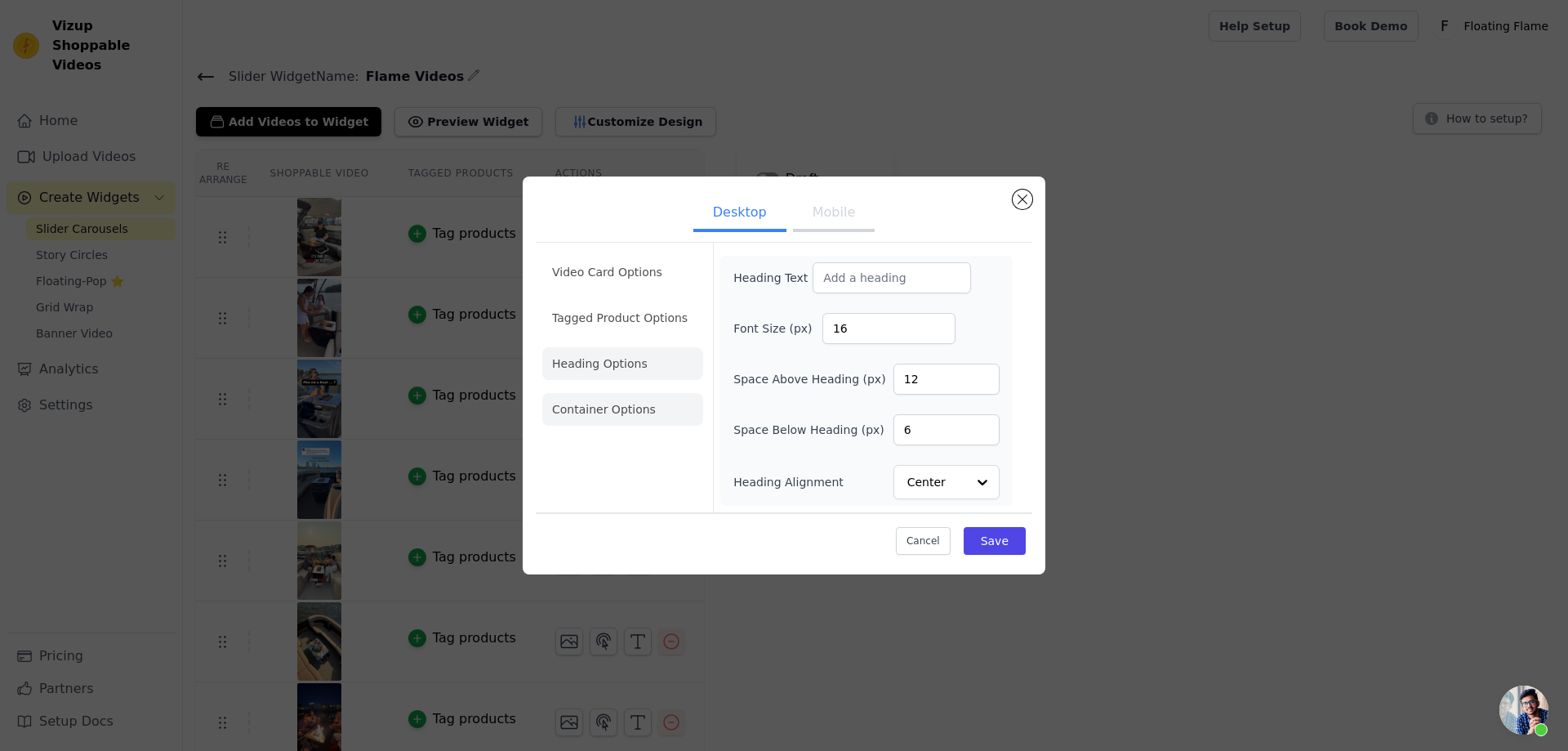
click at [630, 415] on li "Container Options" at bounding box center [623, 409] width 161 height 32
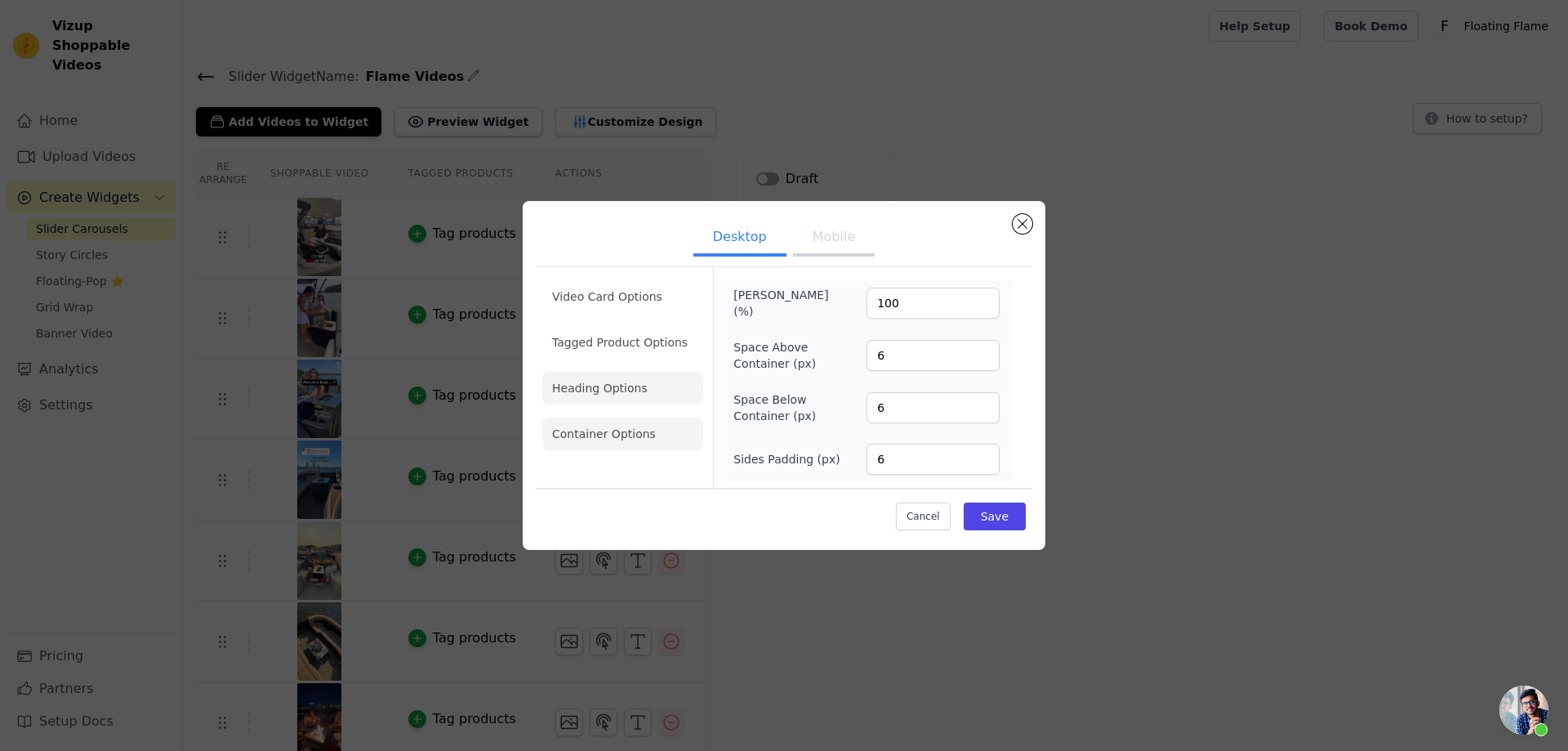
click at [634, 374] on li "Heading Options" at bounding box center [623, 388] width 161 height 32
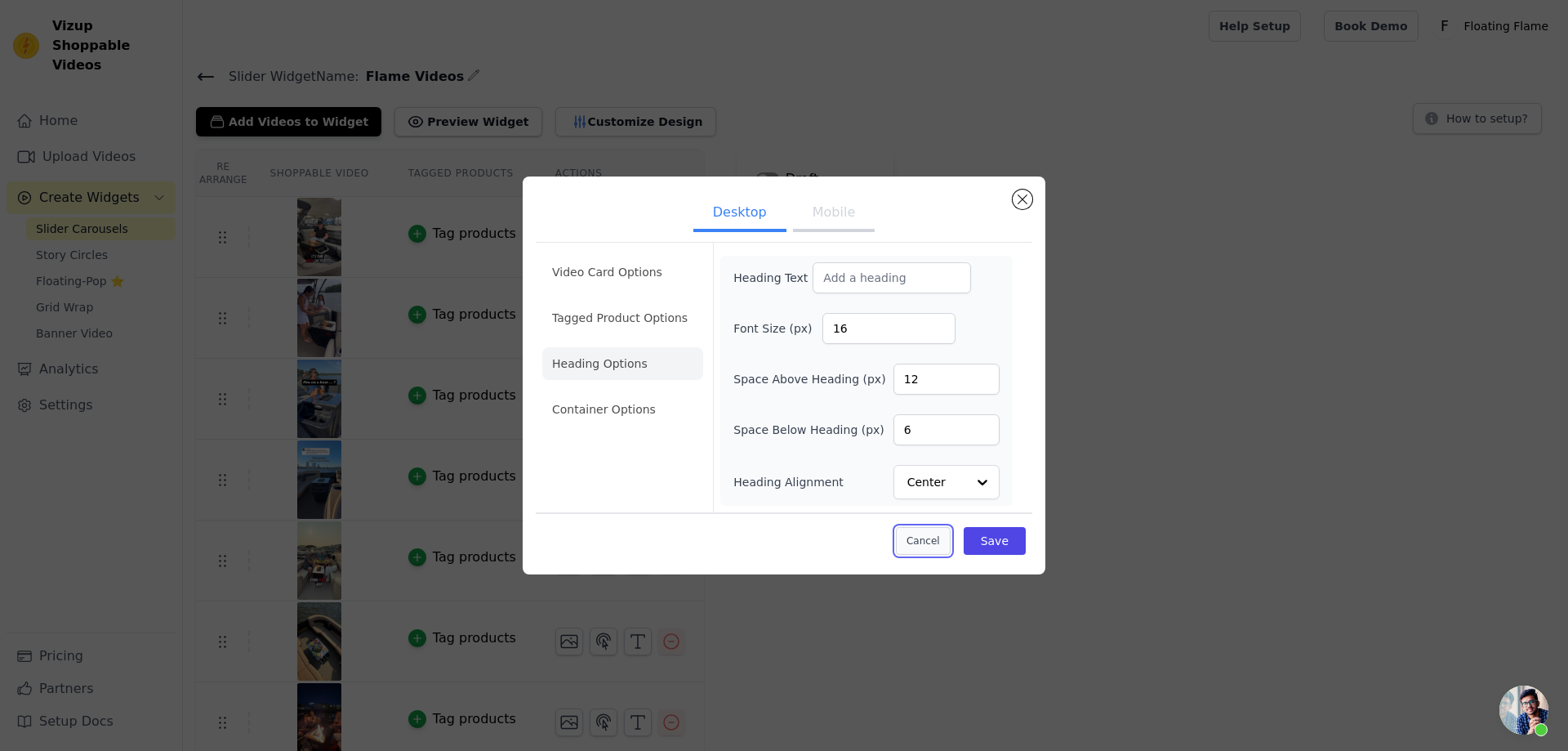
click at [944, 538] on button "Cancel" at bounding box center [923, 541] width 55 height 28
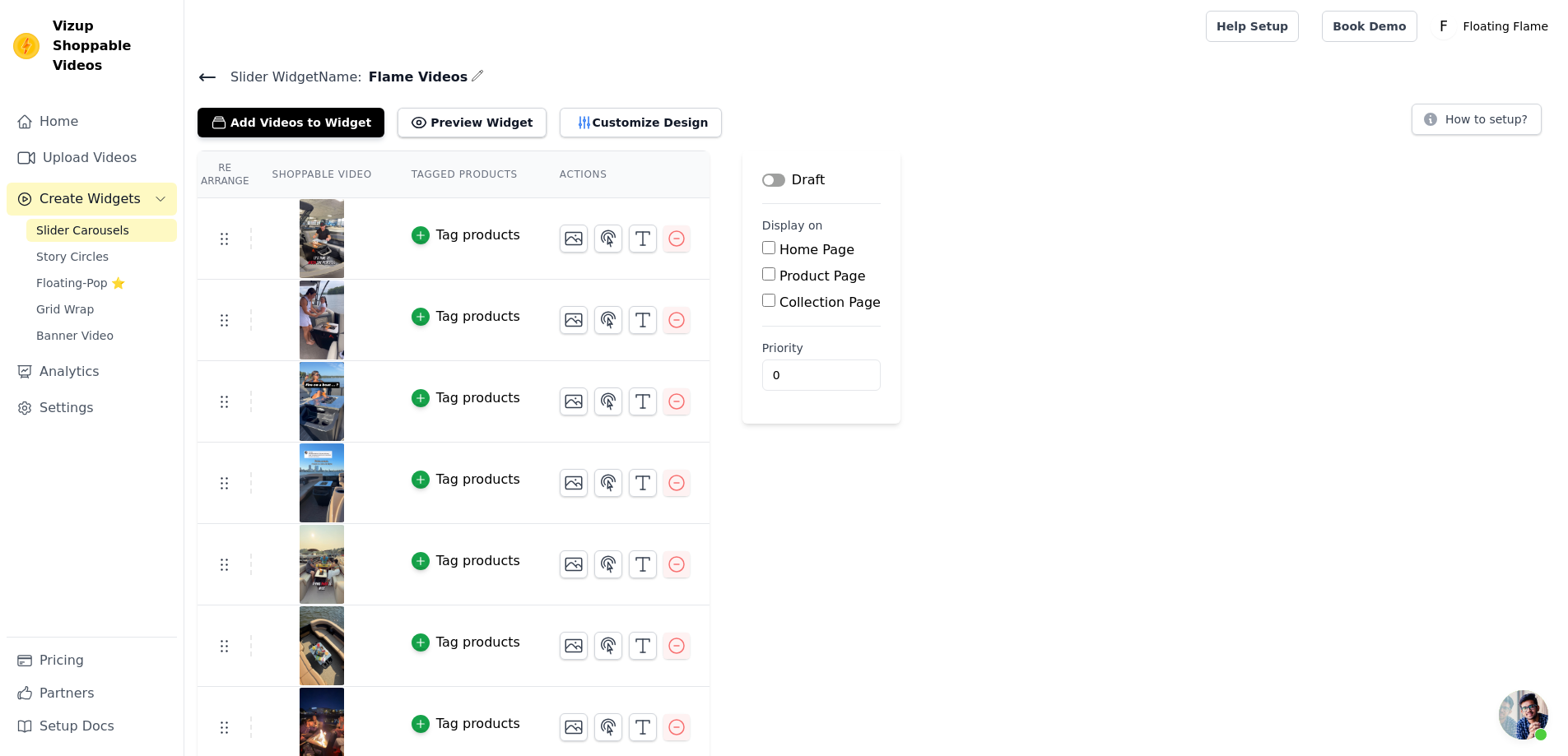
click at [762, 243] on input "Home Page" at bounding box center [769, 247] width 13 height 13
checkbox input "true"
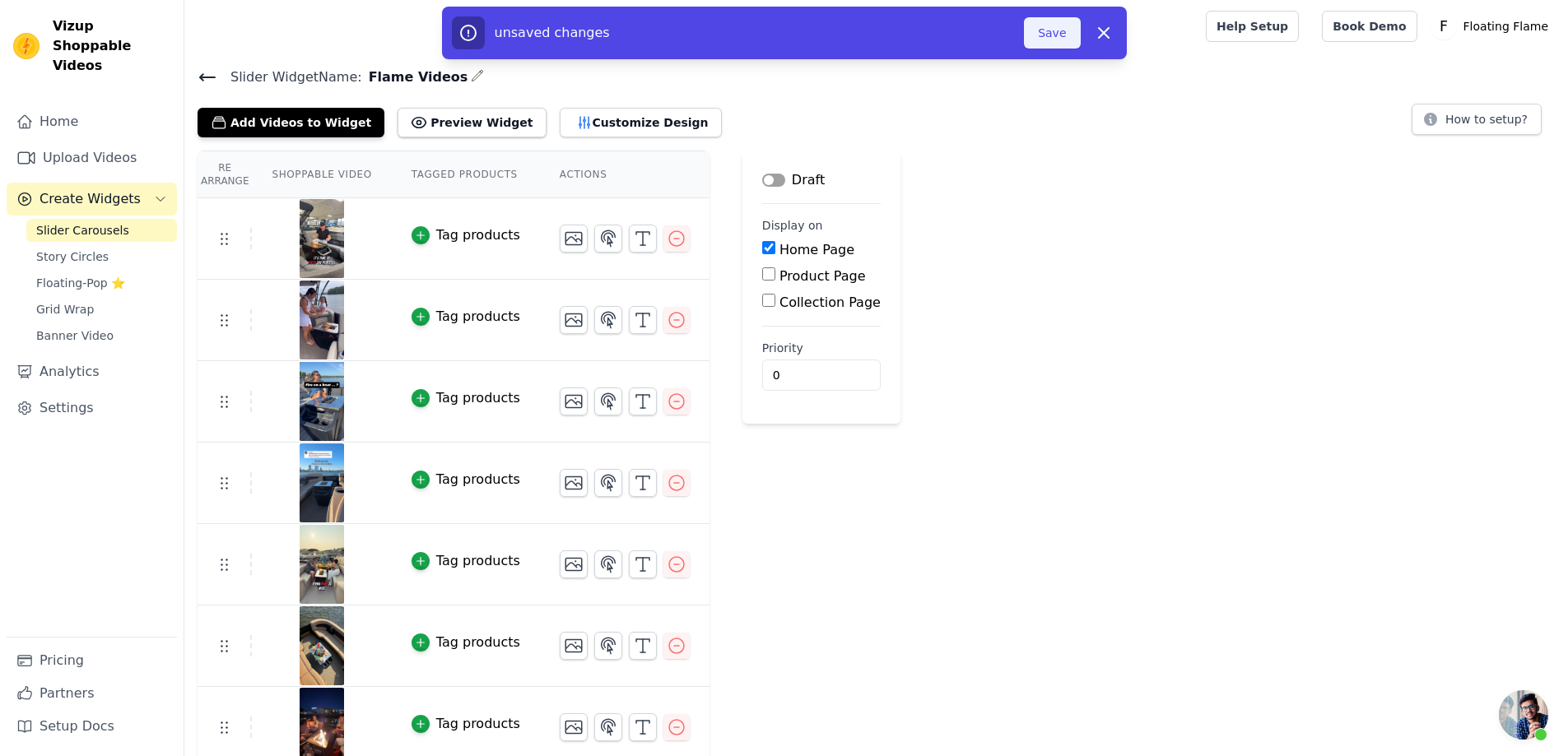
click at [1056, 17] on button "Save" at bounding box center [1052, 33] width 56 height 31
click at [1062, 52] on div "unsaved changes Save Dismiss" at bounding box center [785, 33] width 685 height 52
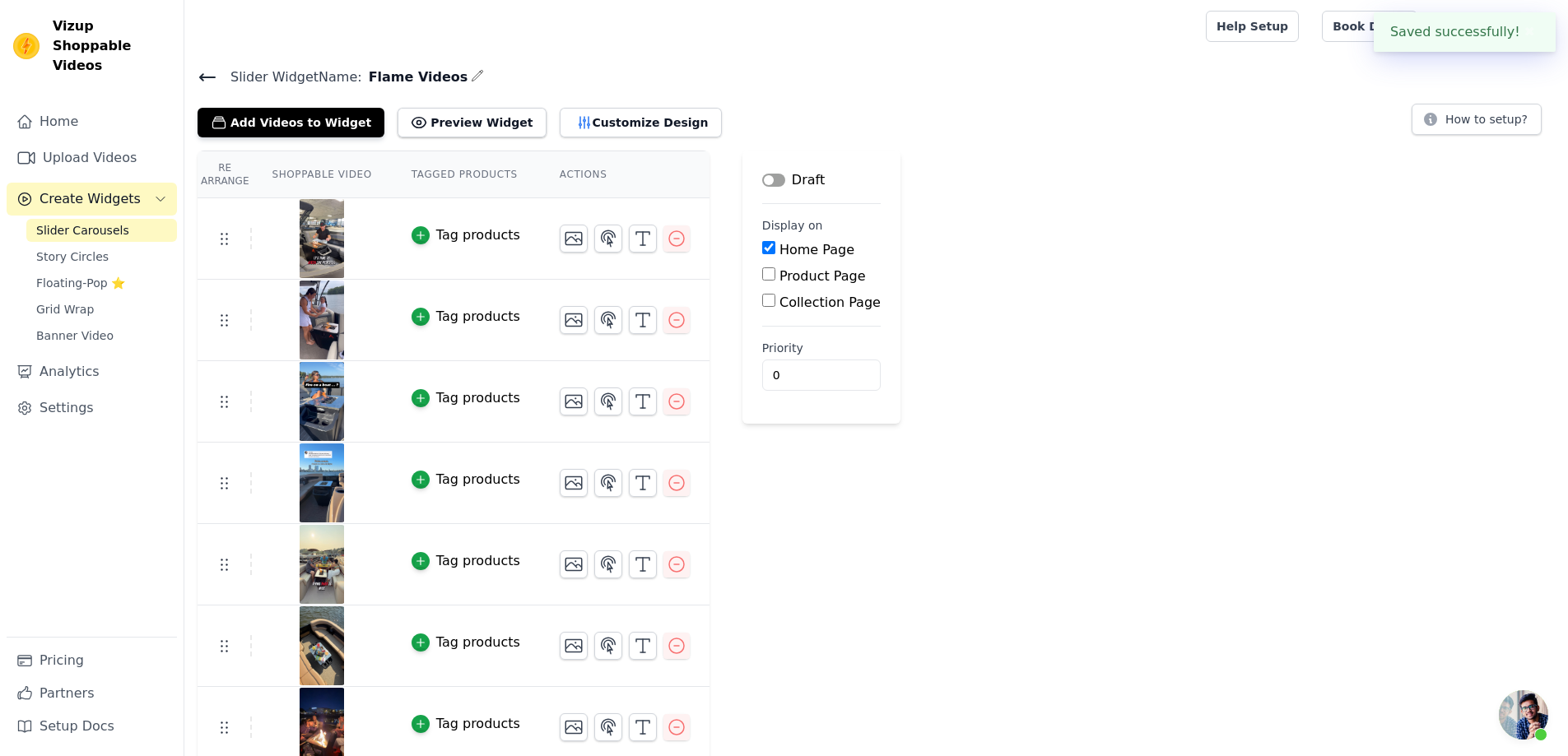
click at [1059, 32] on div at bounding box center [692, 26] width 988 height 52
click at [1480, 122] on button "How to setup?" at bounding box center [1476, 119] width 130 height 31
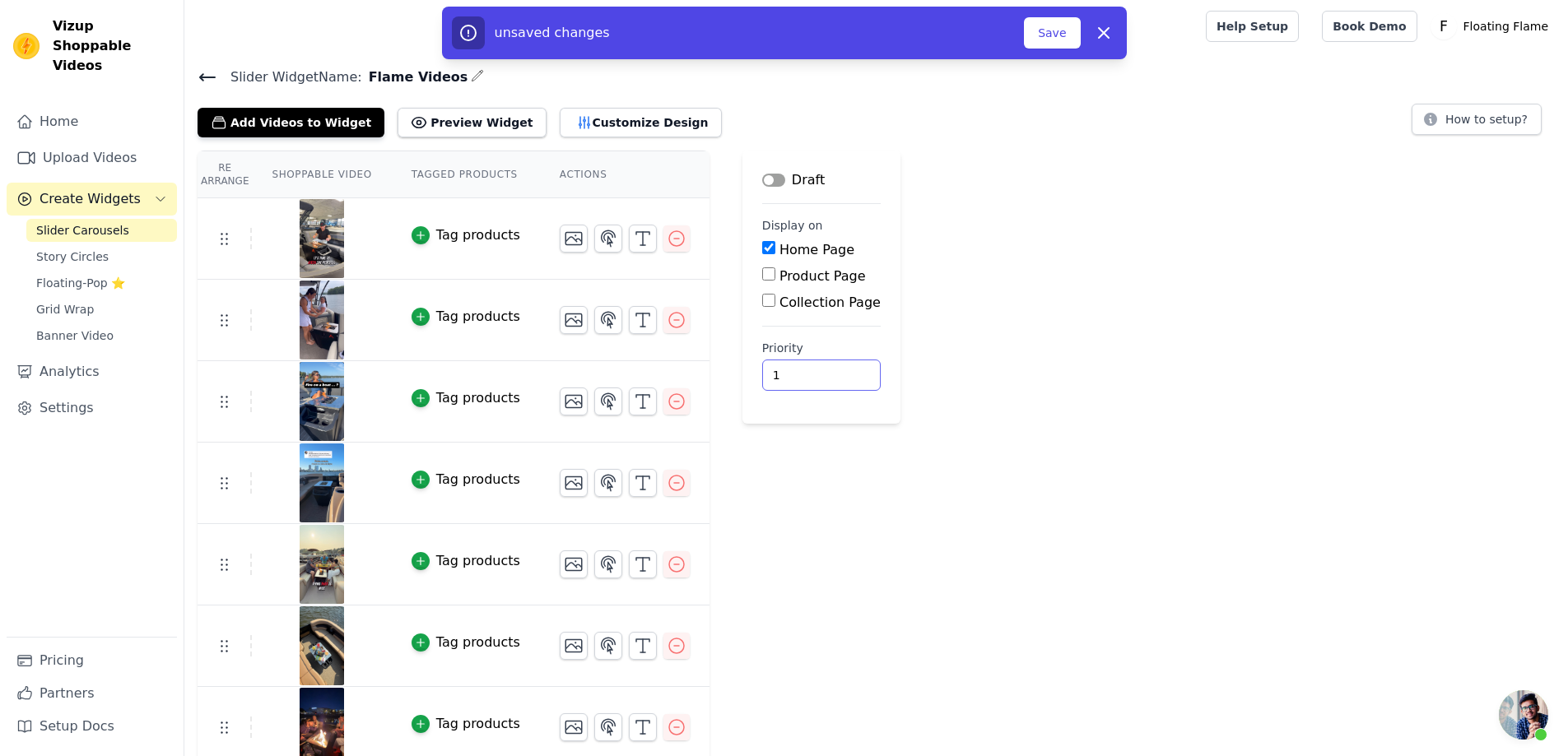
click at [808, 367] on input "1" at bounding box center [822, 375] width 119 height 31
click at [810, 371] on input "2" at bounding box center [822, 375] width 119 height 31
click at [809, 371] on input "3" at bounding box center [822, 375] width 119 height 31
click at [809, 370] on input "4" at bounding box center [822, 375] width 119 height 31
click at [809, 367] on input "5" at bounding box center [822, 375] width 119 height 31
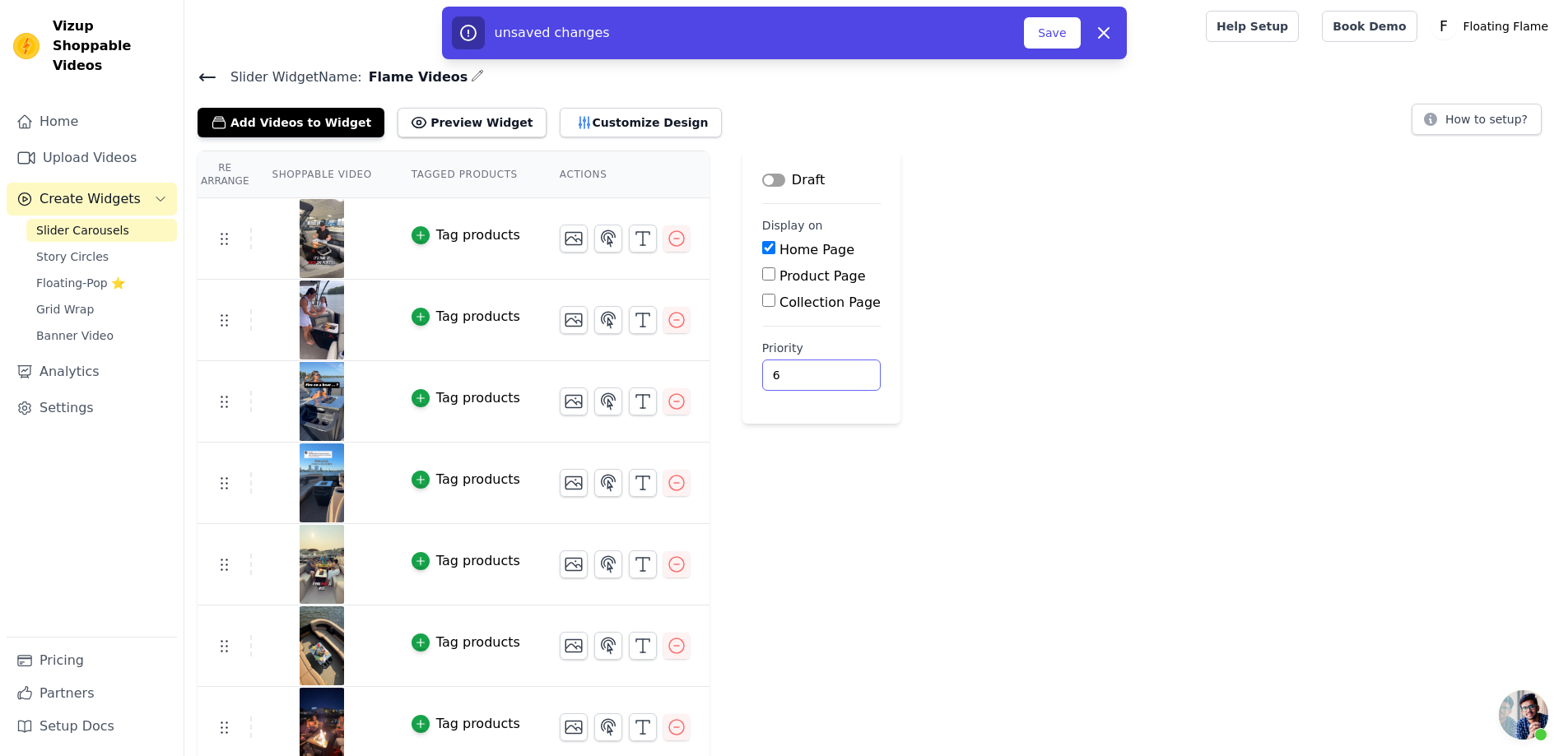
click at [809, 367] on input "6" at bounding box center [822, 375] width 119 height 31
click at [809, 367] on input "7" at bounding box center [822, 375] width 119 height 31
click at [809, 367] on input "8" at bounding box center [822, 375] width 119 height 31
click at [809, 367] on input "9" at bounding box center [822, 375] width 119 height 31
click at [809, 367] on input "10" at bounding box center [822, 375] width 119 height 31
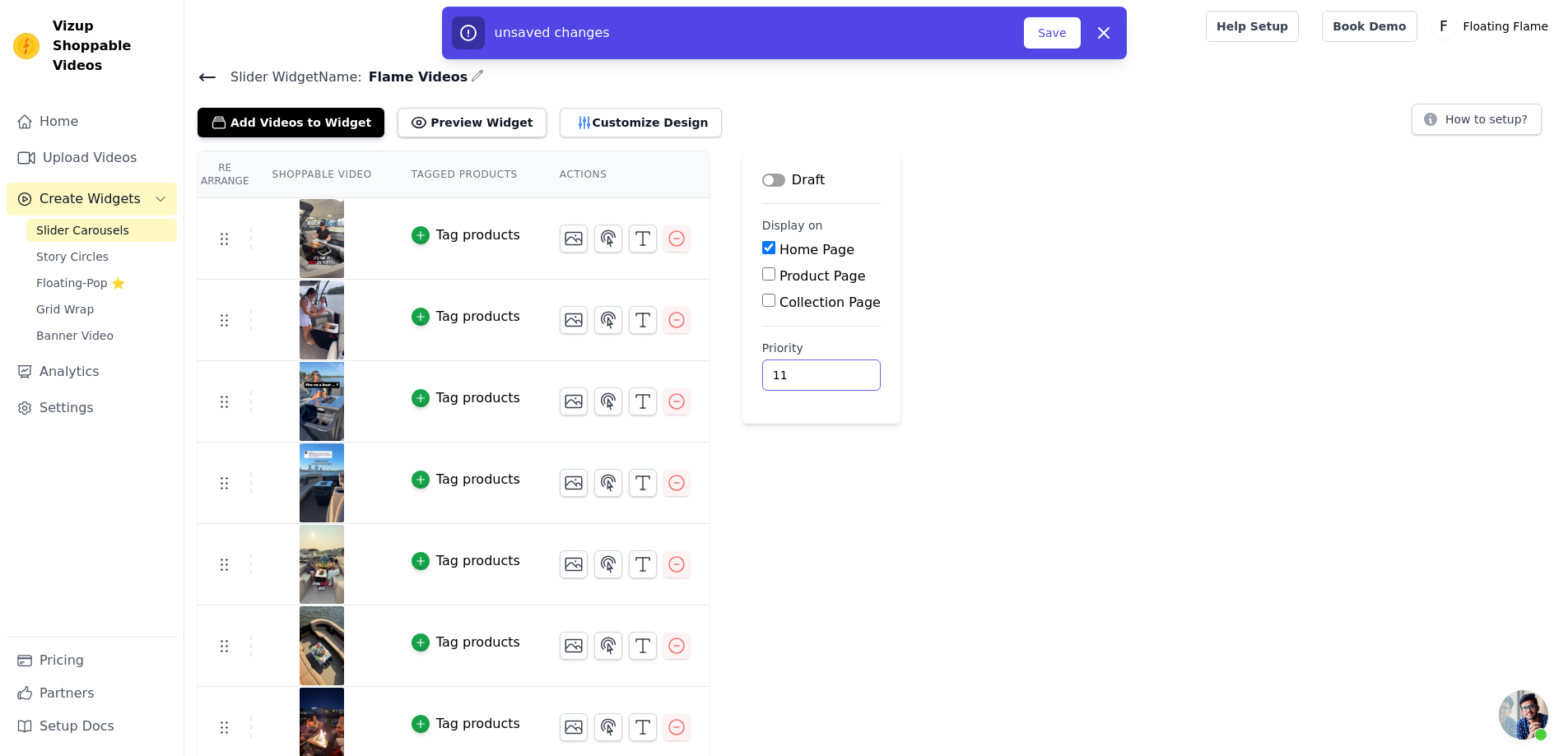
click at [809, 367] on input "11" at bounding box center [822, 375] width 119 height 31
click at [809, 367] on input "12" at bounding box center [822, 375] width 119 height 31
click at [811, 380] on input "11" at bounding box center [822, 375] width 119 height 31
click at [811, 380] on input "10" at bounding box center [822, 375] width 119 height 31
click at [811, 380] on input "9" at bounding box center [822, 375] width 119 height 31
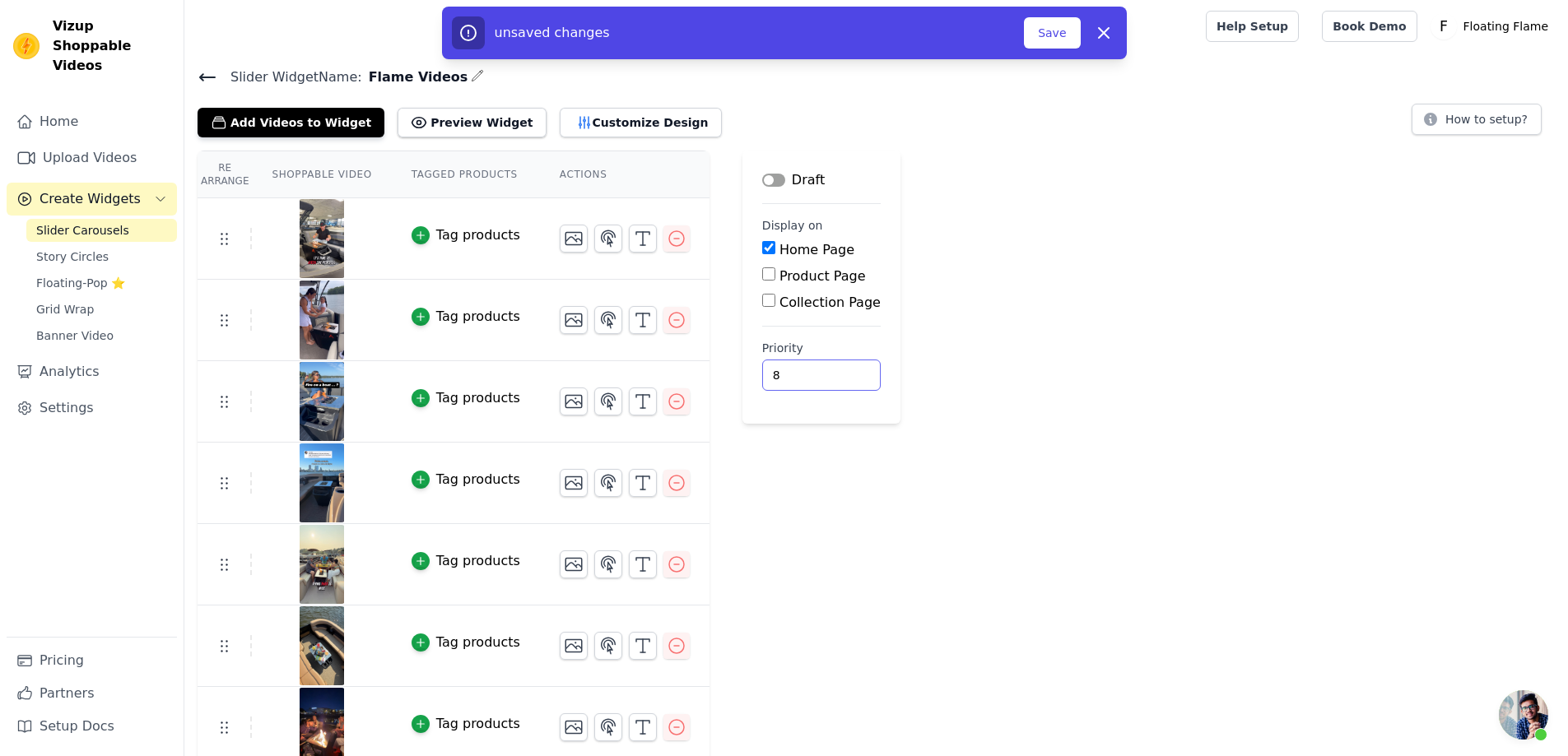
click at [811, 380] on input "8" at bounding box center [822, 375] width 119 height 31
click at [811, 380] on input "7" at bounding box center [822, 375] width 119 height 31
click at [811, 380] on input "6" at bounding box center [822, 375] width 119 height 31
click at [811, 380] on input "5" at bounding box center [822, 375] width 119 height 31
click at [811, 380] on input "4" at bounding box center [822, 375] width 119 height 31
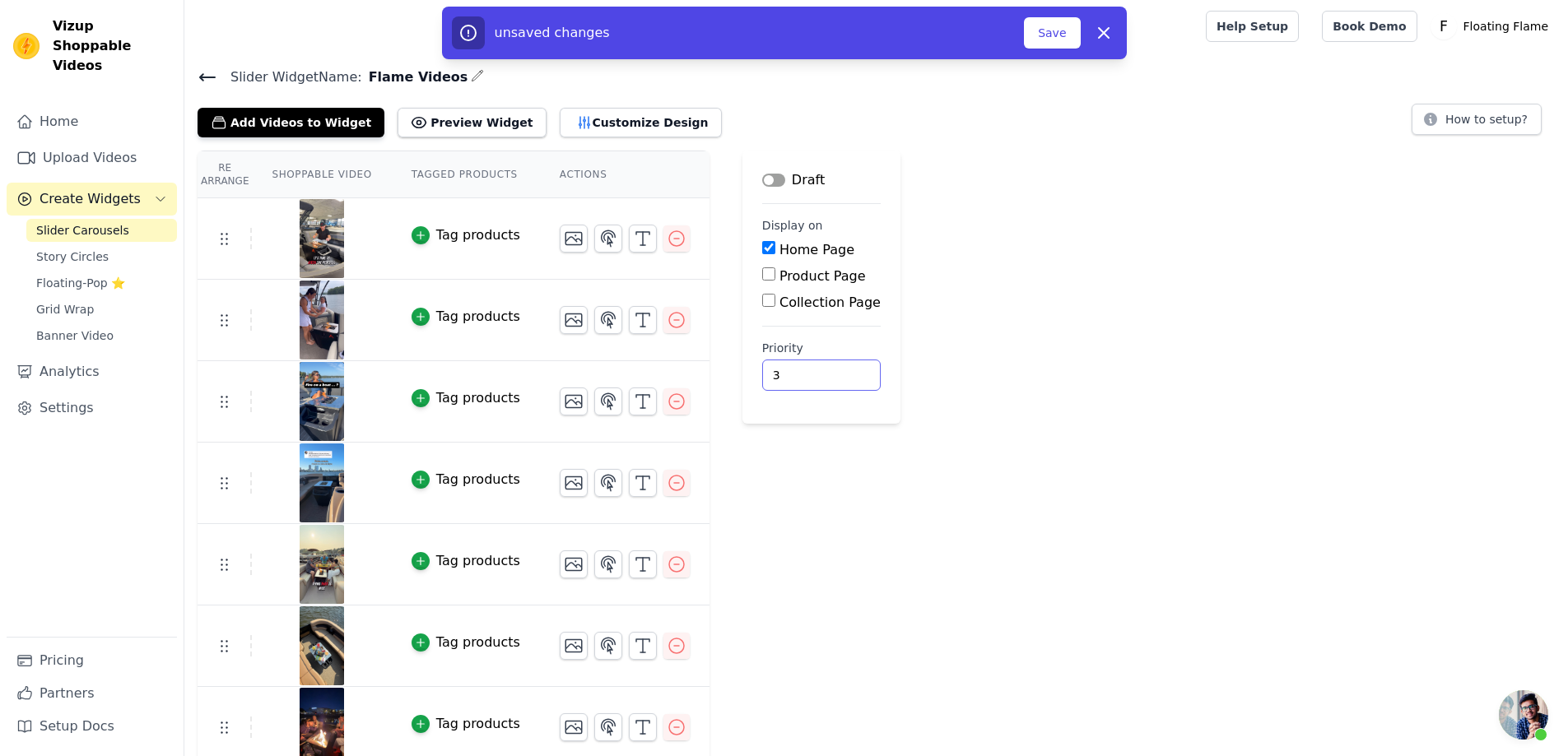
click at [811, 380] on input "3" at bounding box center [822, 375] width 119 height 31
click at [811, 380] on input "2" at bounding box center [822, 375] width 119 height 31
click at [811, 380] on input "1" at bounding box center [822, 375] width 119 height 31
type input "0"
click at [811, 380] on input "0" at bounding box center [822, 375] width 119 height 31
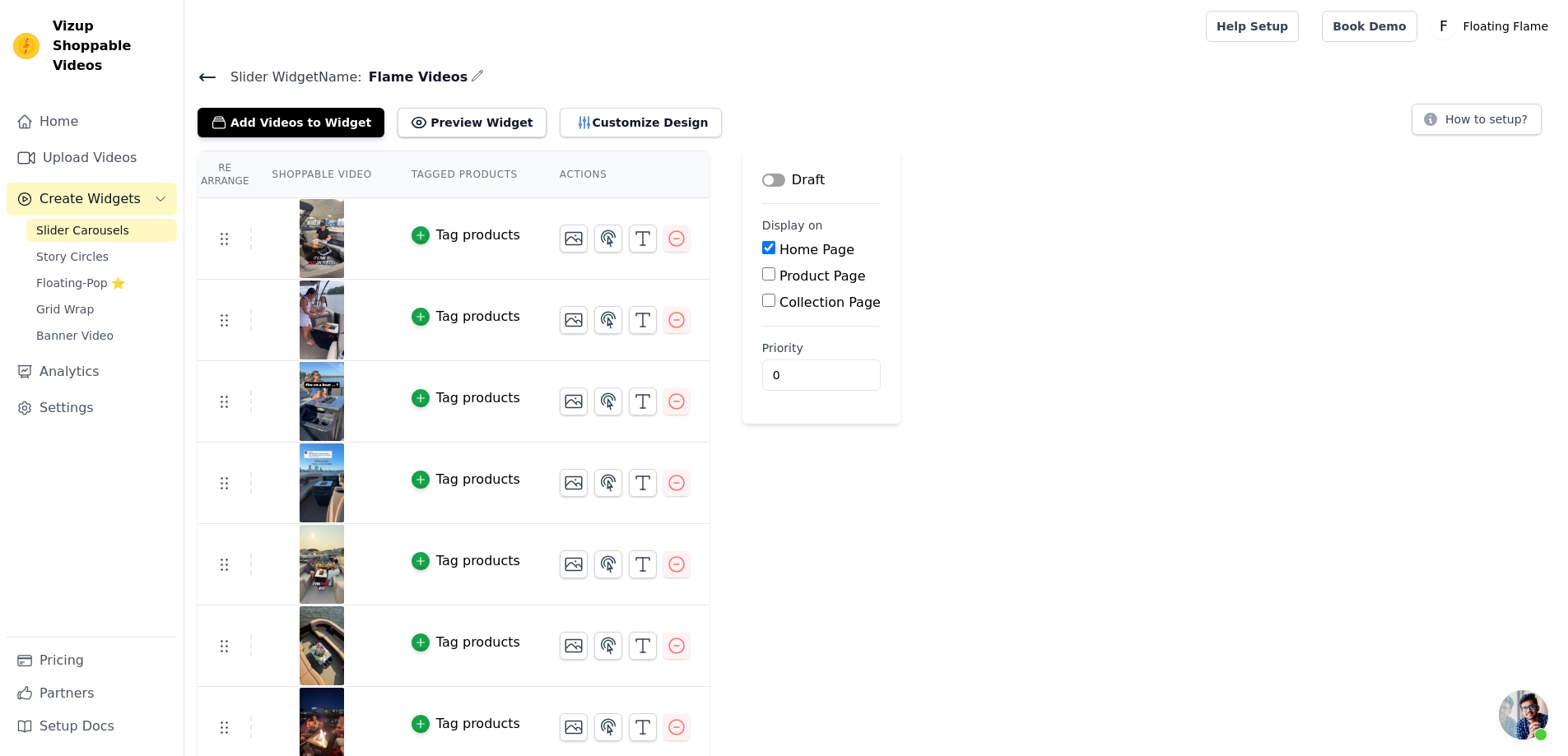
click at [997, 515] on div "Re Arrange Shoppable Video Tagged Products Actions Tag products Tag products Ta…" at bounding box center [876, 581] width 1384 height 862
click at [211, 80] on icon at bounding box center [207, 77] width 20 height 20
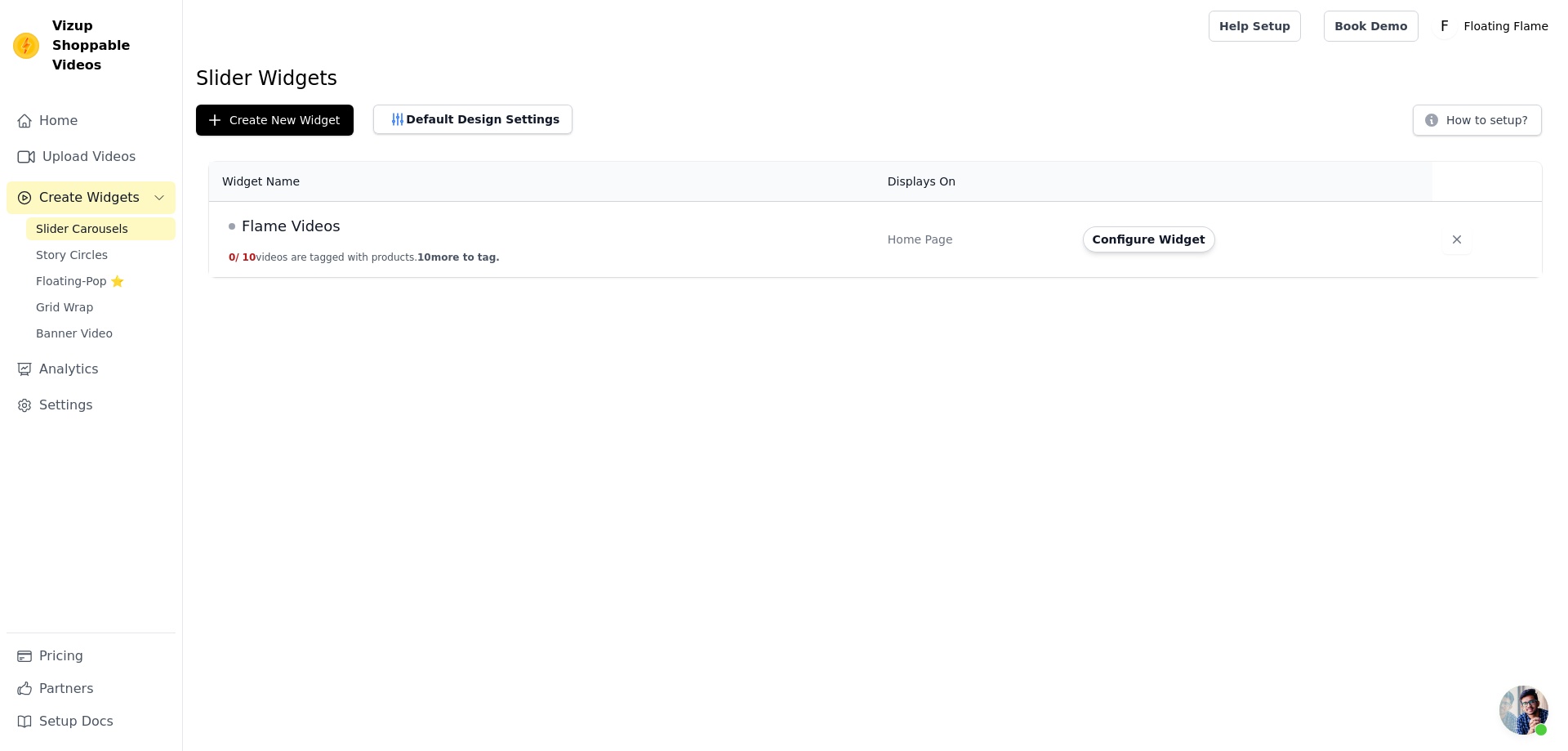
click at [286, 227] on span "Flame Videos" at bounding box center [291, 226] width 99 height 23
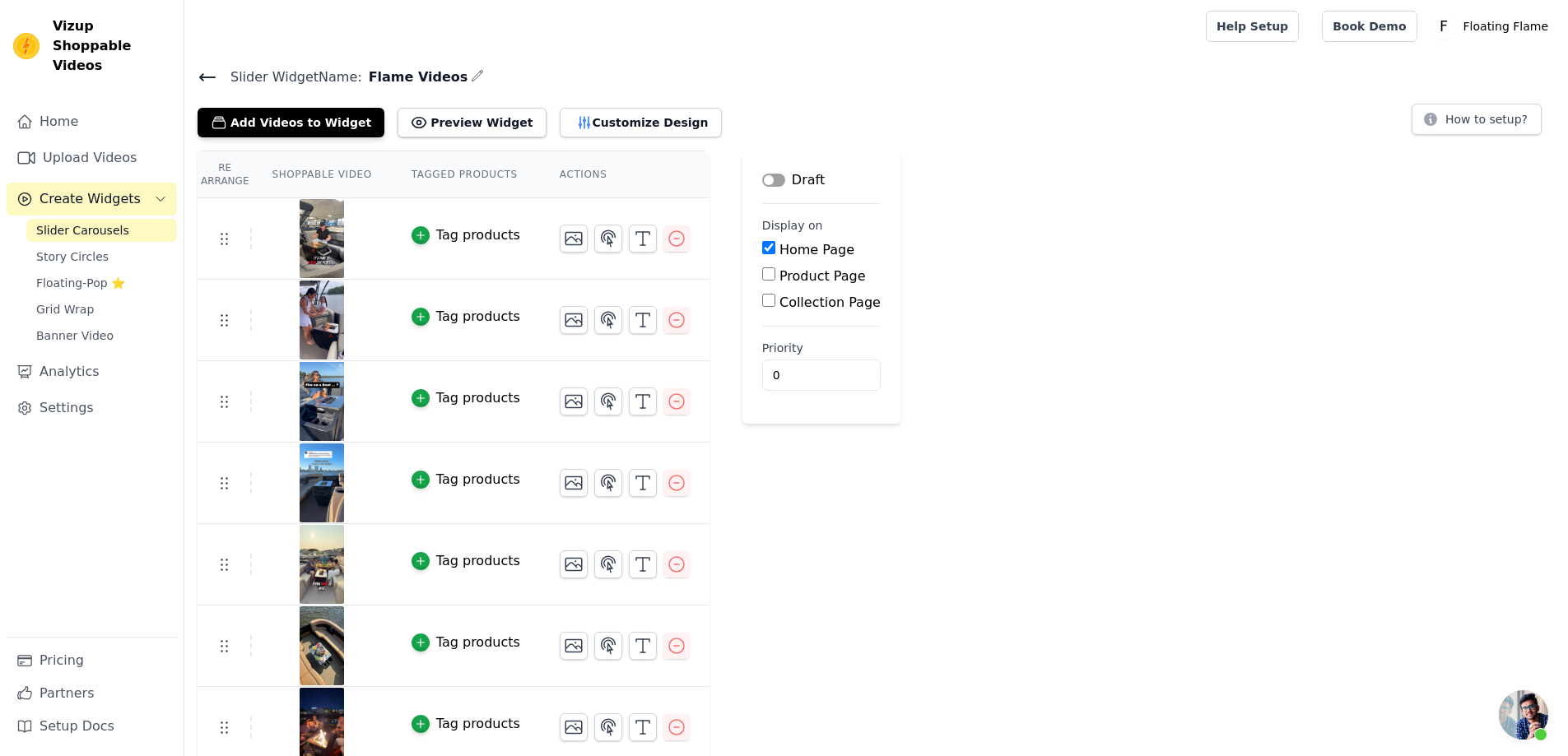
click at [762, 183] on button "Label" at bounding box center [774, 180] width 23 height 13
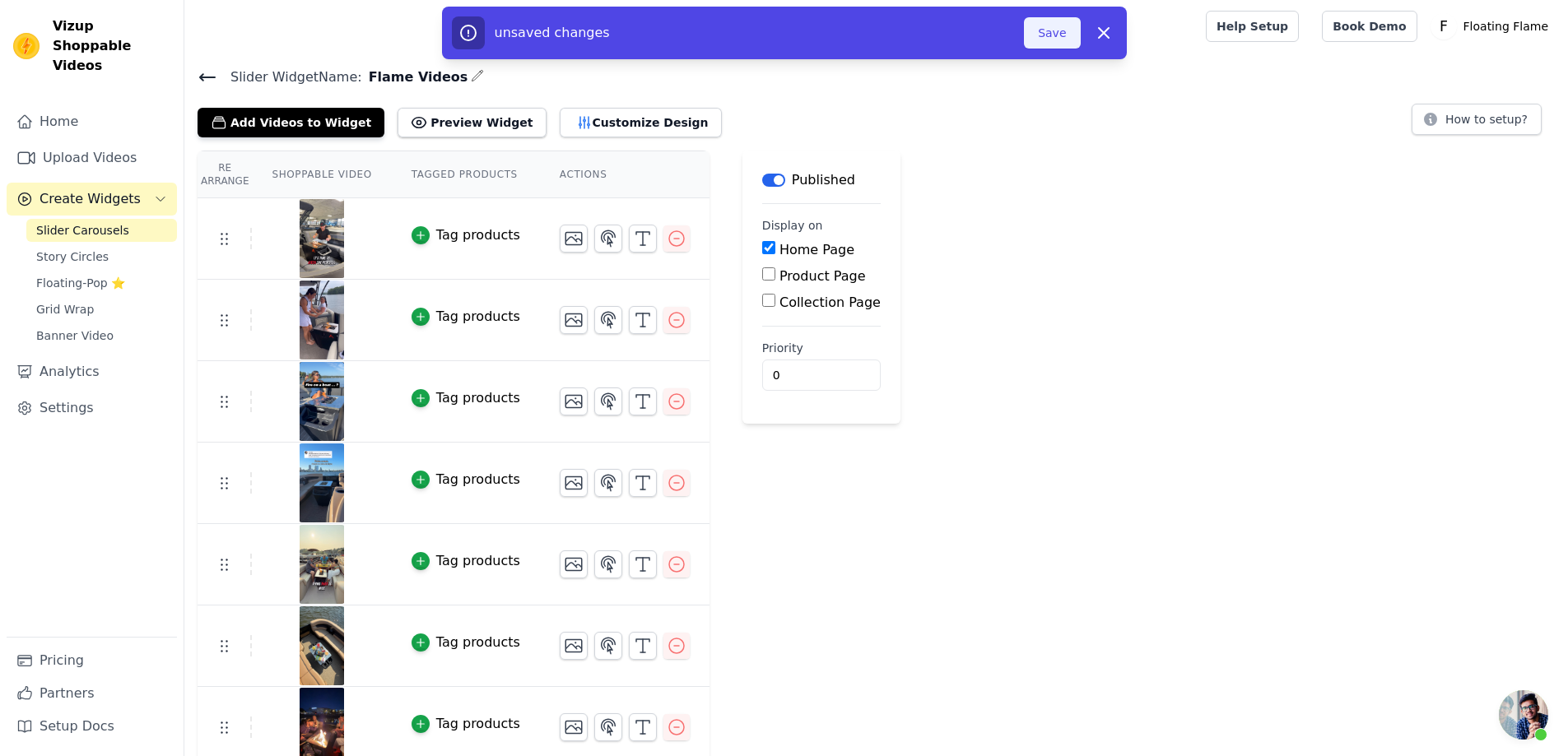
click at [1046, 35] on button "Save" at bounding box center [1052, 33] width 56 height 31
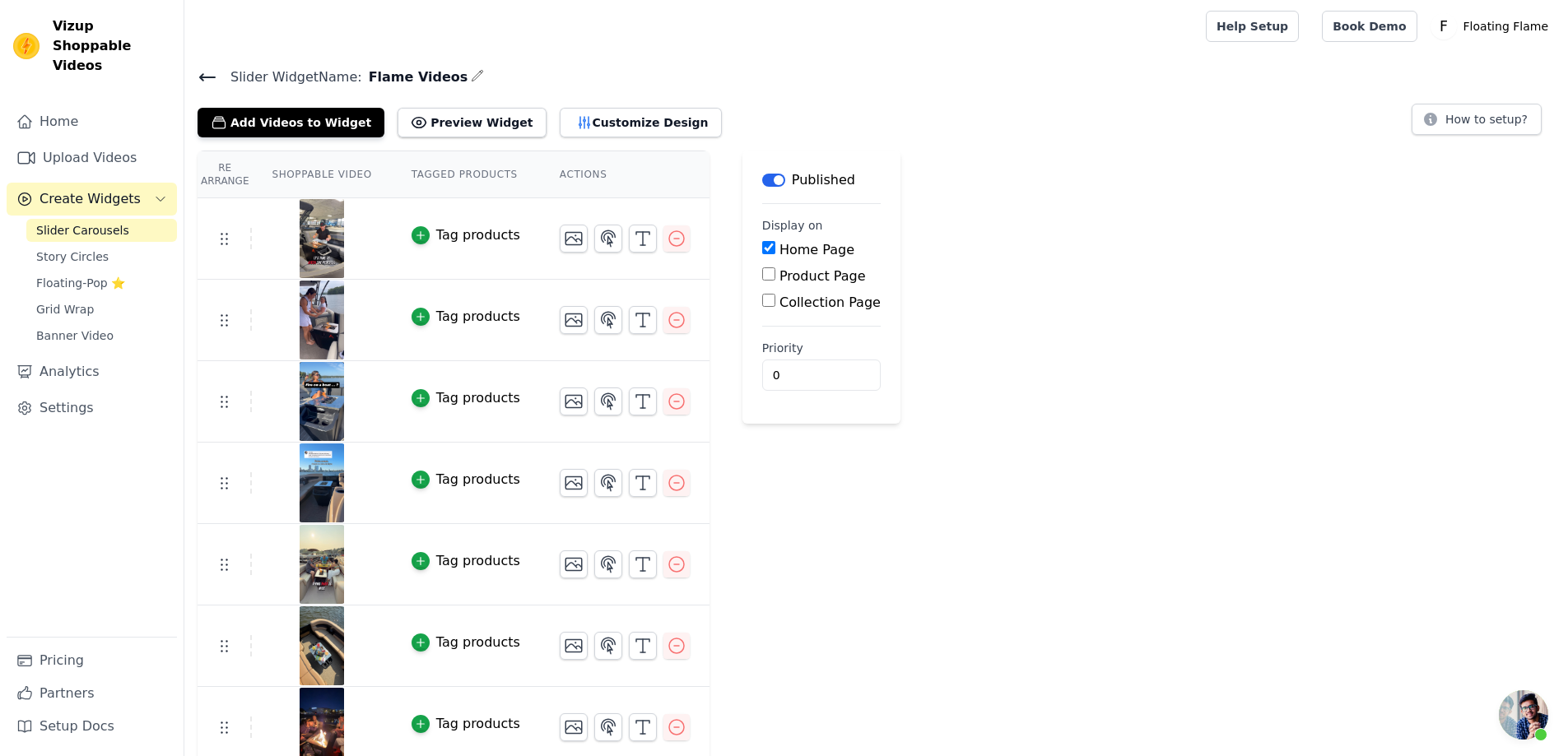
click at [762, 276] on input "Product Page" at bounding box center [769, 274] width 13 height 13
checkbox input "true"
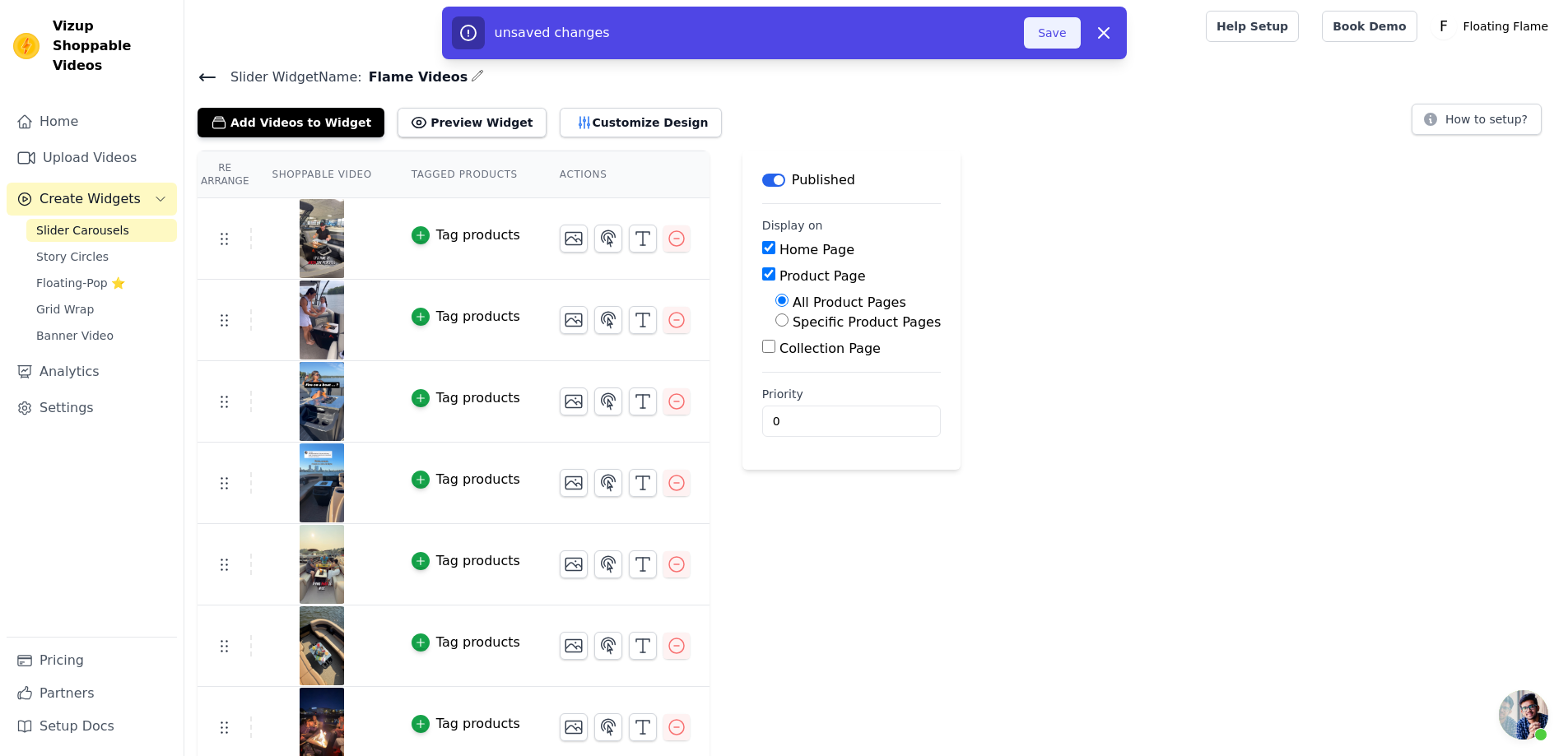
click at [1057, 28] on button "Save" at bounding box center [1052, 33] width 56 height 31
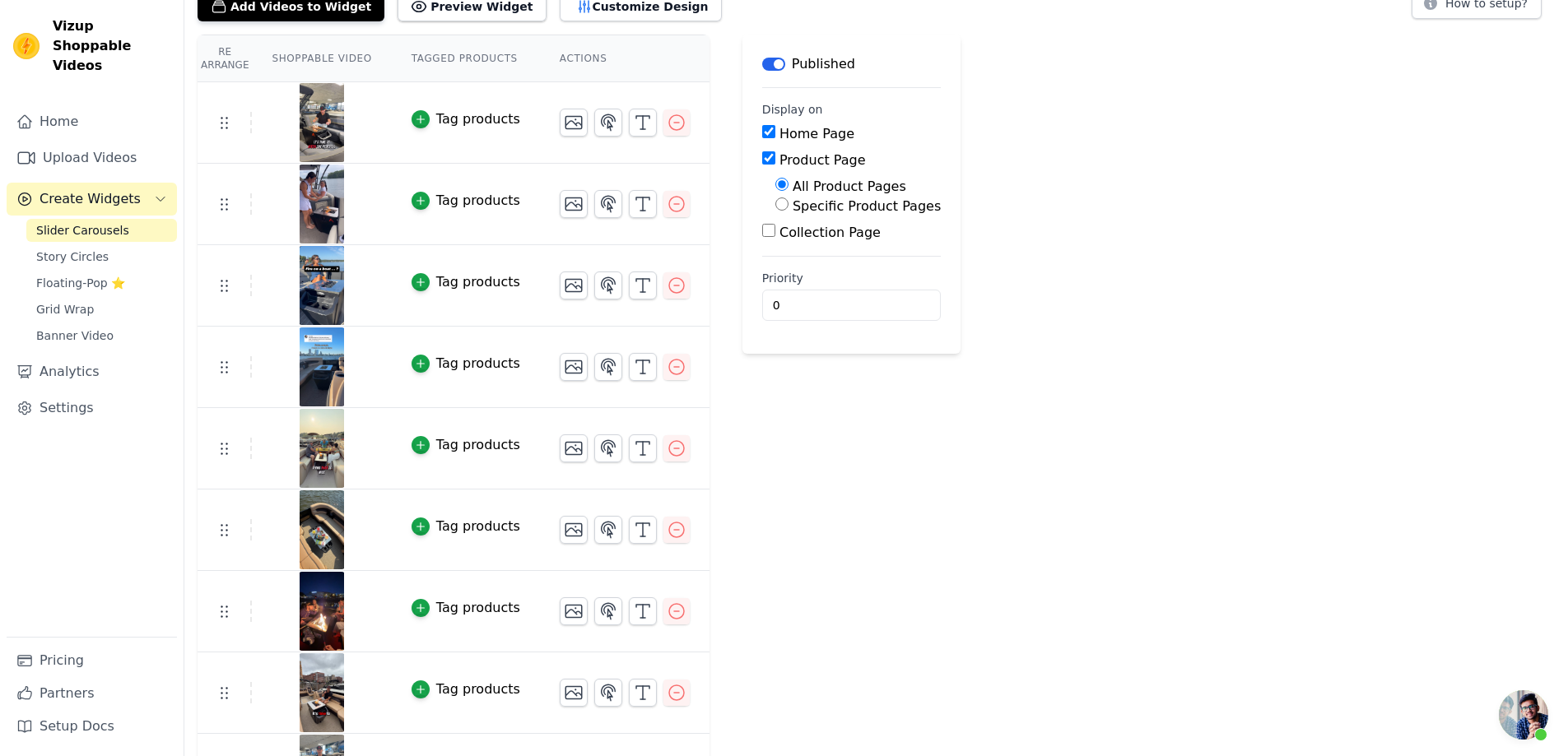
scroll to position [255, 0]
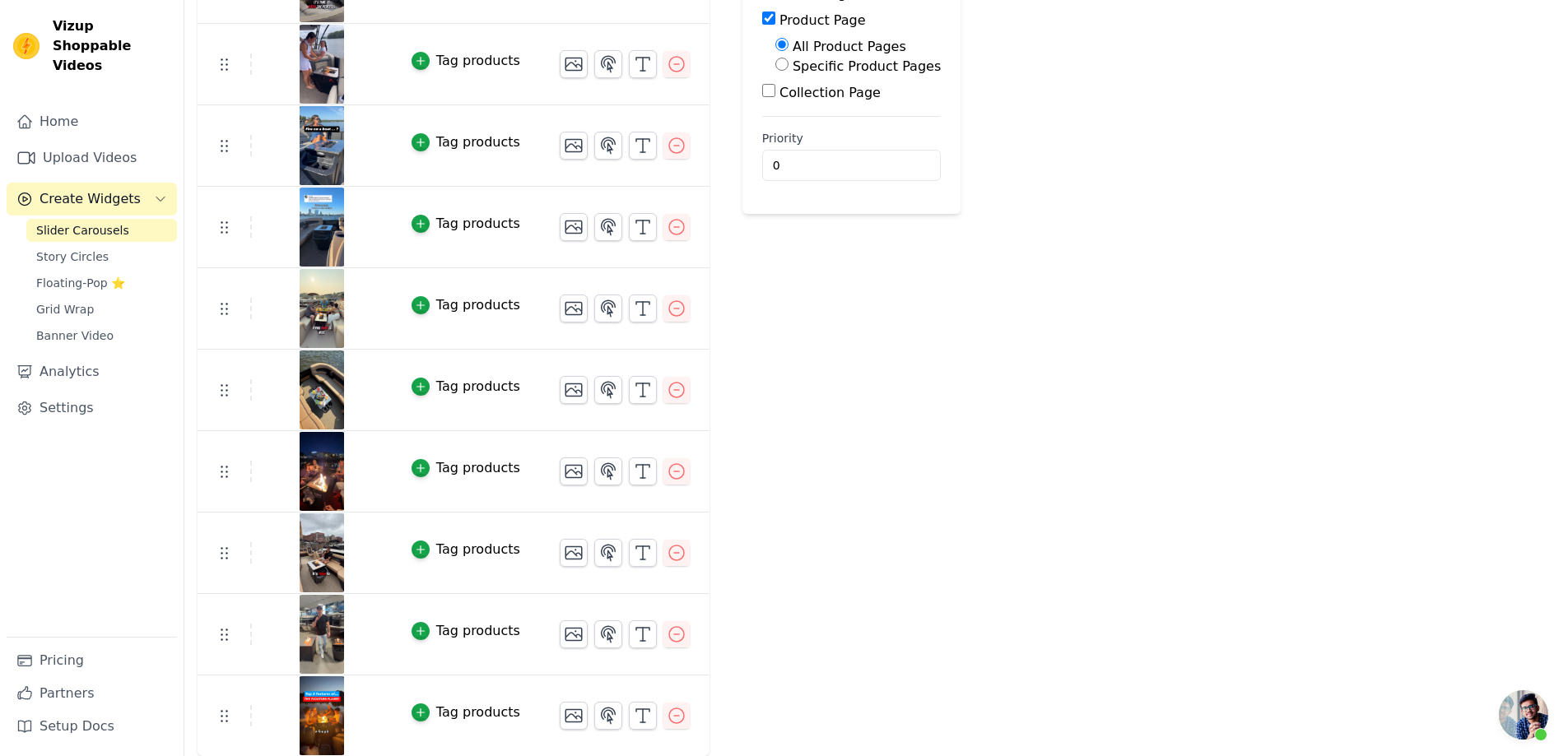
click at [312, 556] on img at bounding box center [322, 553] width 46 height 79
click at [299, 543] on img at bounding box center [322, 553] width 46 height 79
click at [315, 553] on img at bounding box center [322, 553] width 46 height 79
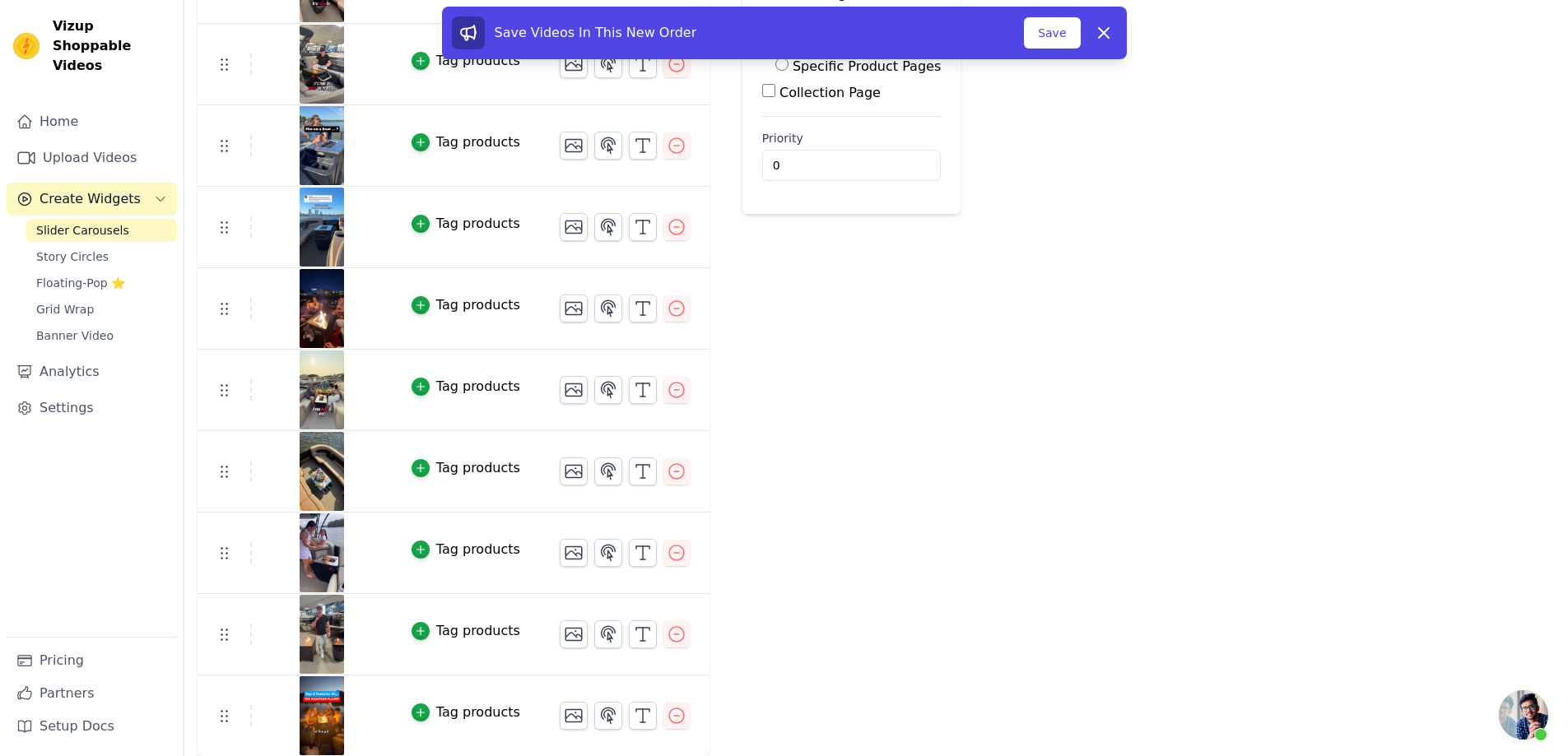
scroll to position [0, 0]
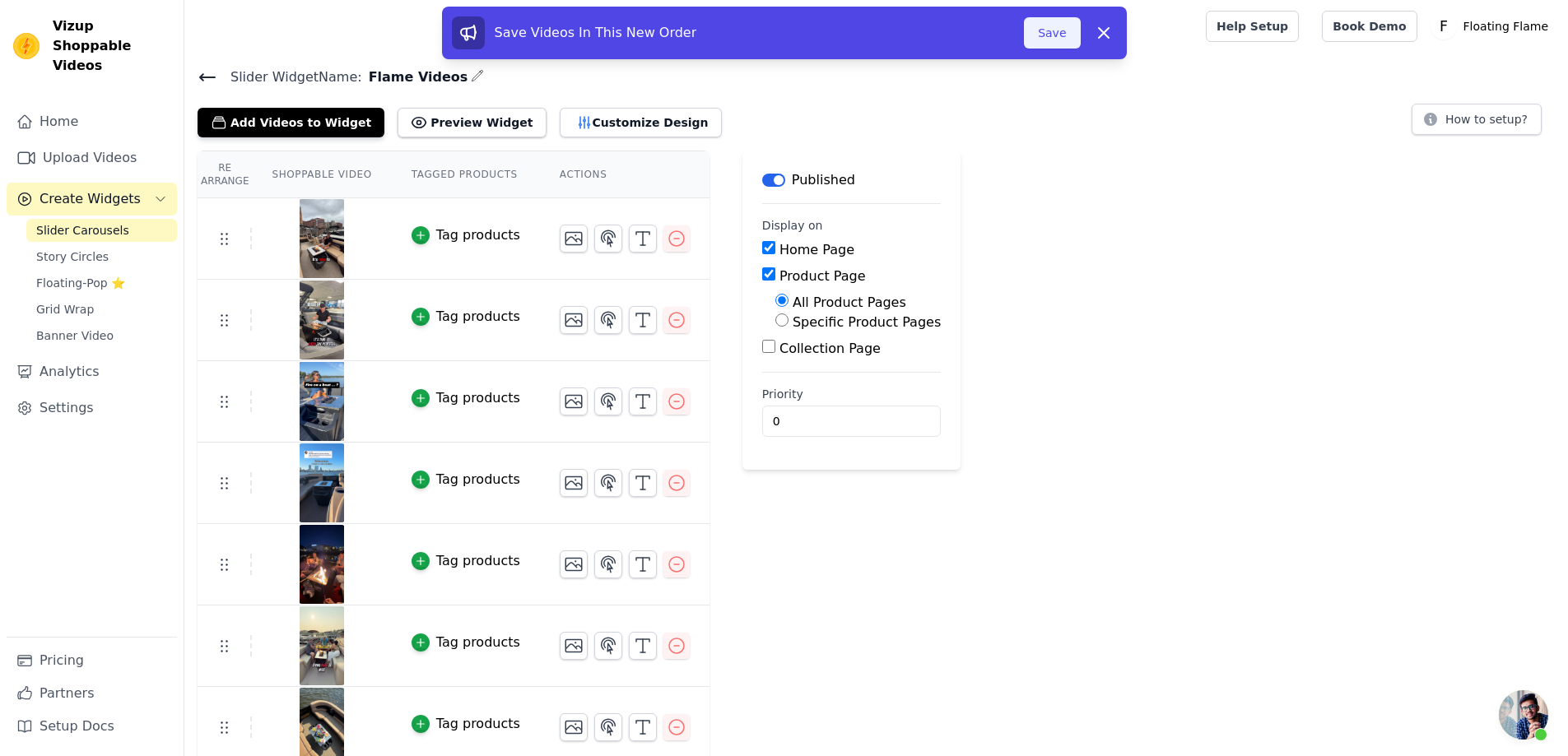
click at [1059, 40] on button "Save" at bounding box center [1052, 33] width 56 height 31
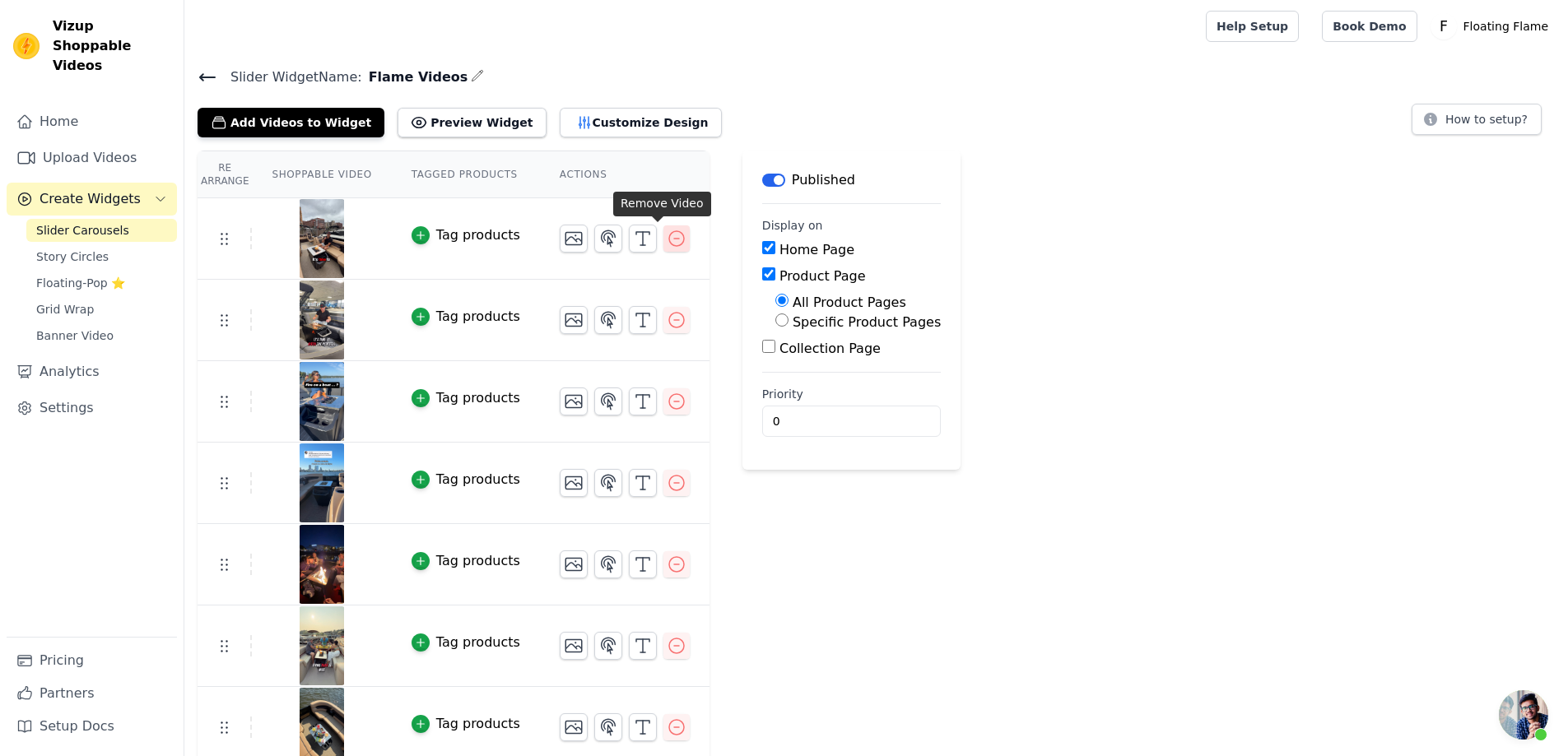
click at [667, 239] on icon "button" at bounding box center [676, 238] width 20 height 20
click at [287, 127] on button "Add Videos to Widget" at bounding box center [291, 122] width 187 height 29
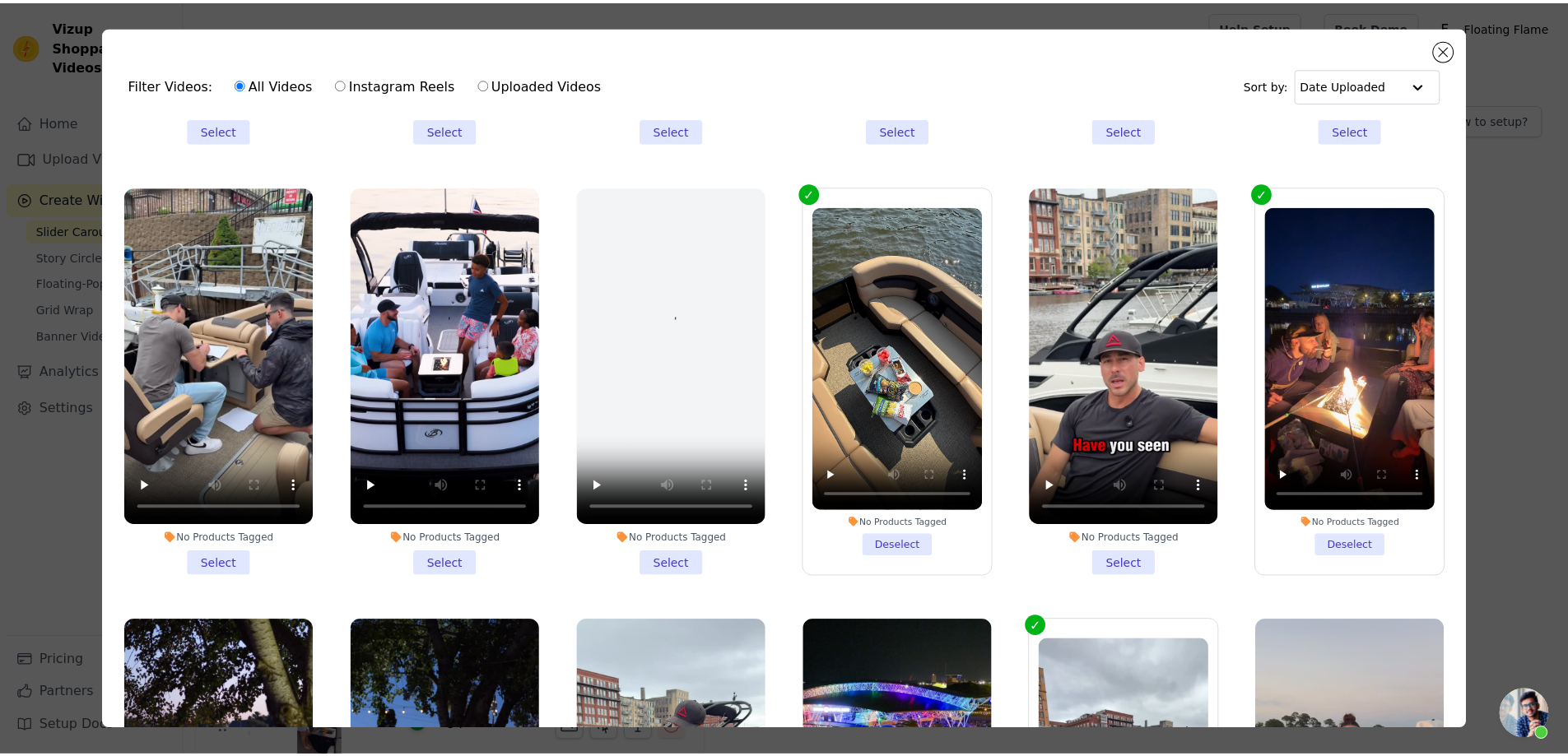
scroll to position [2138, 0]
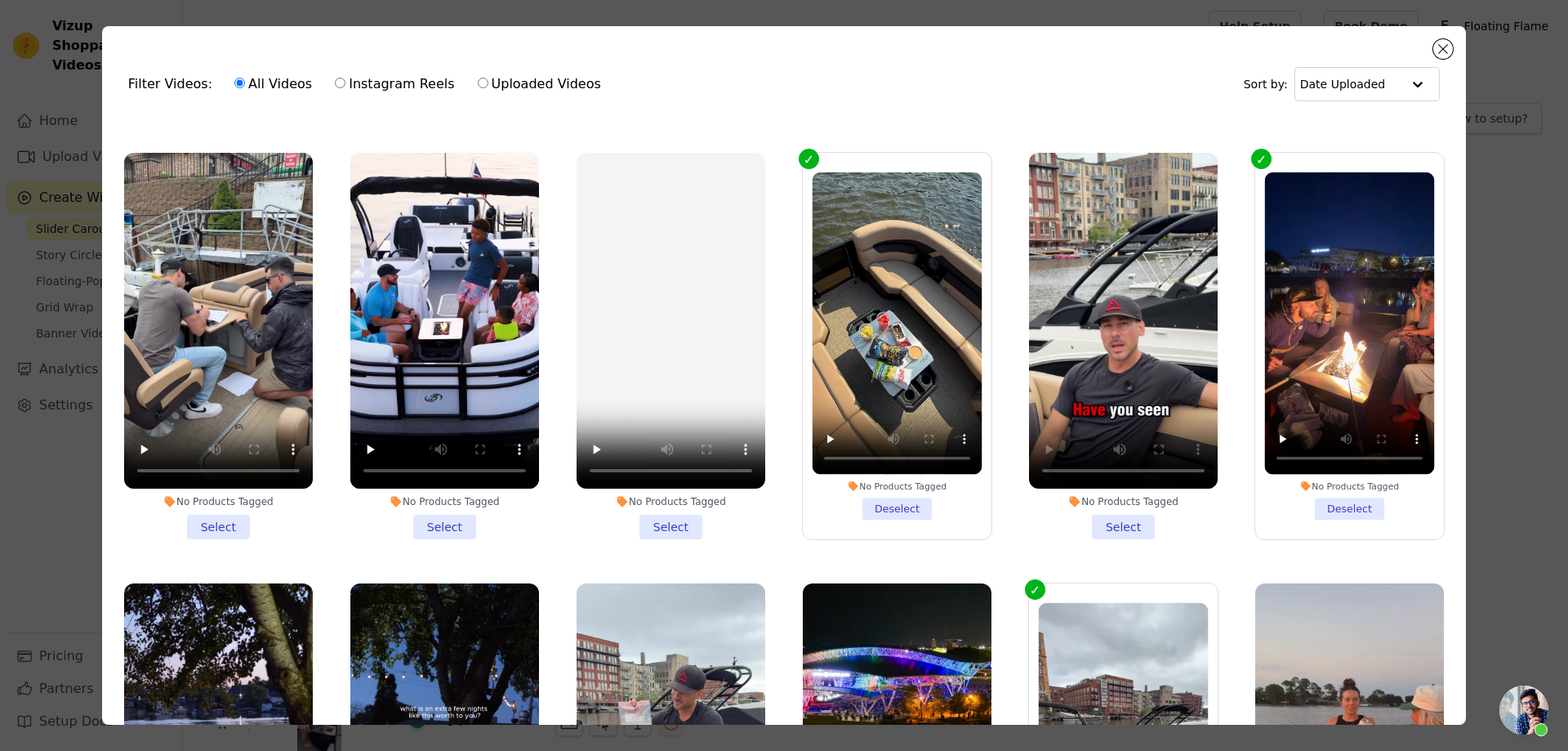
click at [1120, 492] on li "No Products Tagged Select" at bounding box center [1123, 346] width 189 height 386
click at [0, 0] on input "No Products Tagged Select" at bounding box center [0, 0] width 0 height 0
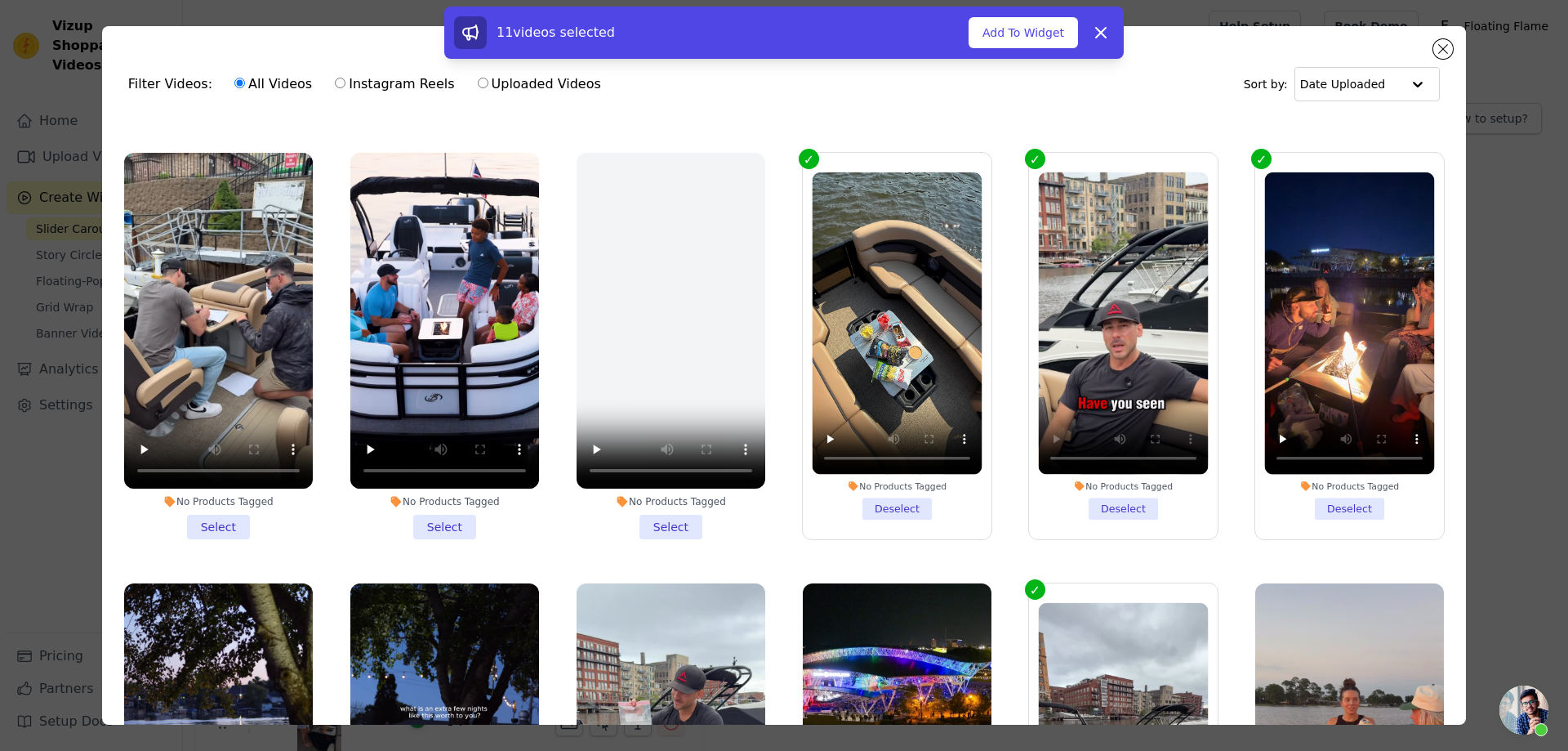
click at [1444, 47] on div "11 videos selected Add To Widget Dismiss" at bounding box center [784, 36] width 1568 height 59
click at [1056, 41] on button "Add To Widget" at bounding box center [1023, 32] width 109 height 31
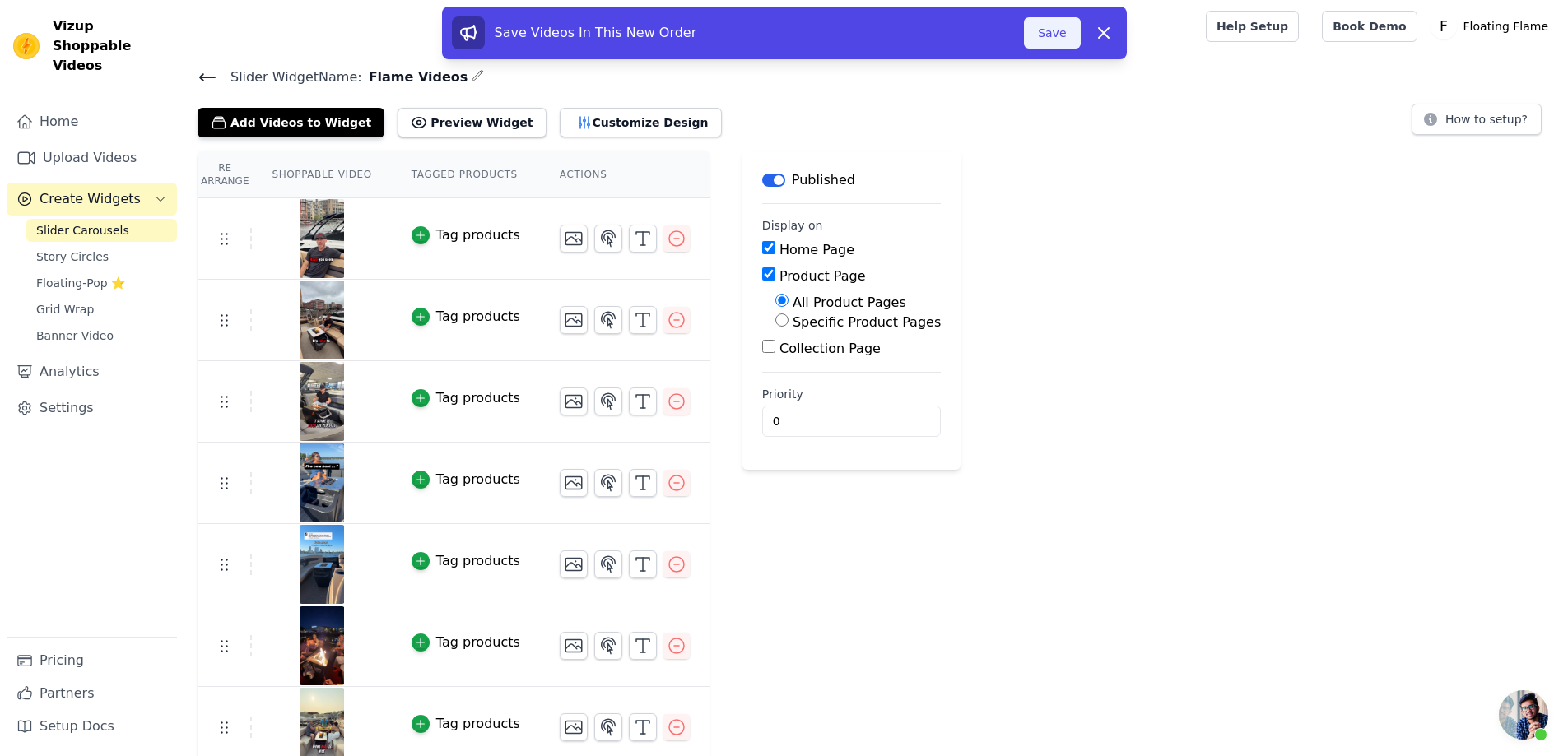
click at [1051, 25] on button "Save" at bounding box center [1052, 33] width 56 height 31
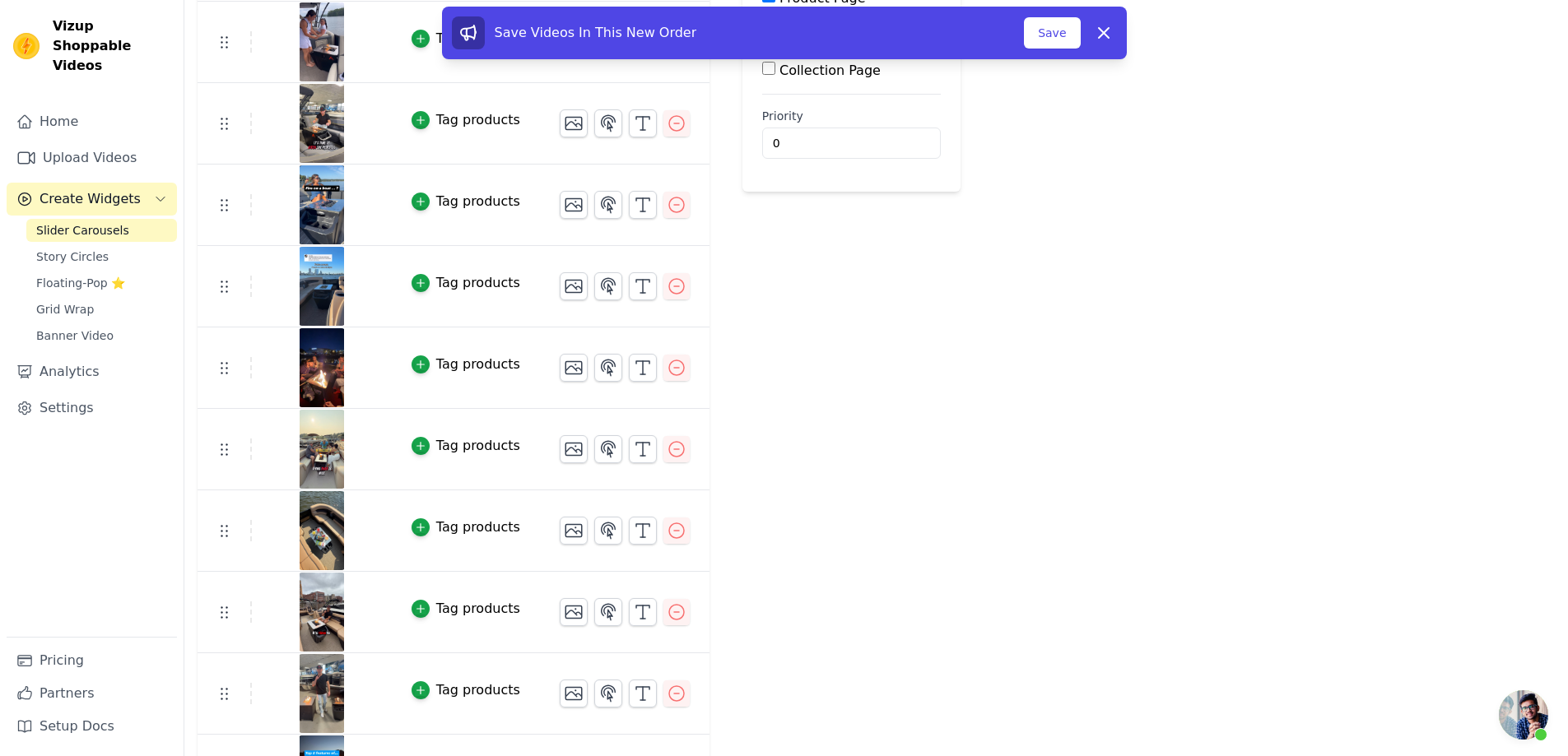
scroll to position [337, 0]
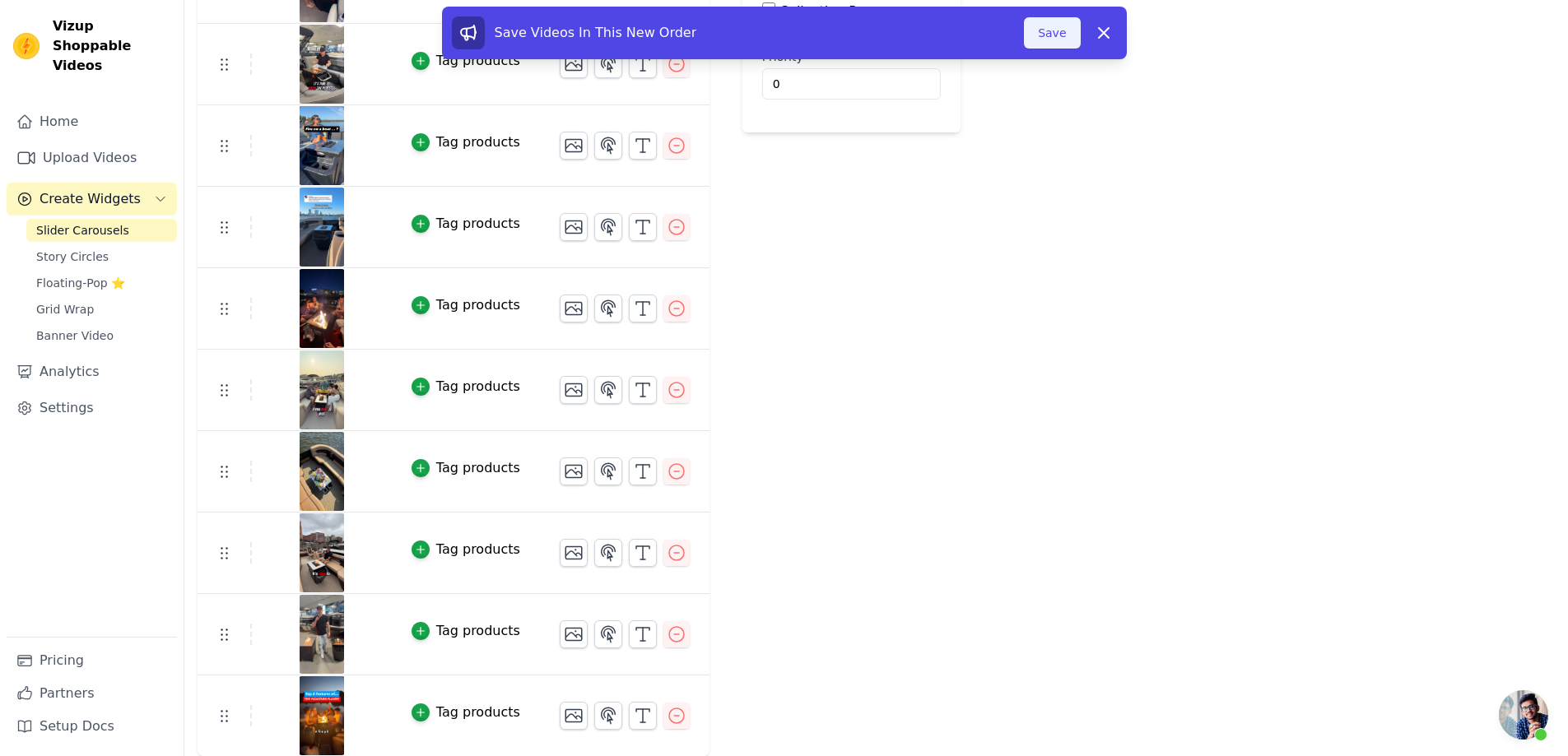
click at [1045, 28] on button "Save" at bounding box center [1052, 33] width 56 height 31
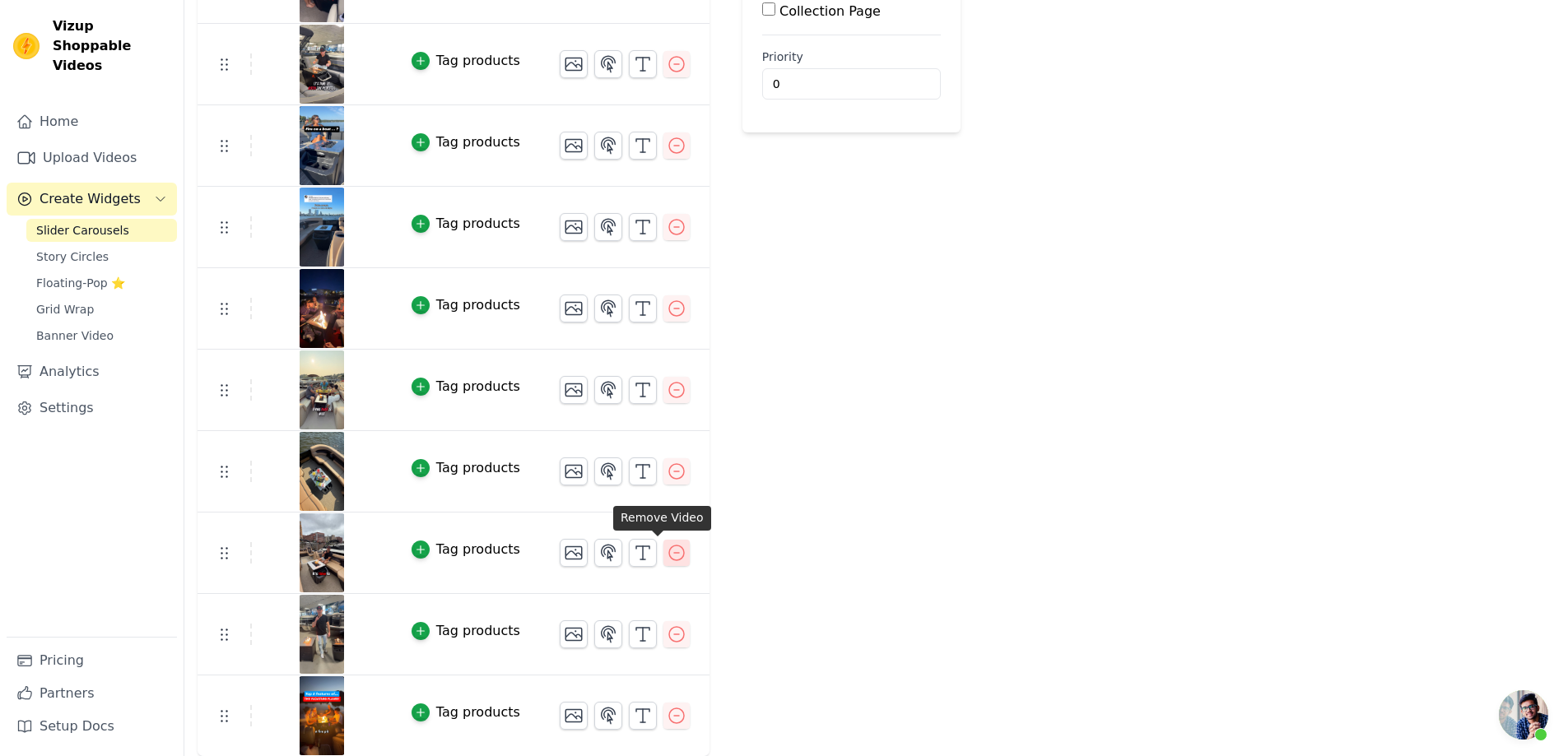
click at [667, 552] on icon "button" at bounding box center [676, 552] width 20 height 20
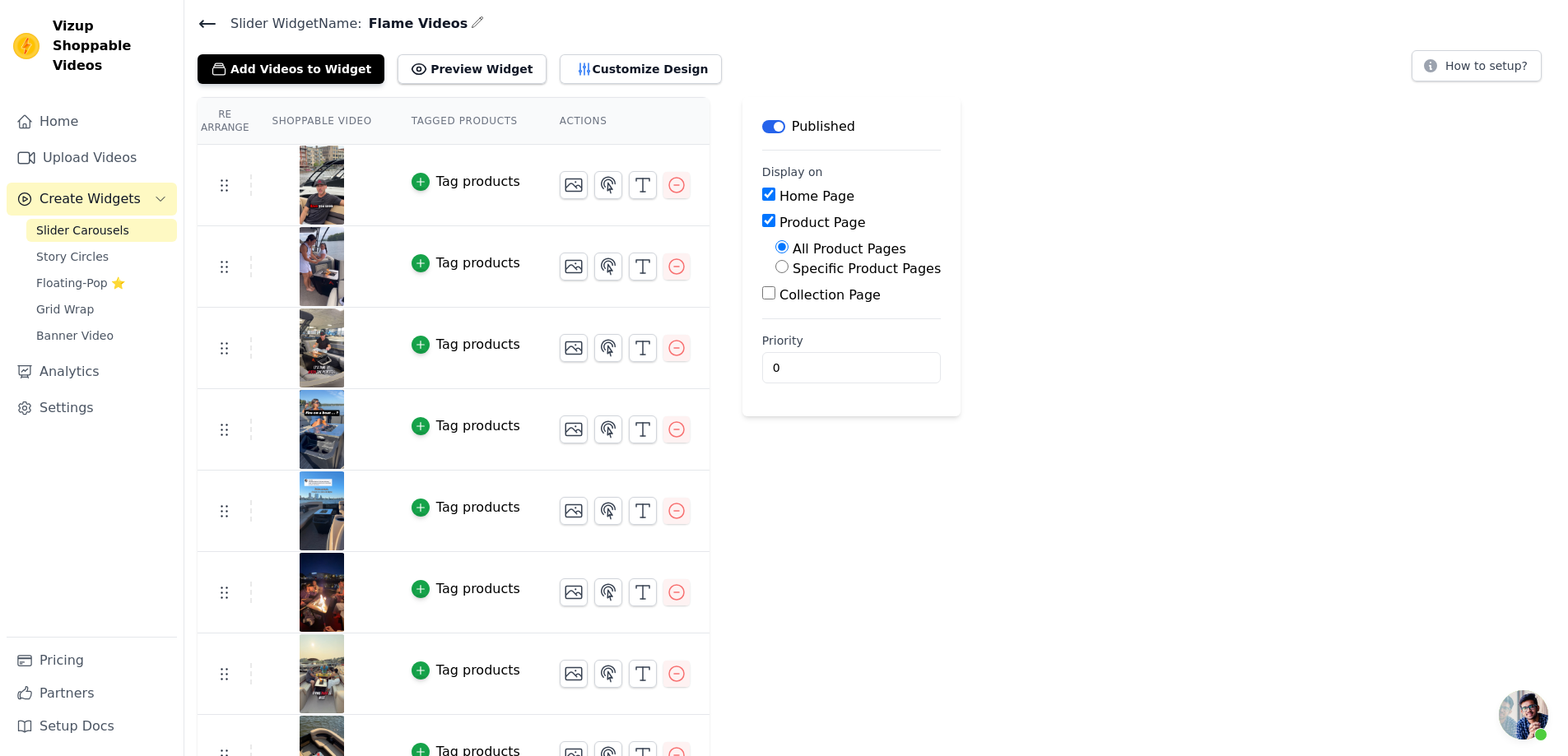
scroll to position [0, 0]
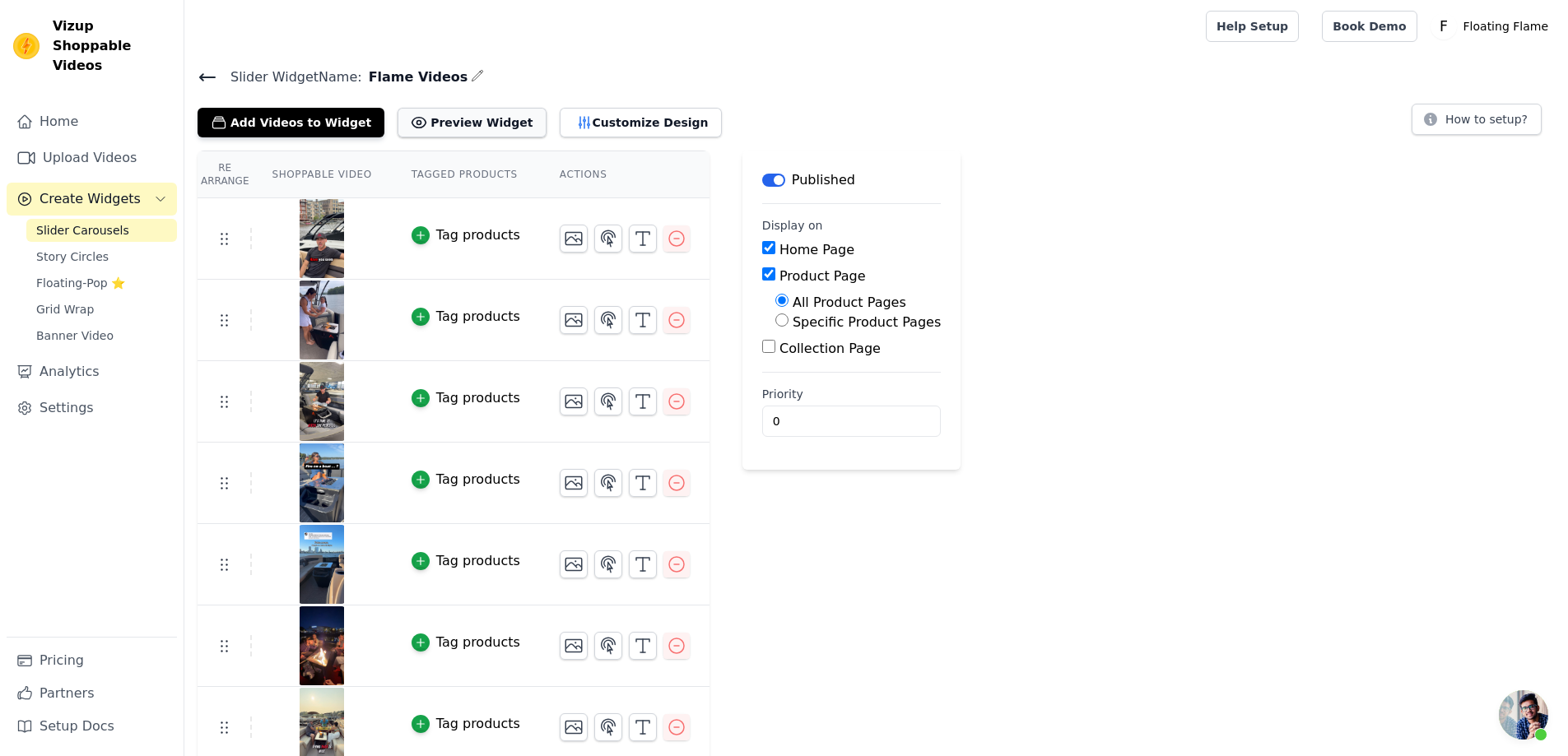
click at [424, 122] on button "Preview Widget" at bounding box center [472, 122] width 148 height 29
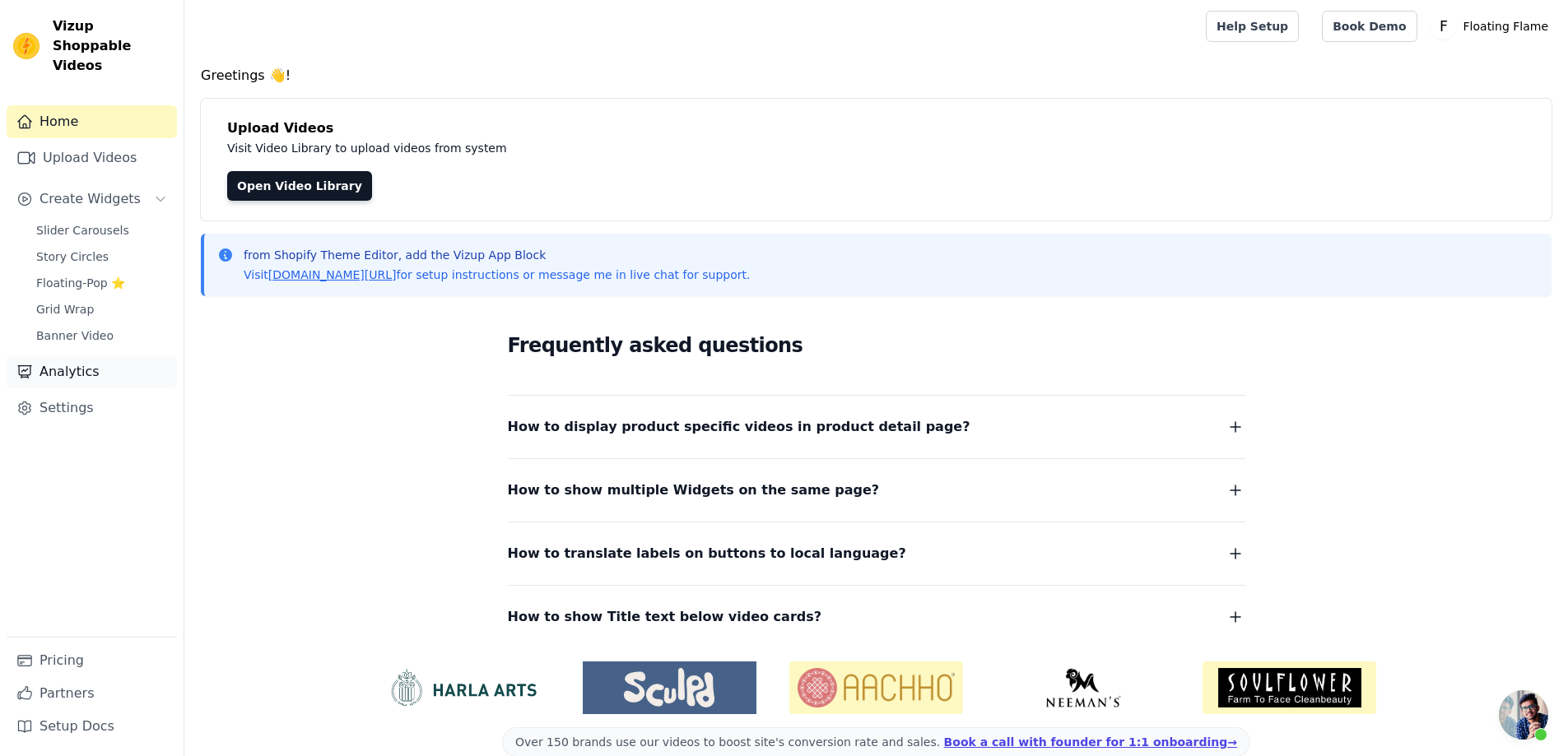
click at [72, 355] on link "Analytics" at bounding box center [92, 372] width 170 height 33
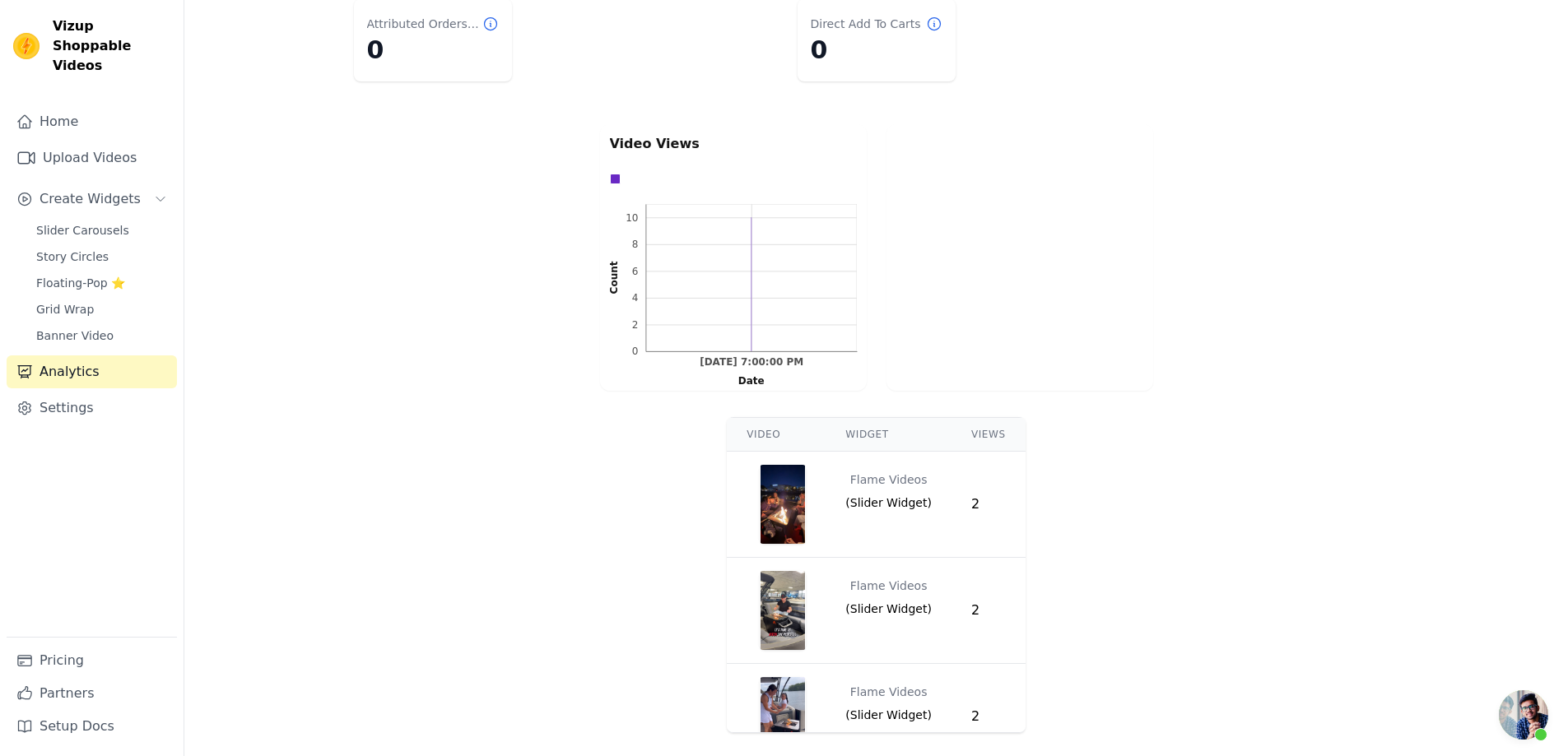
click at [1245, 534] on div "Video Widget Views Flame Videos ( Slider Widget ) 2 Flame Videos ( Slider Widge…" at bounding box center [876, 575] width 1384 height 329
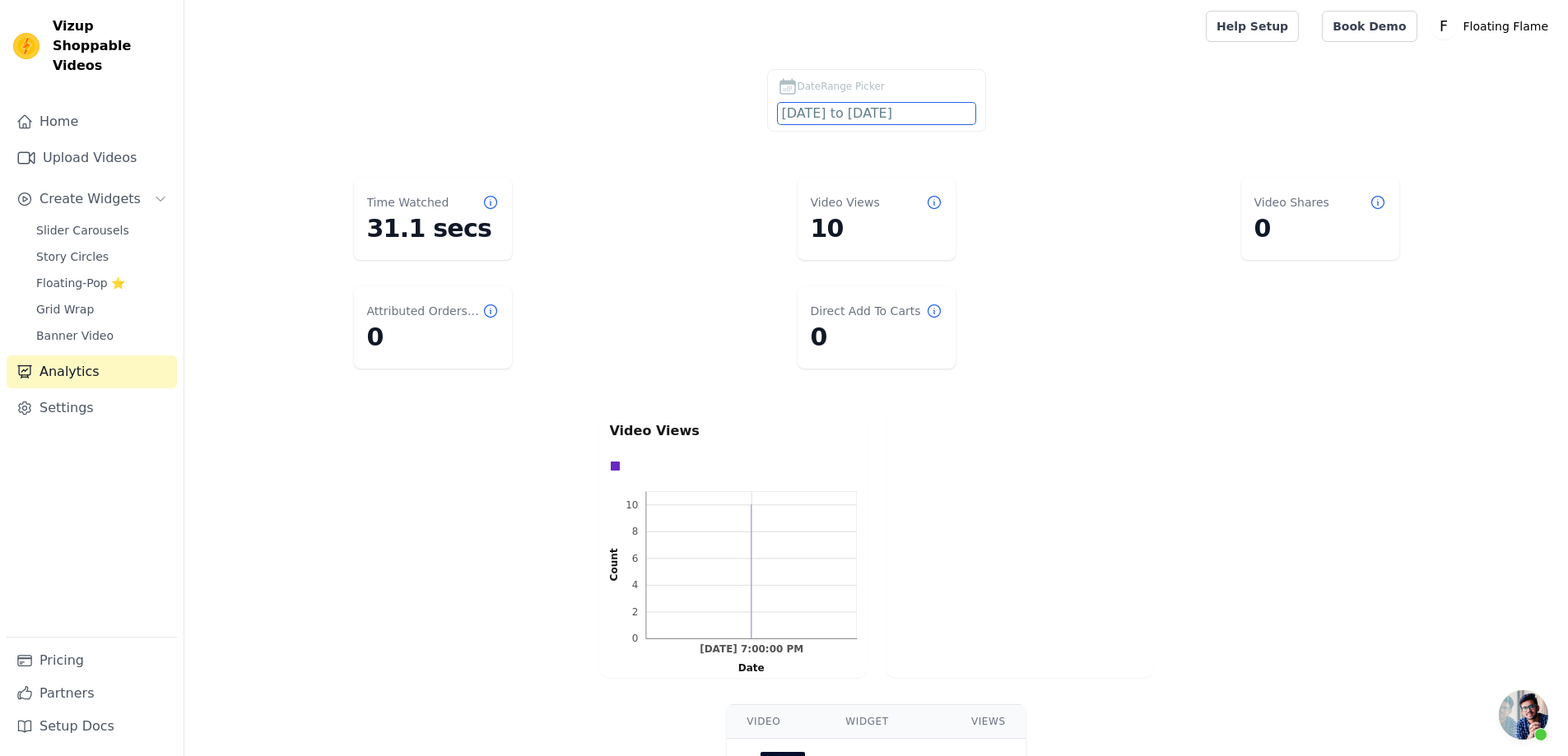
click at [850, 109] on input "2025-08-26 to 2025-09-25" at bounding box center [877, 114] width 198 height 22
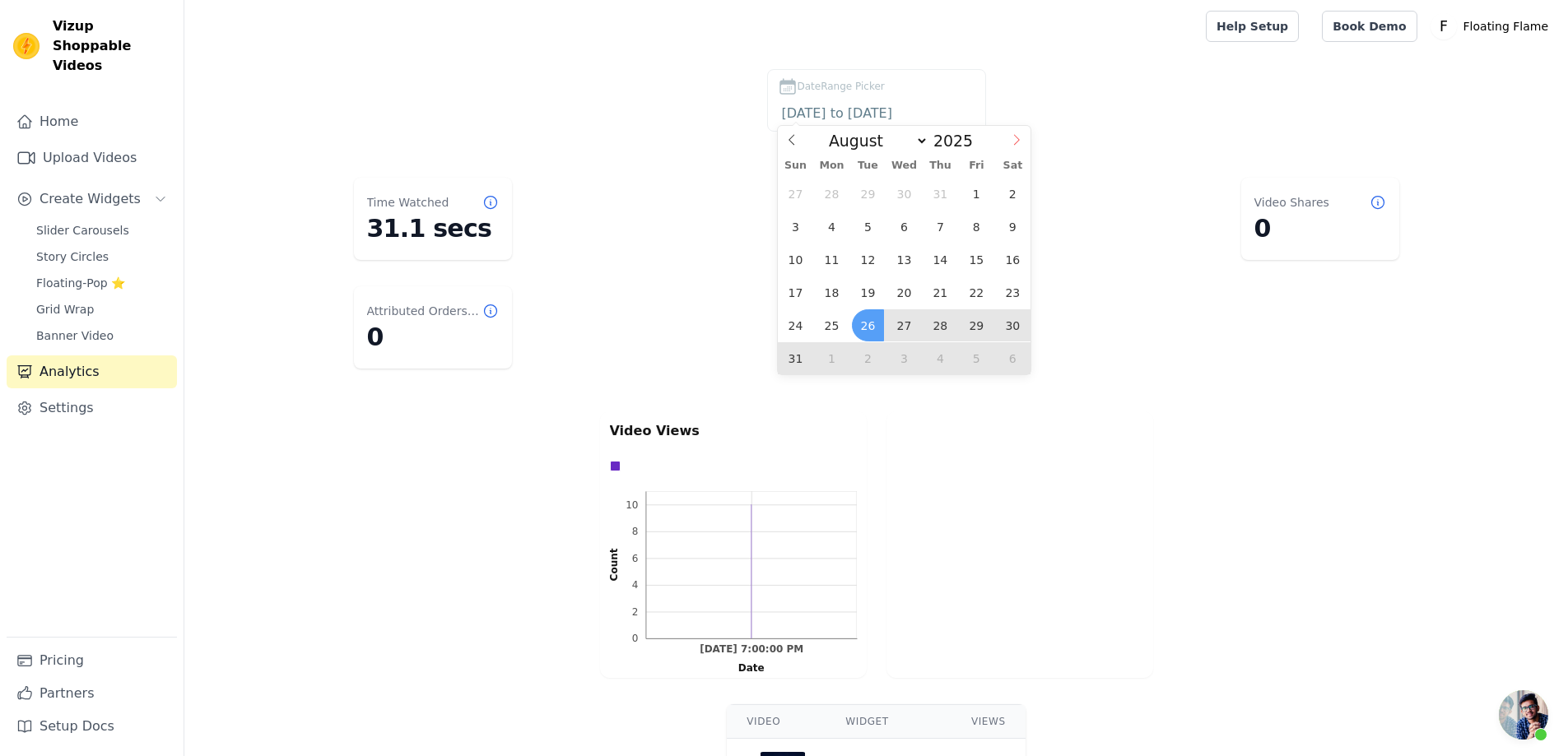
click at [1018, 139] on icon at bounding box center [1015, 139] width 11 height 11
select select "8"
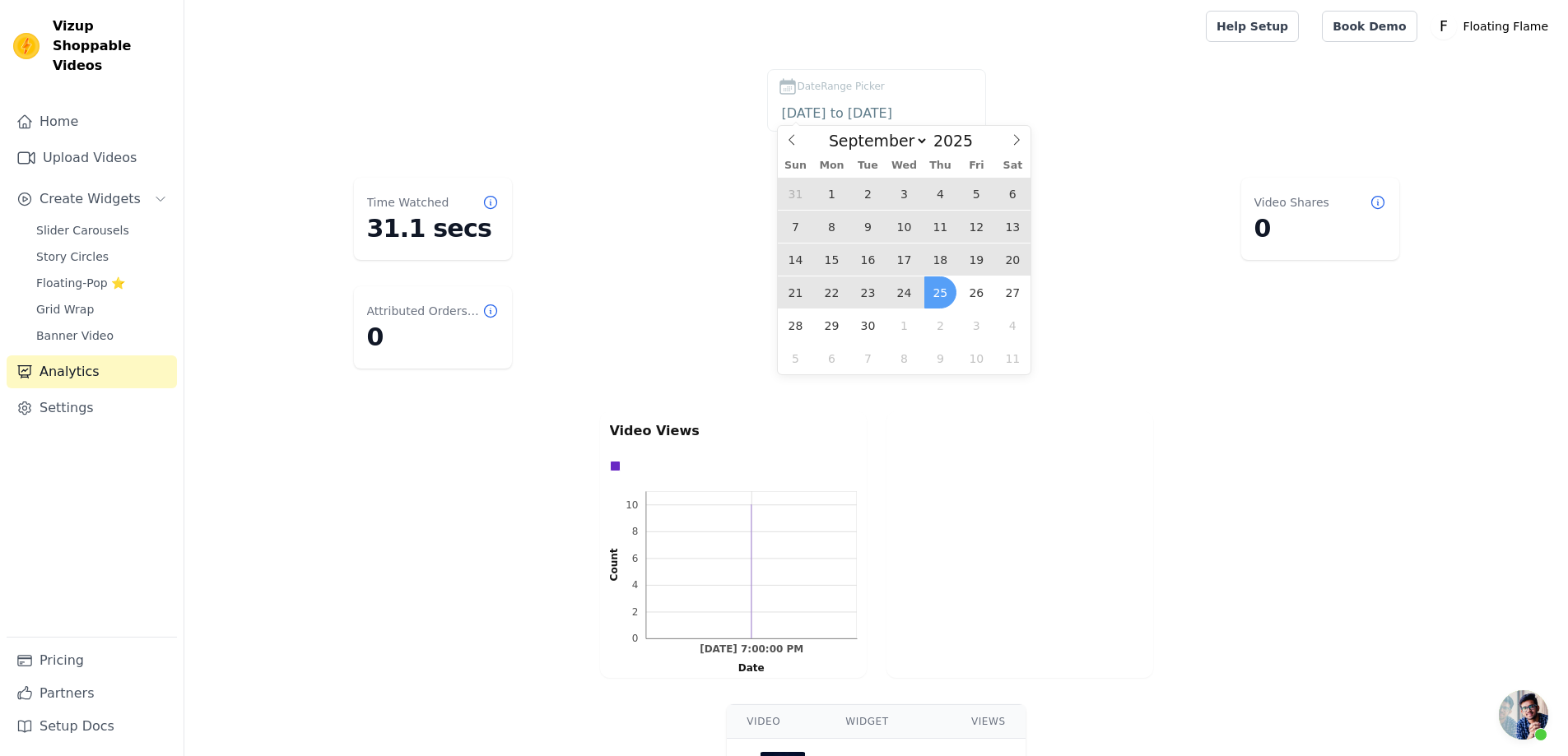
click at [902, 296] on span "24" at bounding box center [904, 292] width 32 height 32
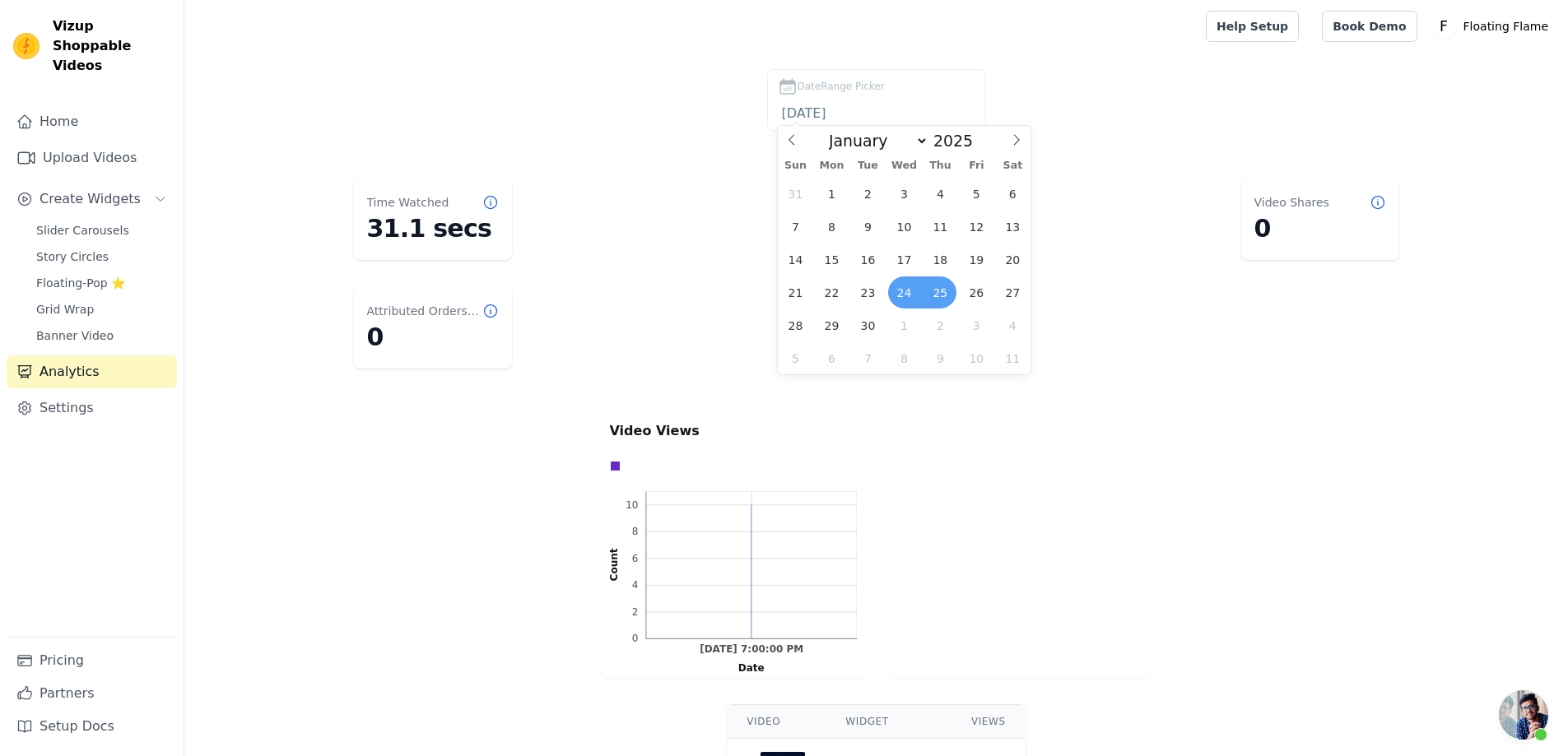
click at [938, 296] on span "25" at bounding box center [940, 292] width 32 height 32
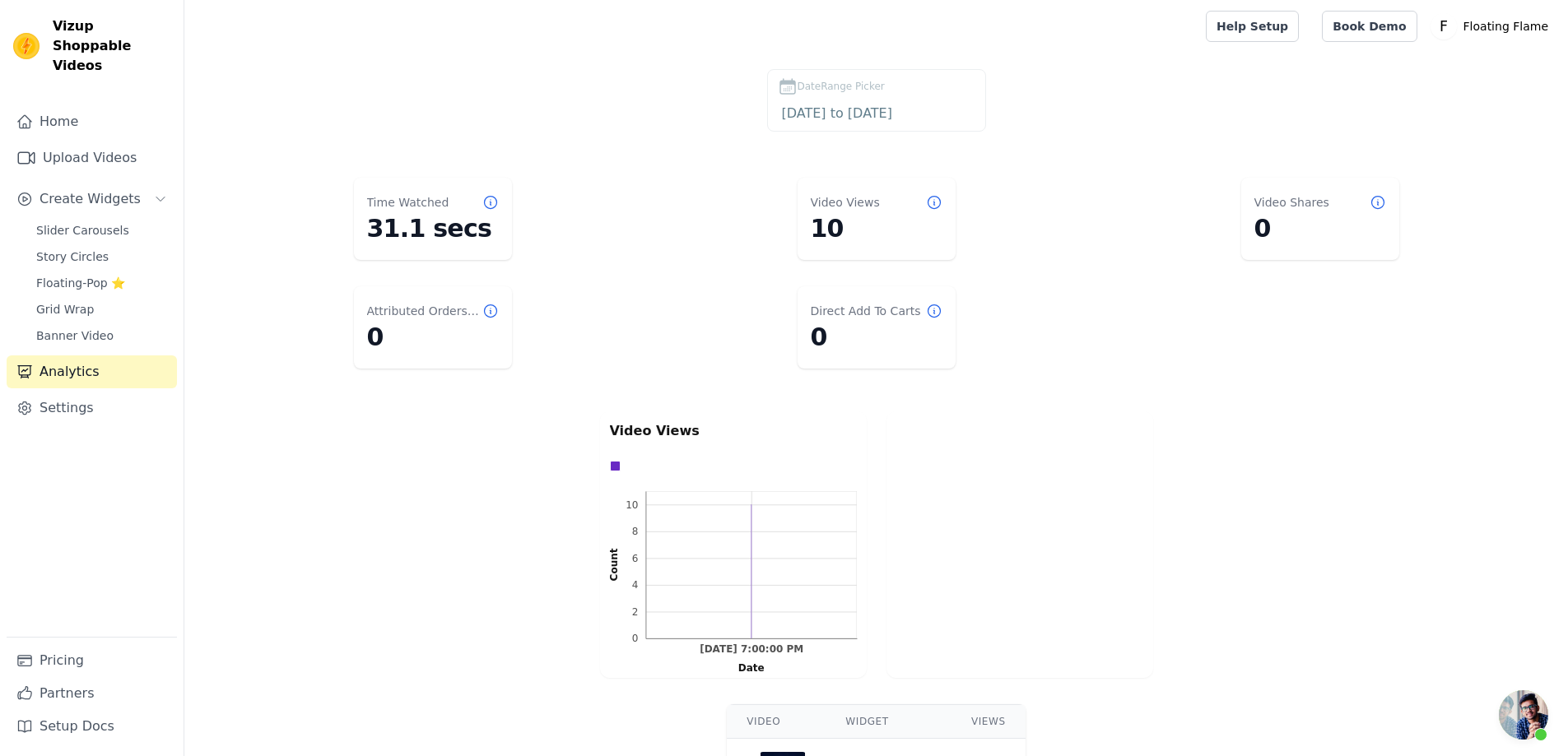
click at [1245, 622] on div "Video Views 0 2 4 6 8 10 0 2 4 6 8 10 Count Sep 24, 7:00:00 PM Sep 24, 7:00:00 …" at bounding box center [876, 544] width 1384 height 273
click at [901, 107] on input "2025-09-24 to 2025-09-25" at bounding box center [877, 114] width 198 height 22
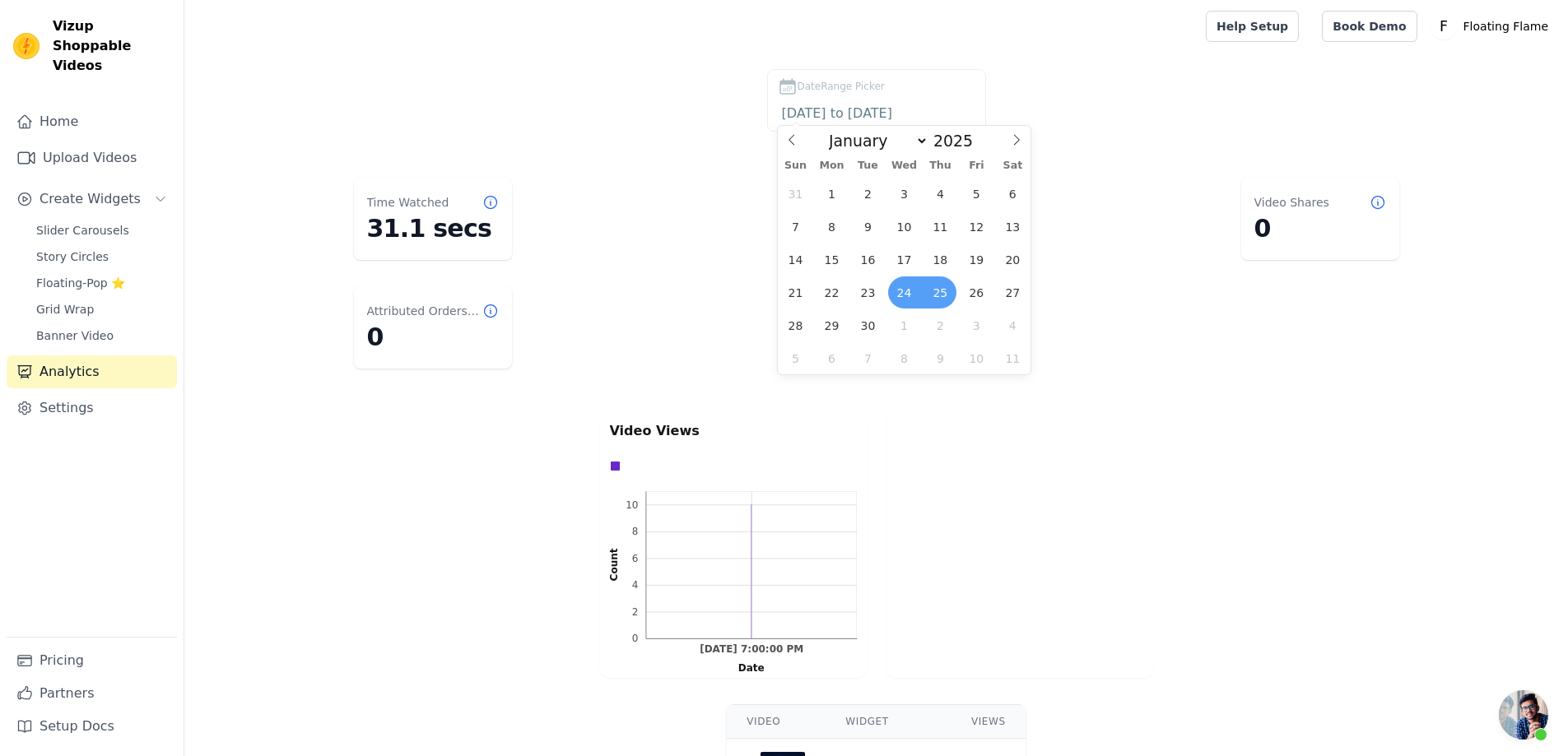
click at [935, 292] on span "25" at bounding box center [940, 292] width 32 height 32
type input "2025-09-25"
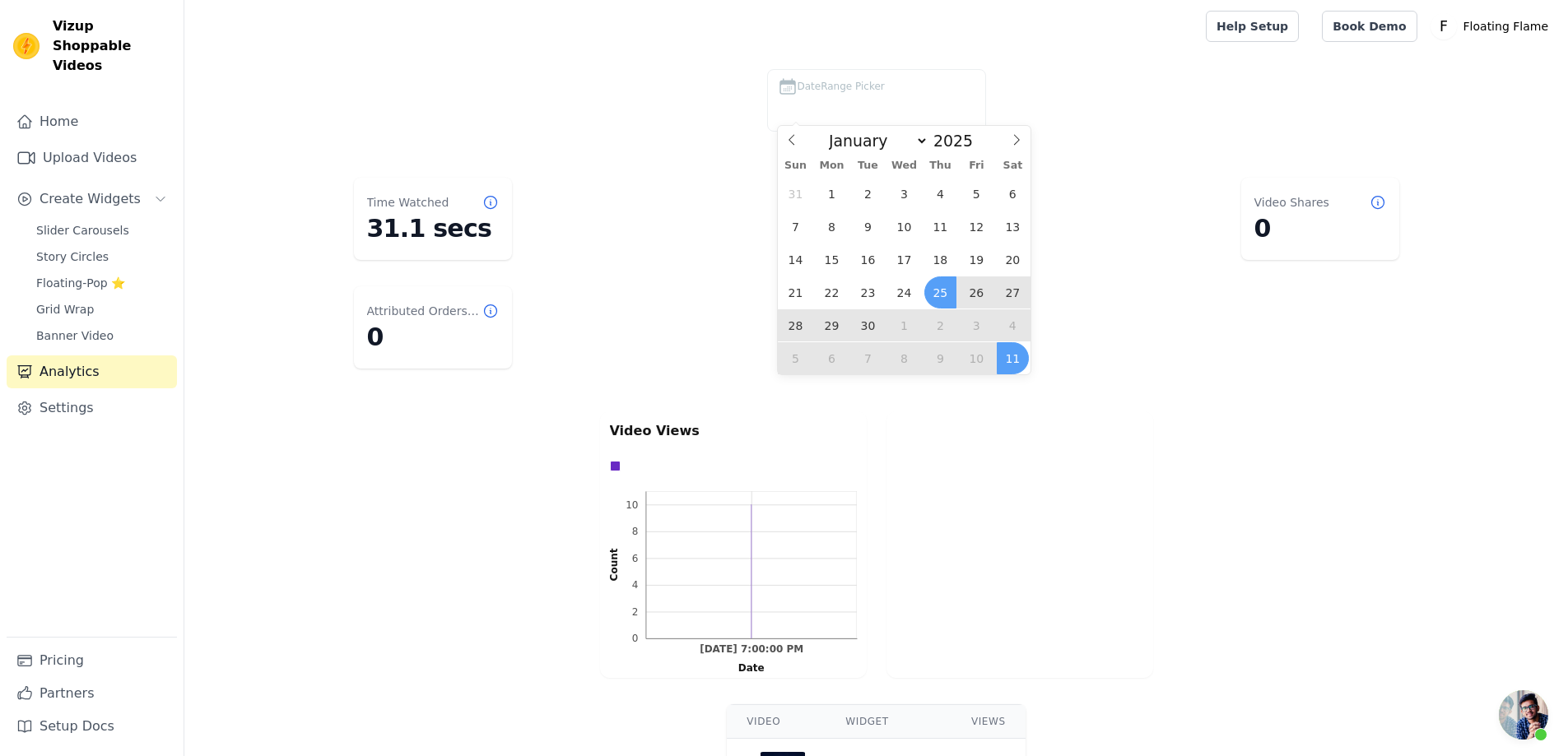
click at [1111, 417] on div at bounding box center [1020, 544] width 267 height 267
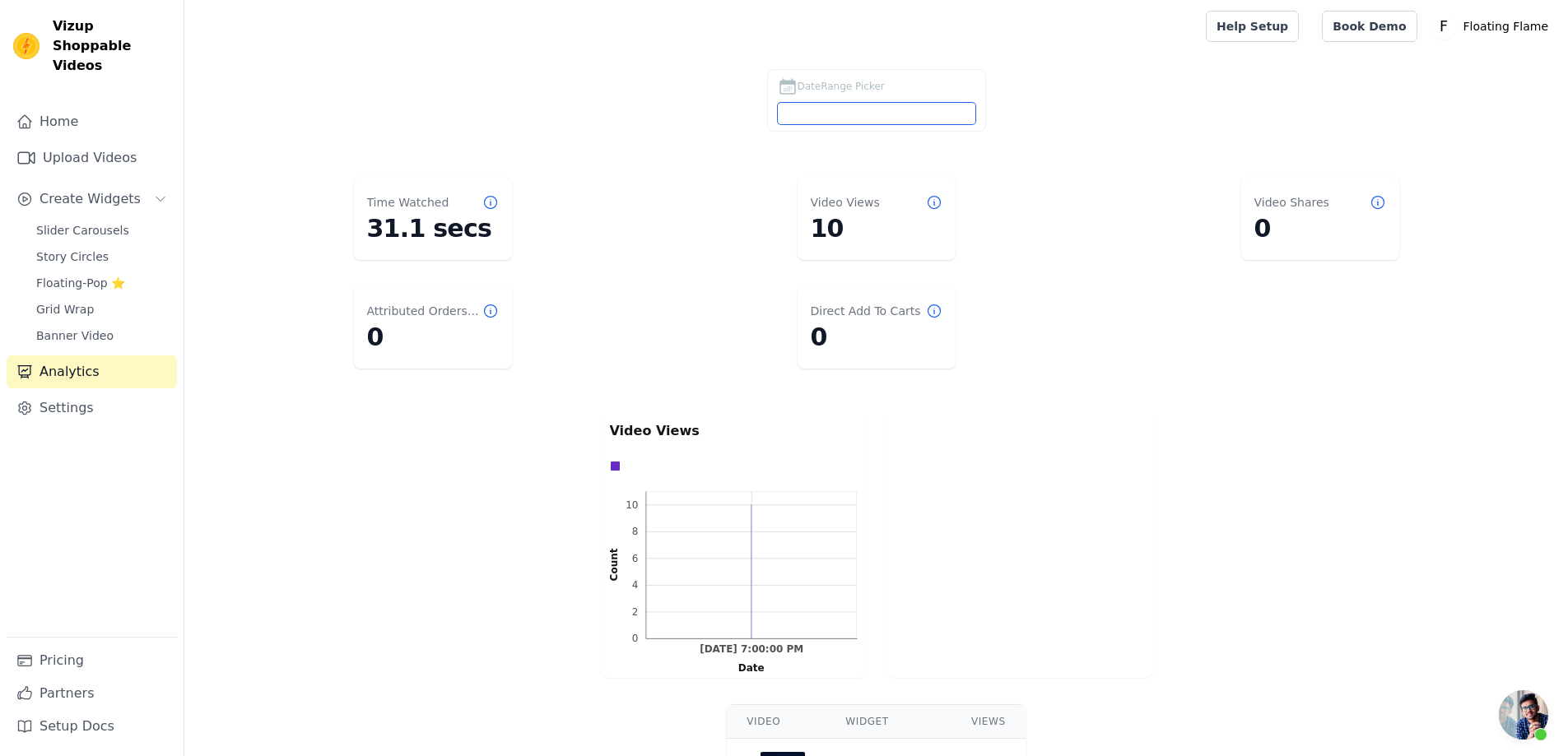
click at [899, 108] on input "DateRange Picker" at bounding box center [877, 114] width 198 height 22
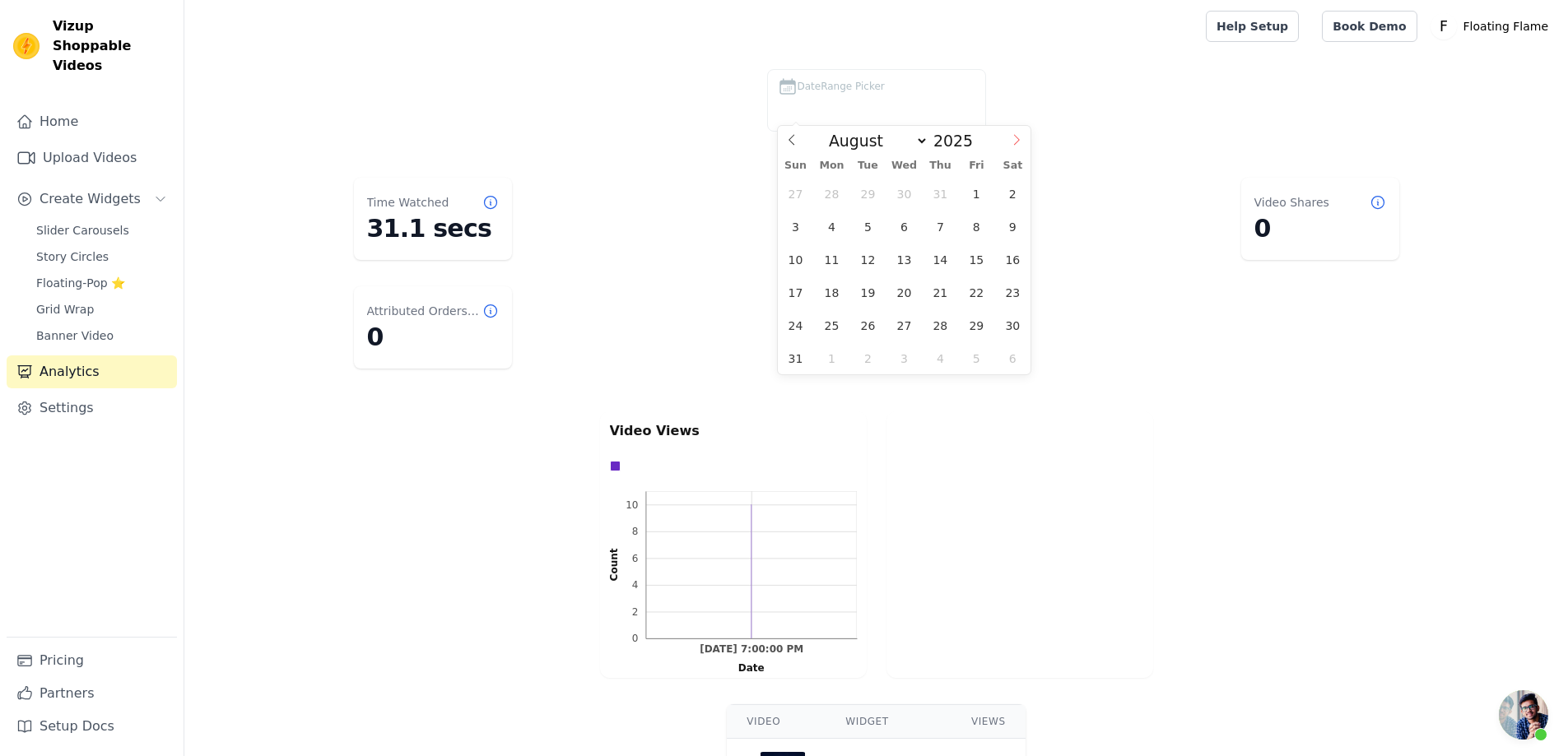
click at [1021, 141] on icon at bounding box center [1015, 139] width 11 height 11
select select "8"
click at [935, 287] on span "25" at bounding box center [940, 292] width 32 height 32
type input "2025-09-25"
click at [942, 291] on span "25" at bounding box center [940, 292] width 32 height 32
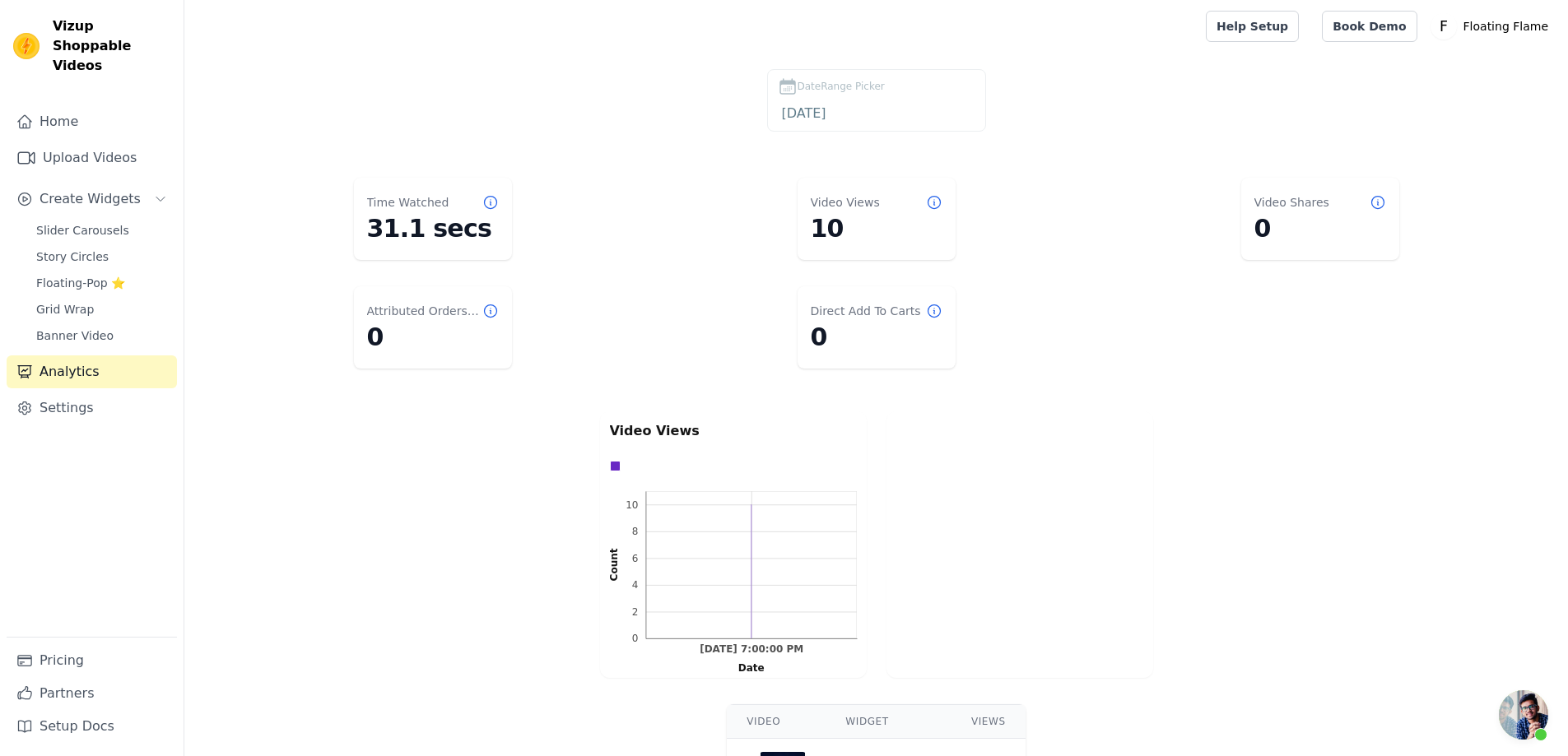
click at [1164, 476] on div "Video Views 0 2 4 6 8 10 0 2 4 6 8 10 Count Sep 24, 7:00:00 PM Sep 24, 7:00:00 …" at bounding box center [876, 544] width 1384 height 273
